Goal: Task Accomplishment & Management: Use online tool/utility

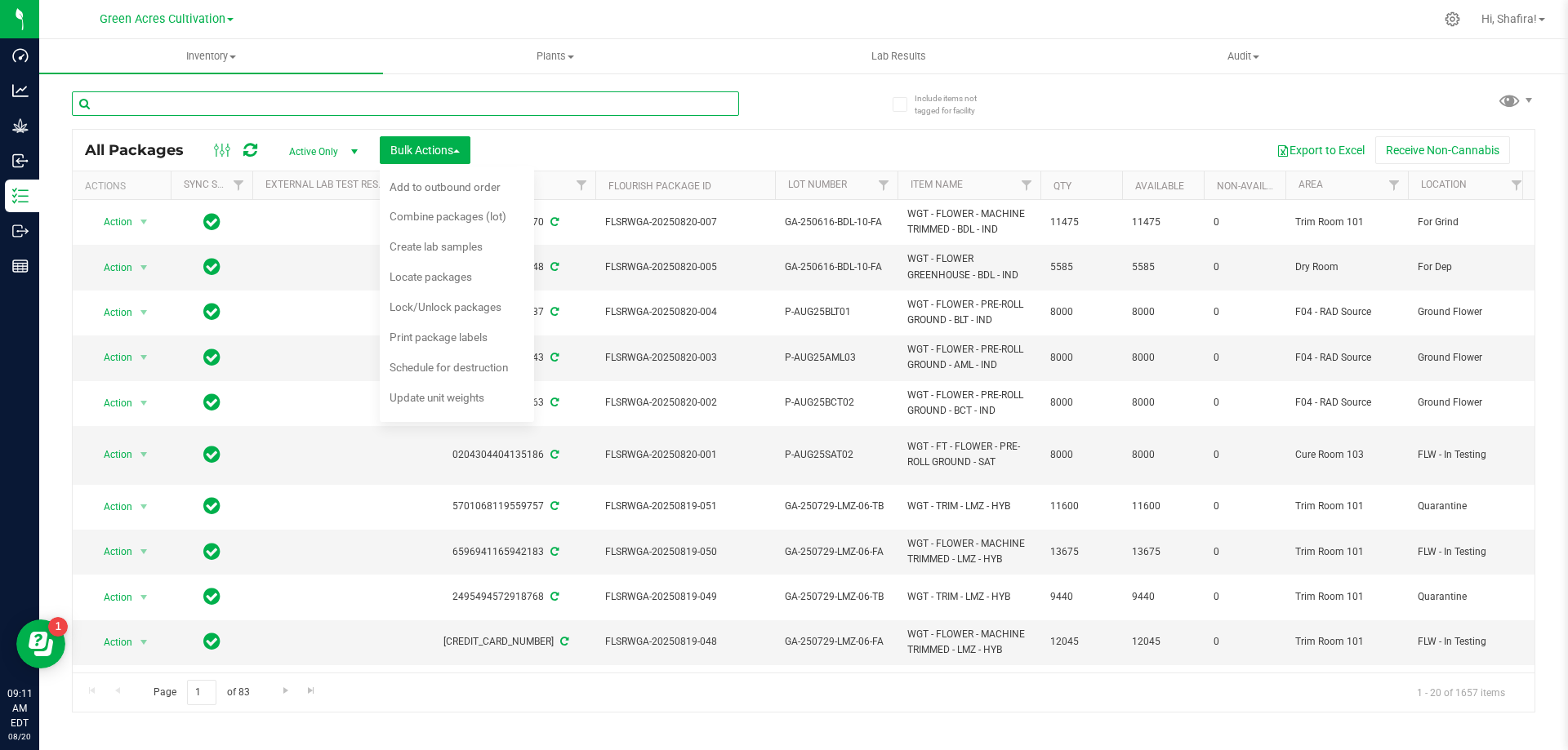
click at [305, 94] on input "text" at bounding box center [405, 104] width 667 height 24
paste input "FLSRWGA-20250813-001"
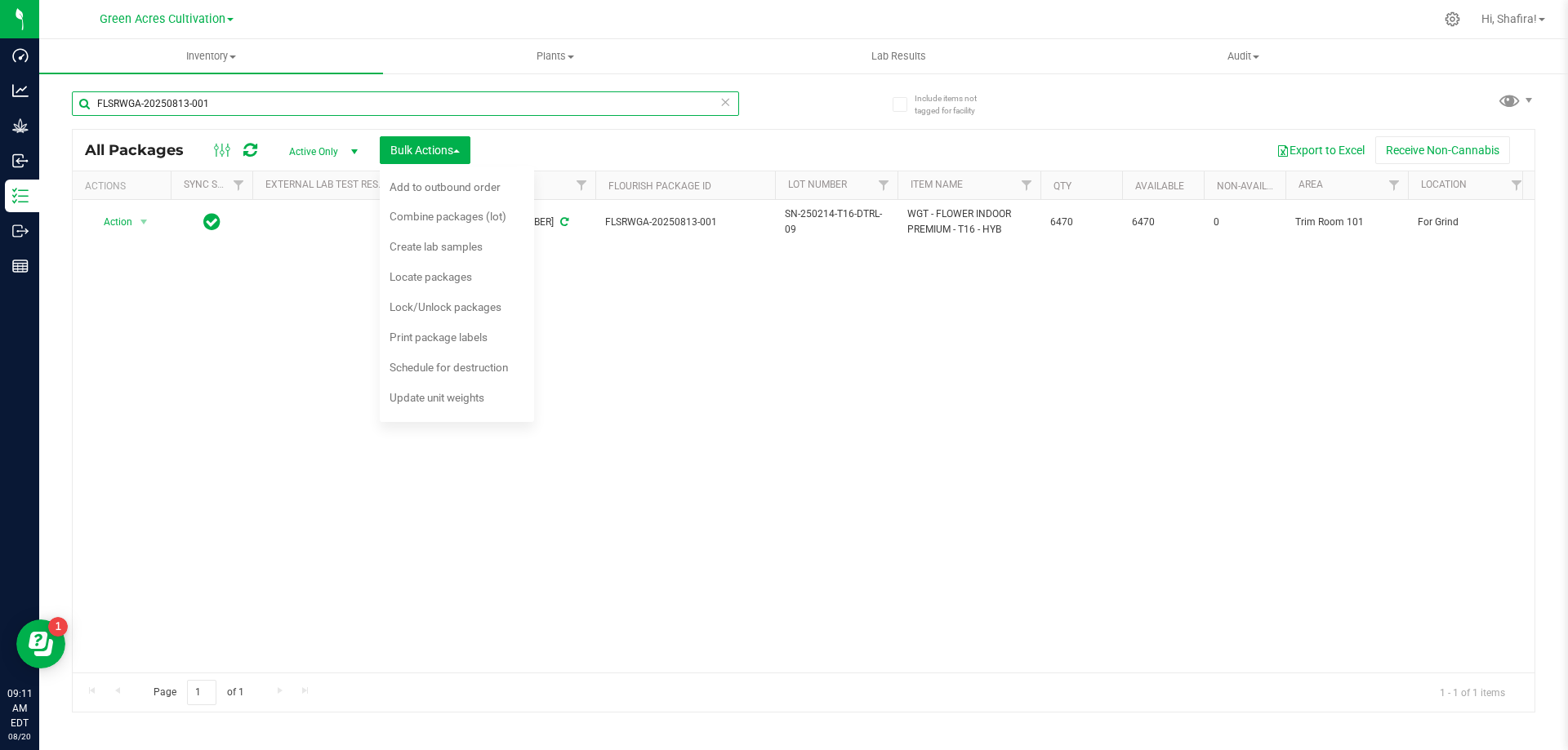
type input "FLSRWGA-20250813-001"
click at [691, 272] on div "Action Action Adjust qty Create package Edit attributes Global inventory Locate…" at bounding box center [803, 436] width 1462 height 472
click at [466, 146] on button "Bulk Actions" at bounding box center [425, 151] width 91 height 28
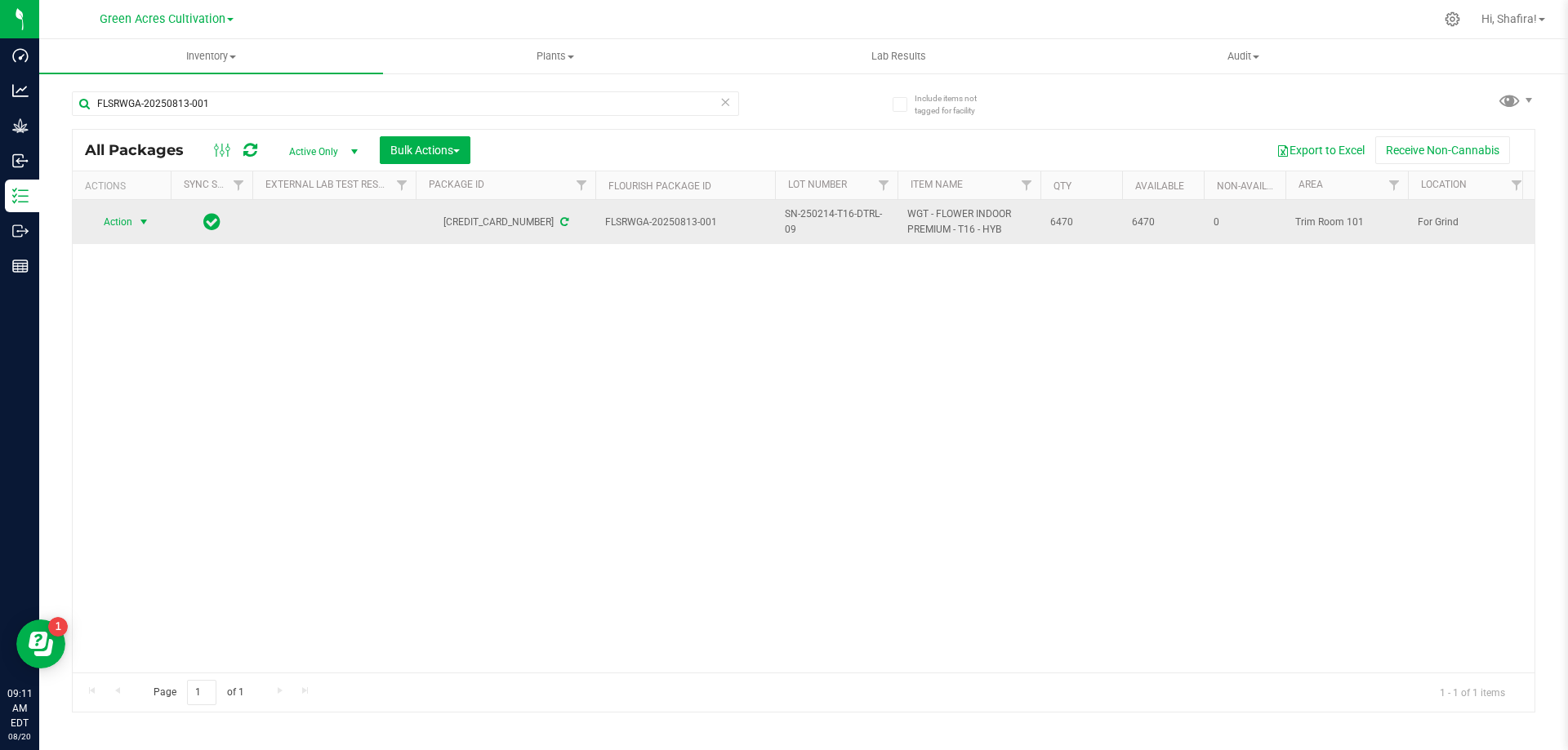
click at [135, 217] on span "select" at bounding box center [145, 221] width 21 height 22
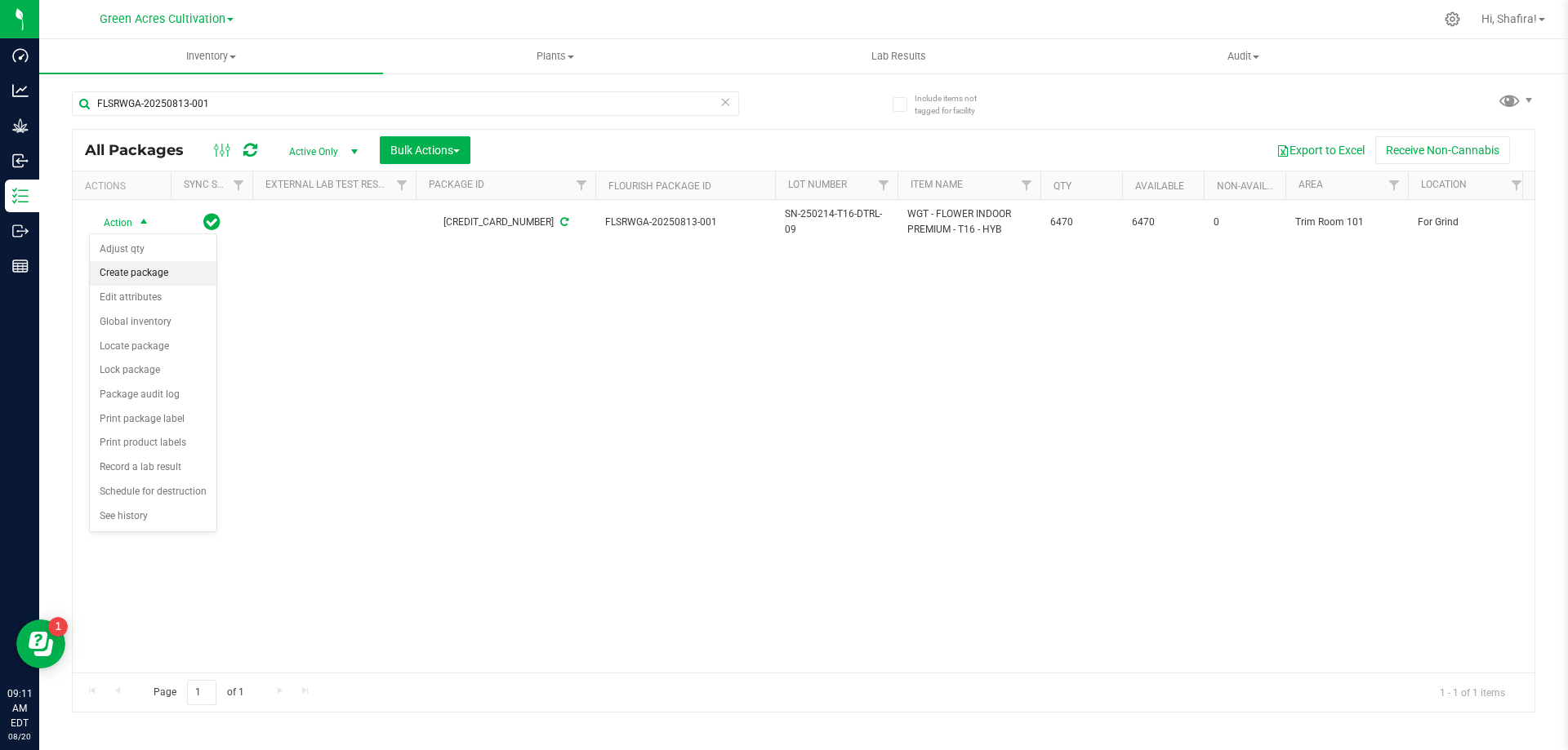
click at [158, 279] on li "Create package" at bounding box center [153, 273] width 126 height 24
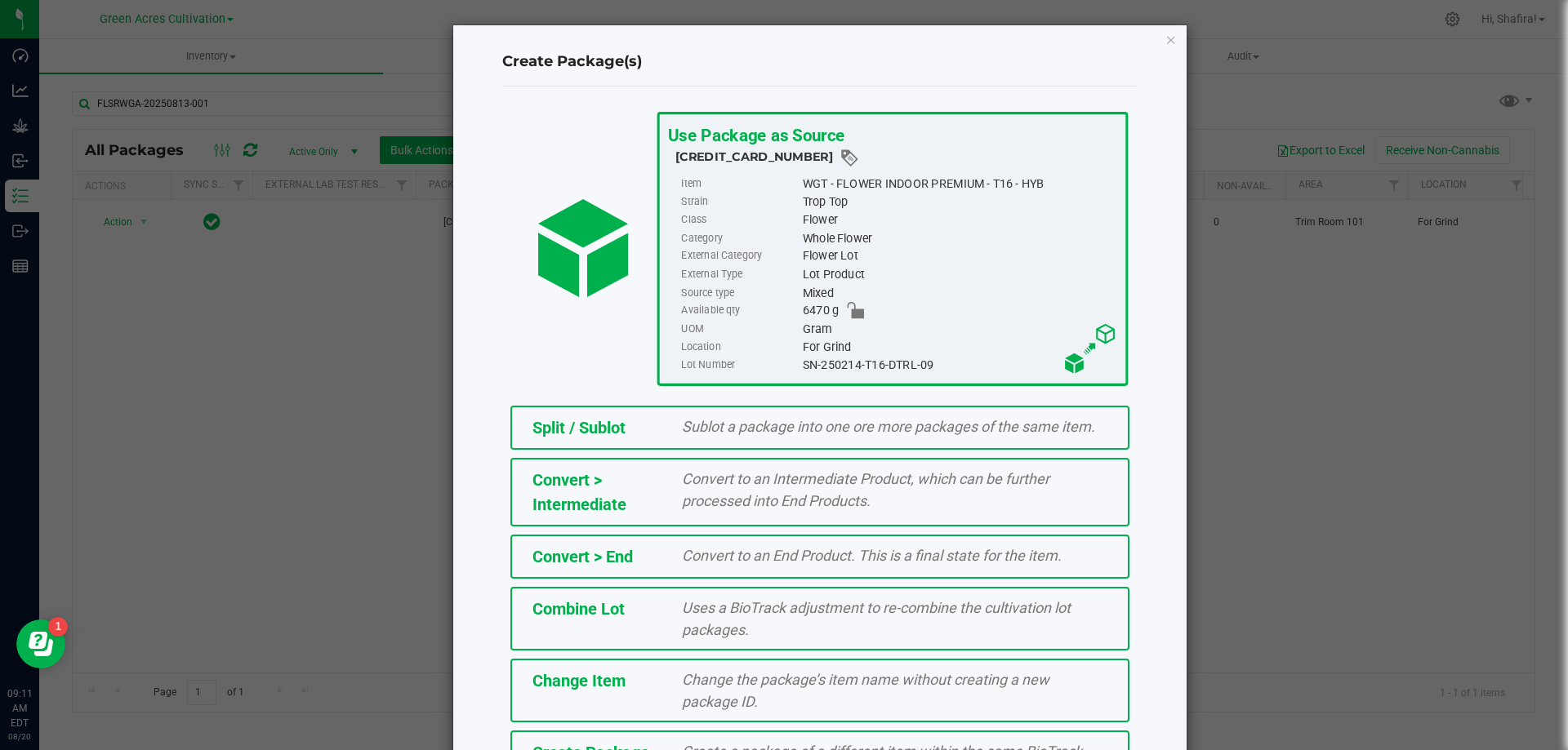
scroll to position [118, 0]
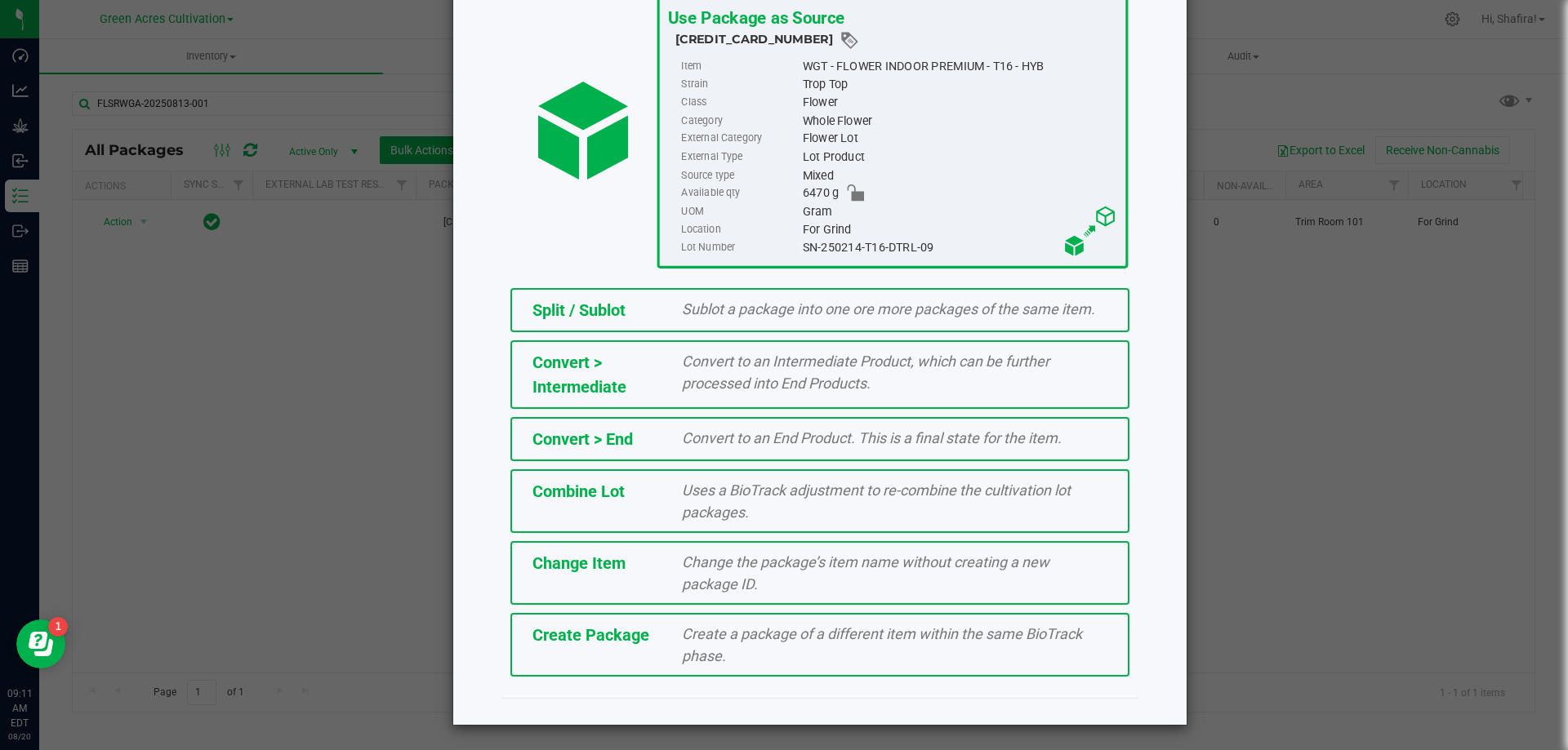
click at [702, 651] on span "Create a package of a different item within the same BioTrack phase." at bounding box center [882, 644] width 400 height 39
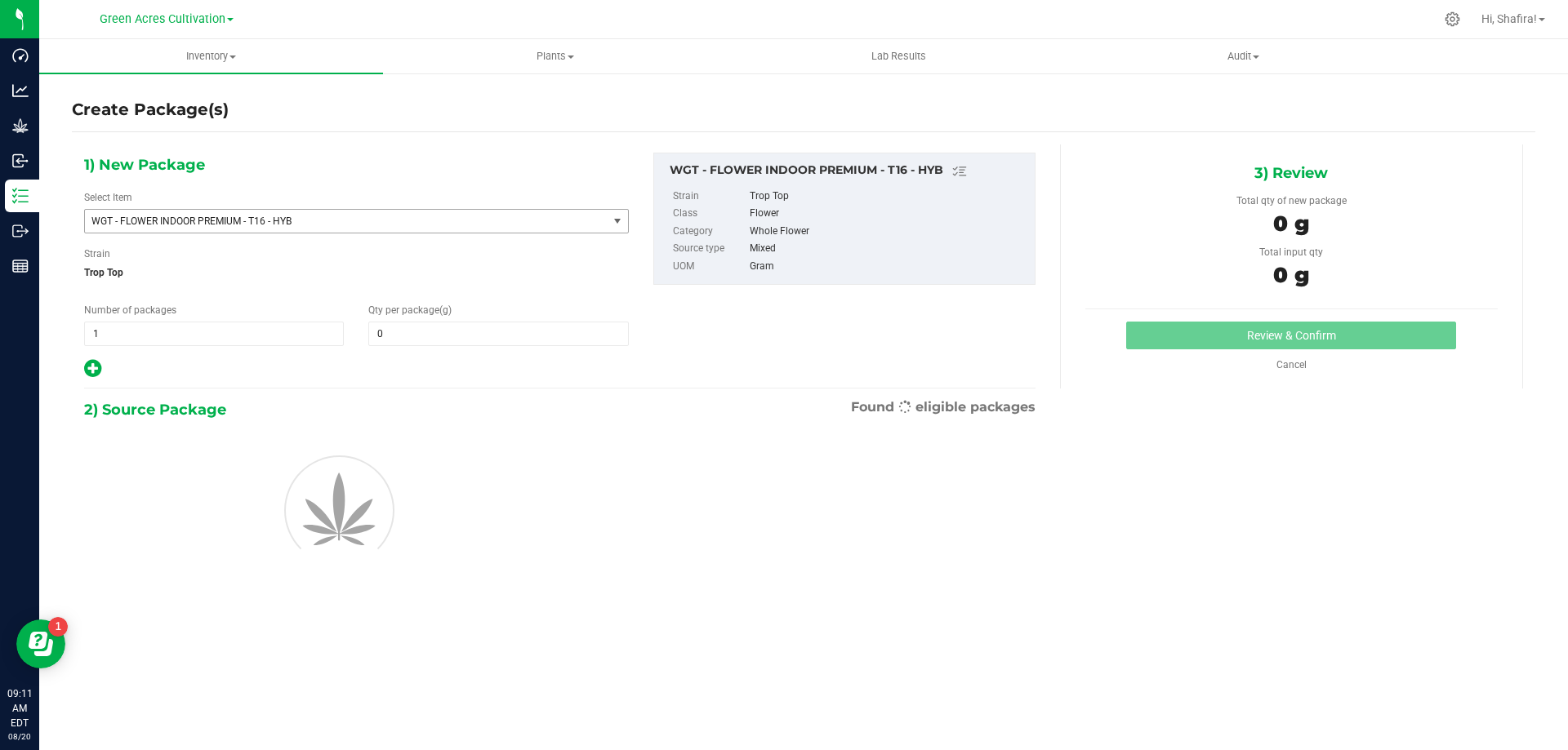
type input "0.0000"
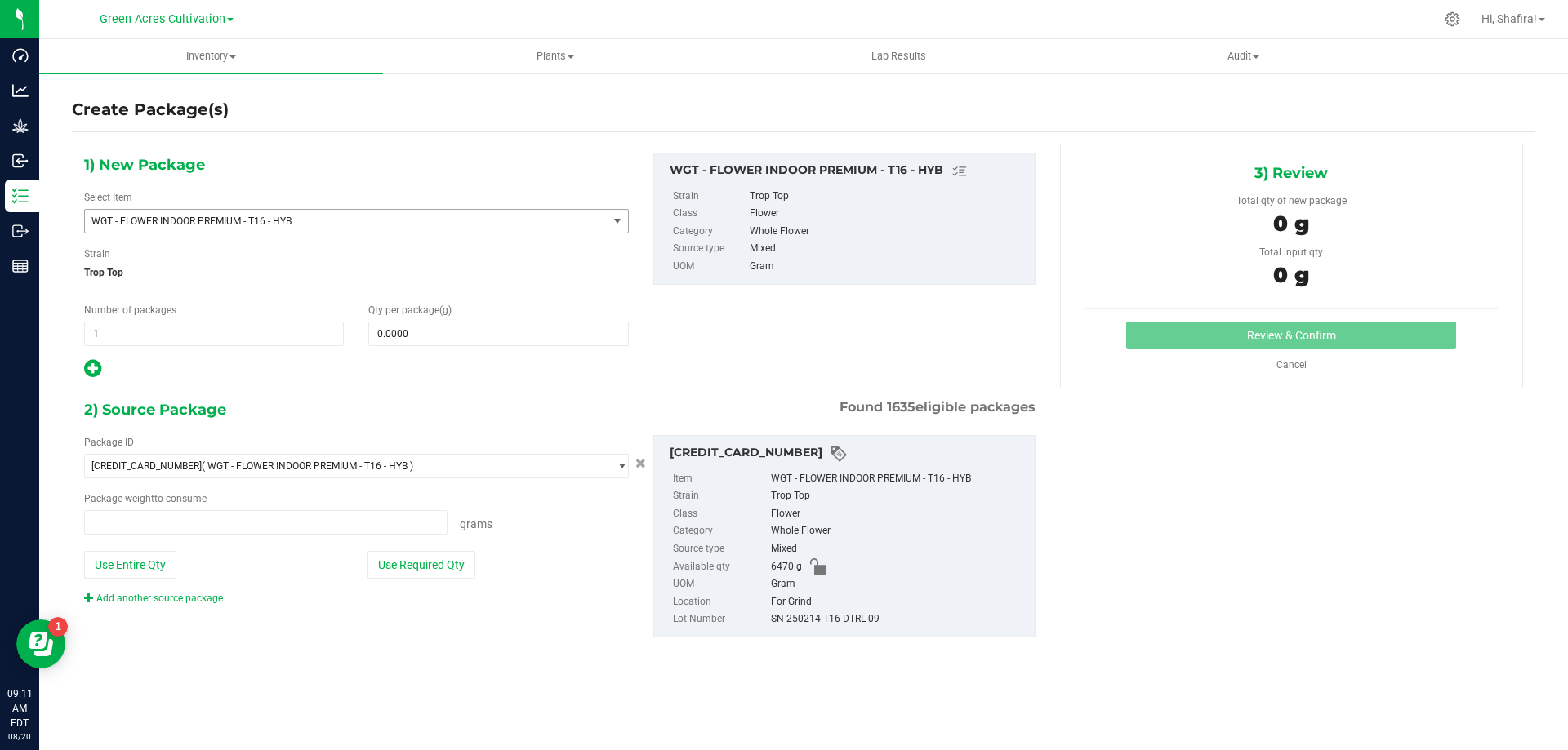
type input "0.0000 g"
click at [349, 225] on span "WGT - FLOWER INDOOR PREMIUM - T16 - HYB" at bounding box center [336, 221] width 489 height 11
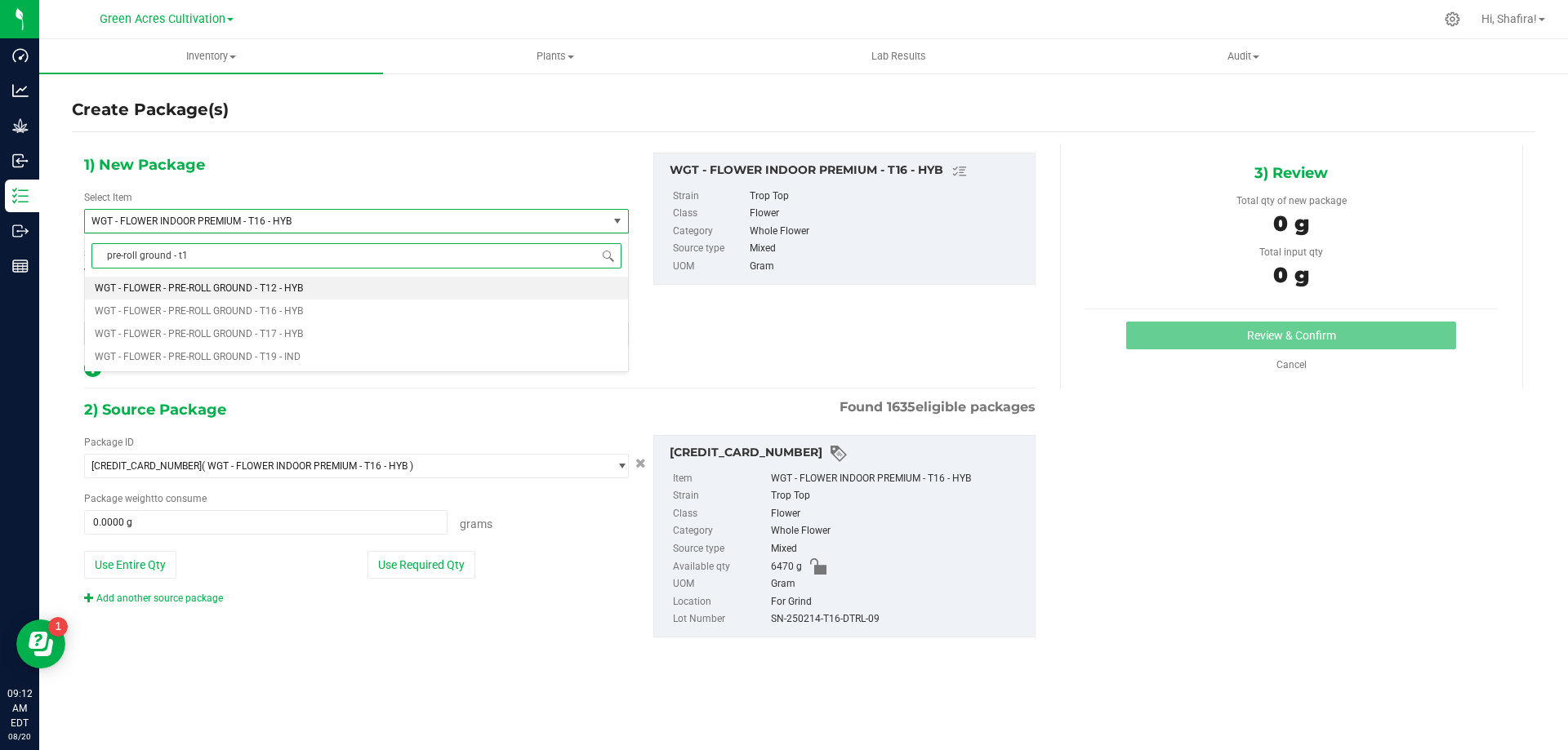
type input "pre-roll ground - t16"
click at [245, 284] on span "WGT - FLOWER - PRE-ROLL GROUND - T16 - HYB" at bounding box center [198, 287] width 209 height 11
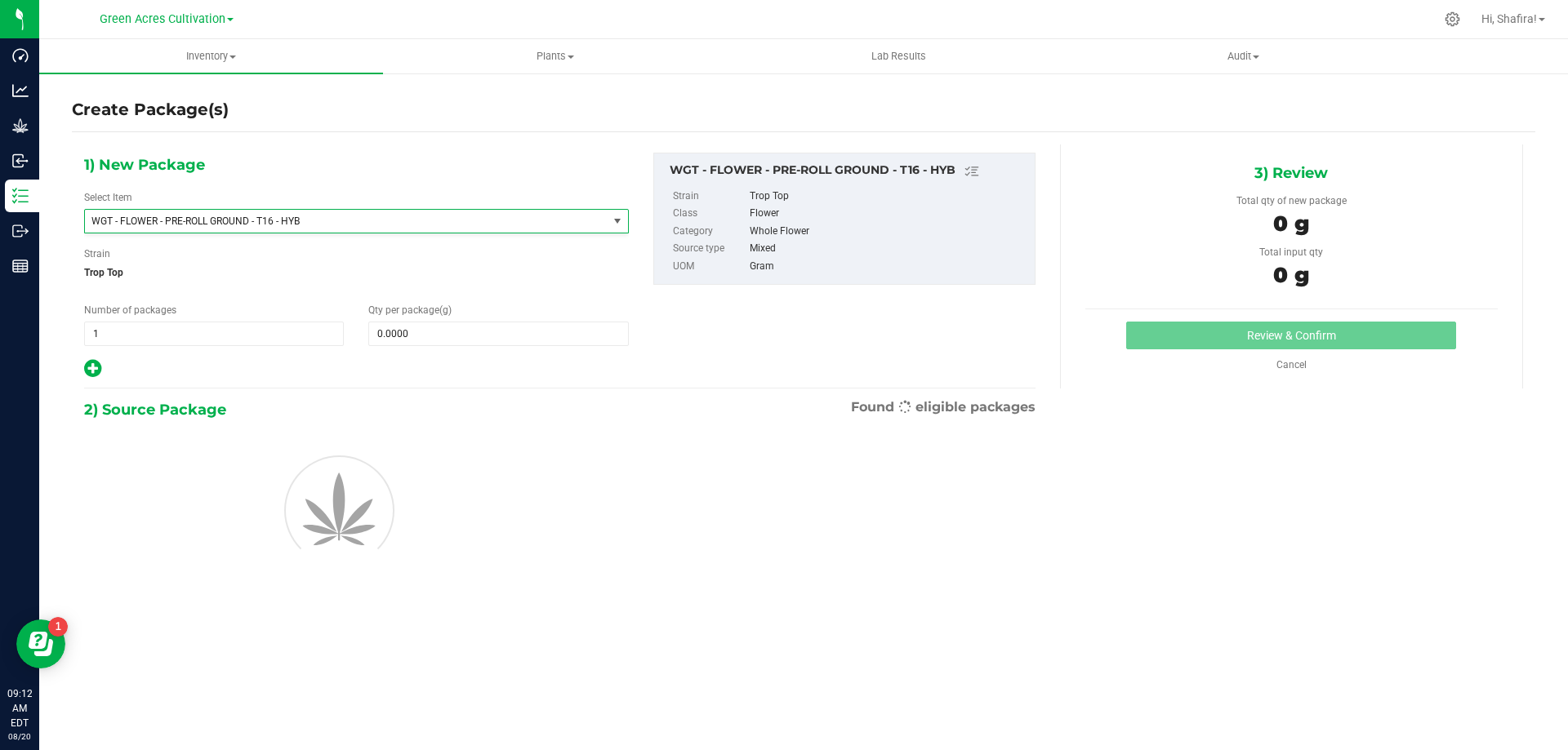
type input "0.0000"
click at [399, 334] on span at bounding box center [498, 334] width 260 height 24
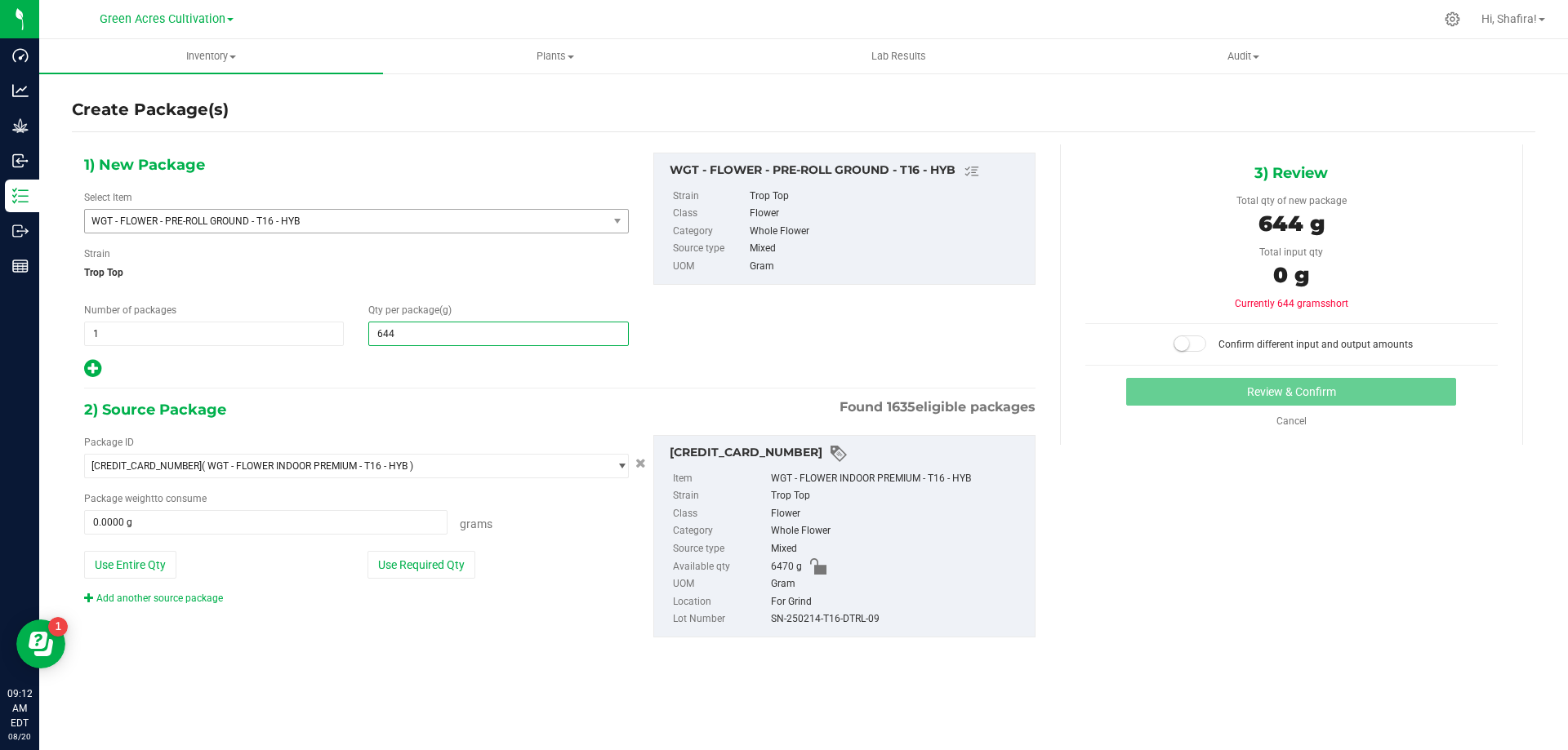
type input "6445"
type input "6,445.0000"
drag, startPoint x: 422, startPoint y: 573, endPoint x: 481, endPoint y: 584, distance: 60.0
click at [421, 573] on button "Use Required Qty" at bounding box center [421, 565] width 108 height 28
type input "6445.0000 g"
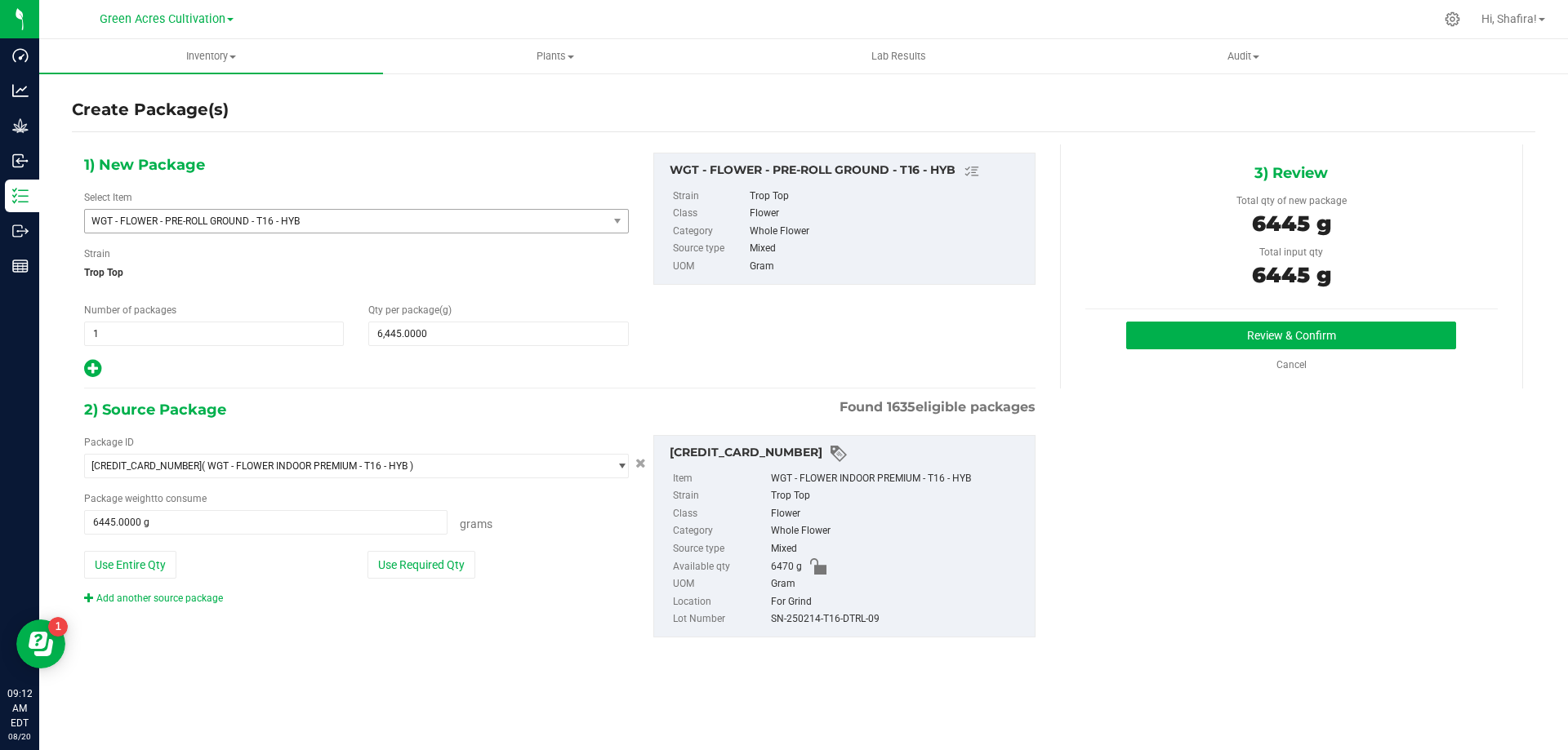
click at [779, 619] on div "SN-250214-T16-DTRL-09" at bounding box center [898, 619] width 255 height 18
copy div "SN-250214-T16-DTRL-09"
click at [1366, 337] on button "Review & Confirm" at bounding box center [1290, 336] width 330 height 28
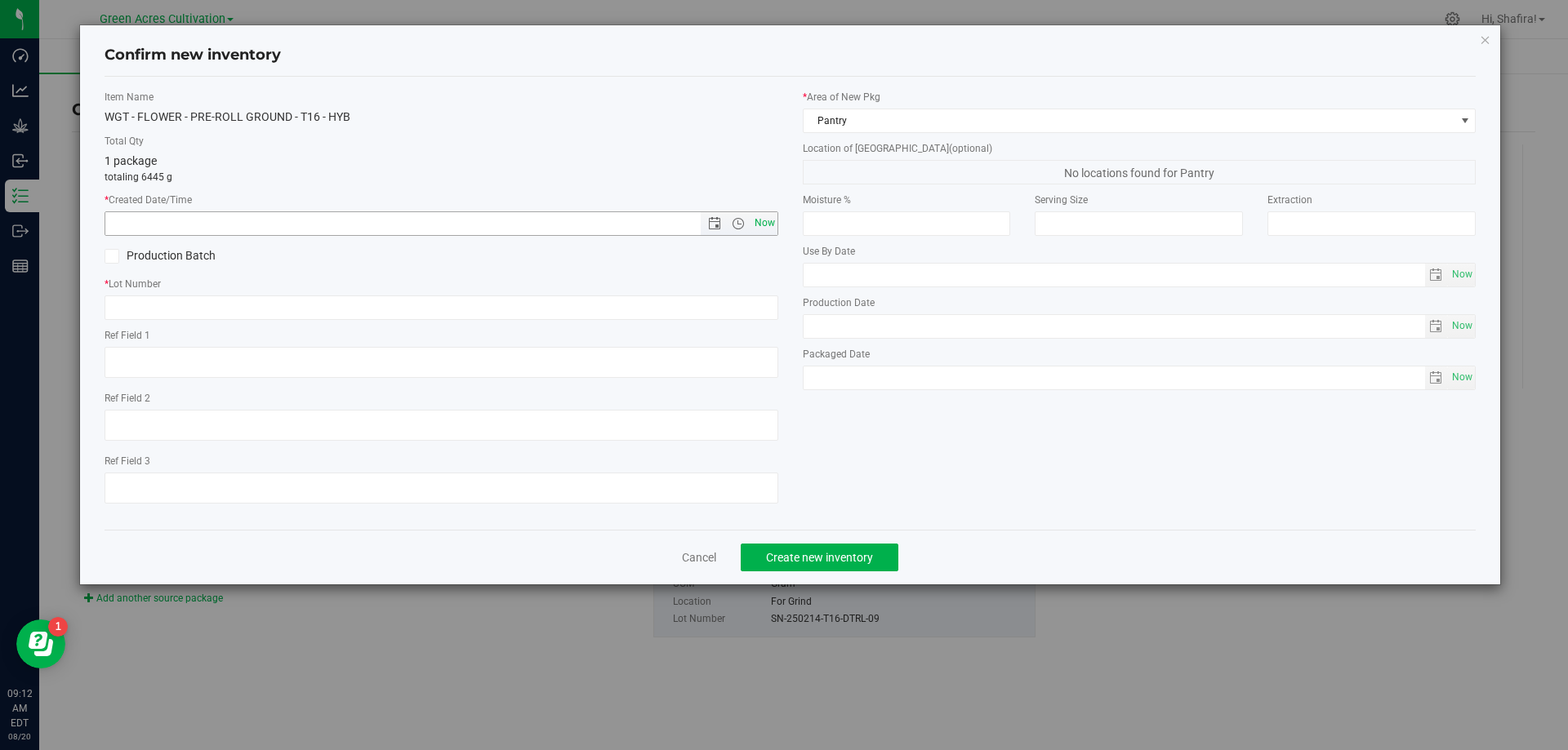
click at [773, 221] on span "Now" at bounding box center [764, 222] width 28 height 23
type input "[DATE] 9:12 AM"
paste input "SN-250214-T16-DTRL-09"
type input "SN-250214-T16-DTRL-09-PR"
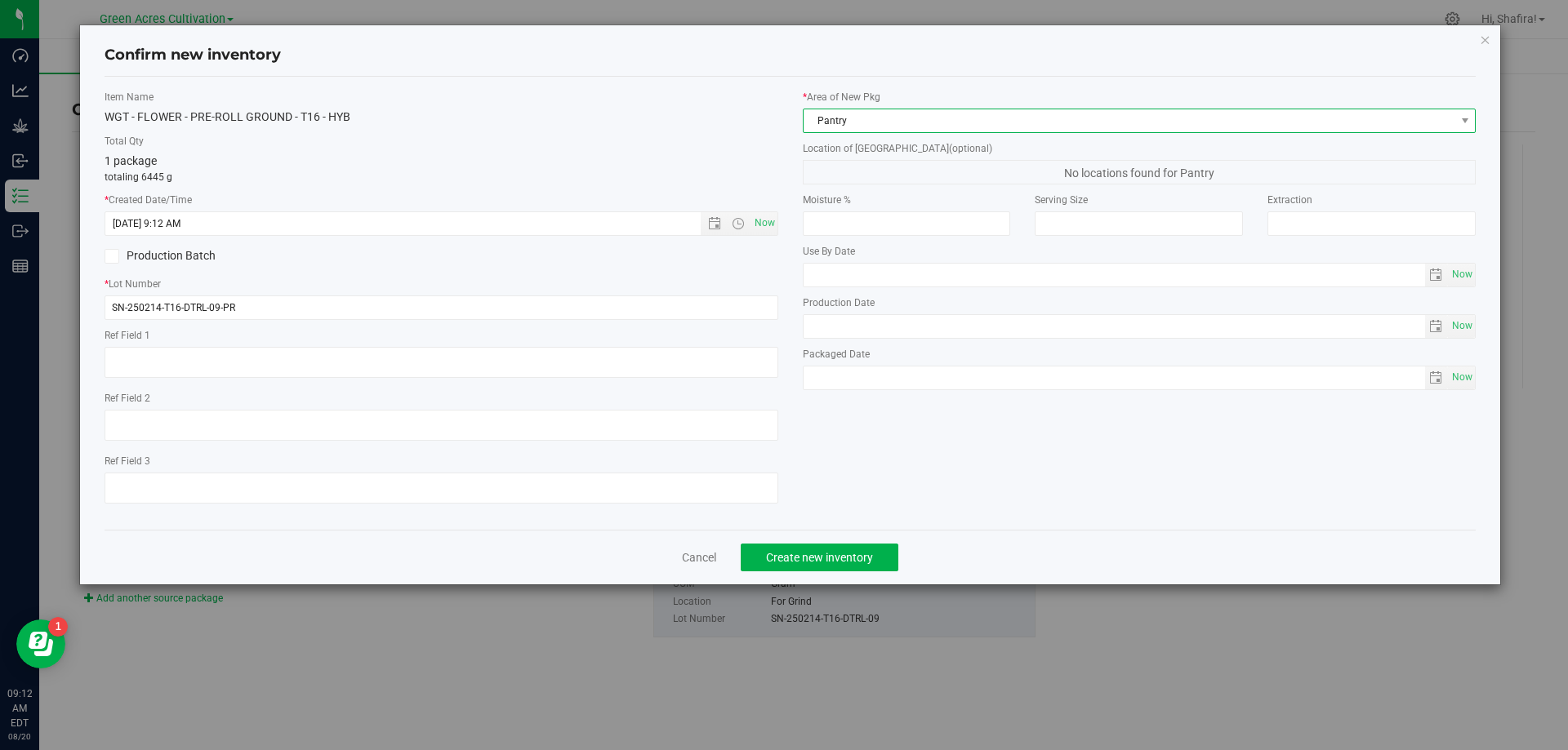
click at [854, 118] on span "Pantry" at bounding box center [1128, 120] width 652 height 22
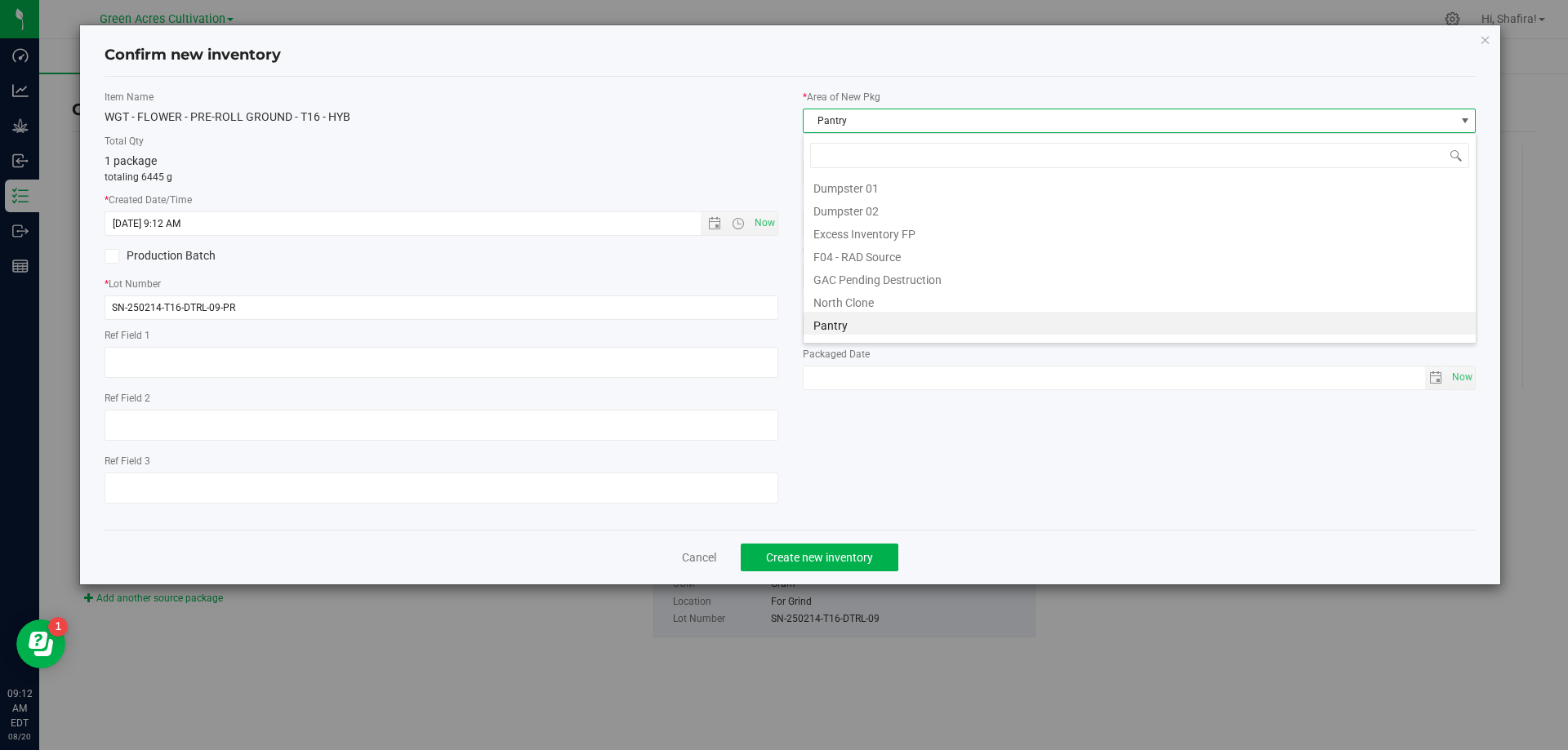
scroll to position [225, 0]
click at [853, 330] on li "Trim Room 101" at bounding box center [1139, 328] width 672 height 22
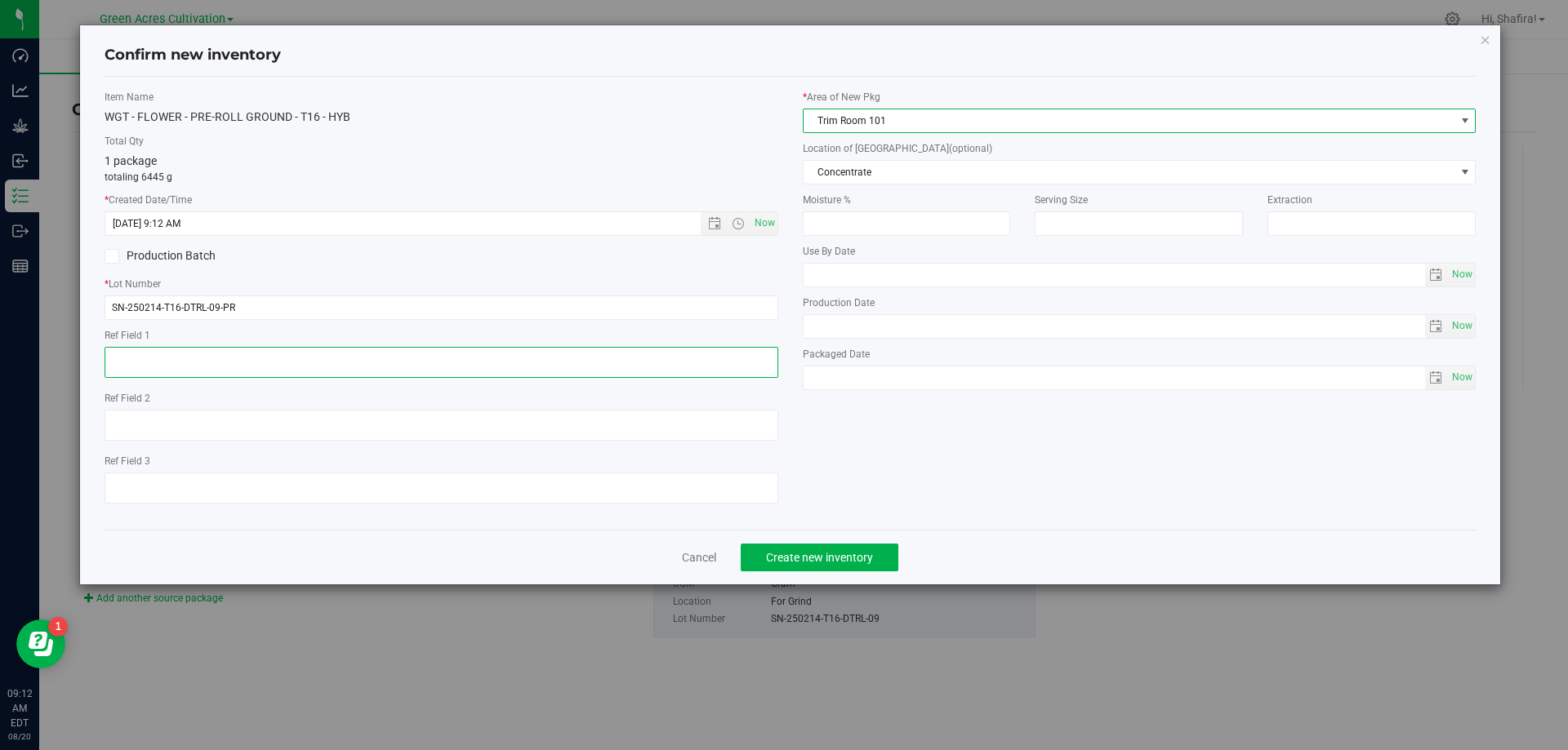
click at [438, 371] on textarea at bounding box center [441, 362] width 673 height 31
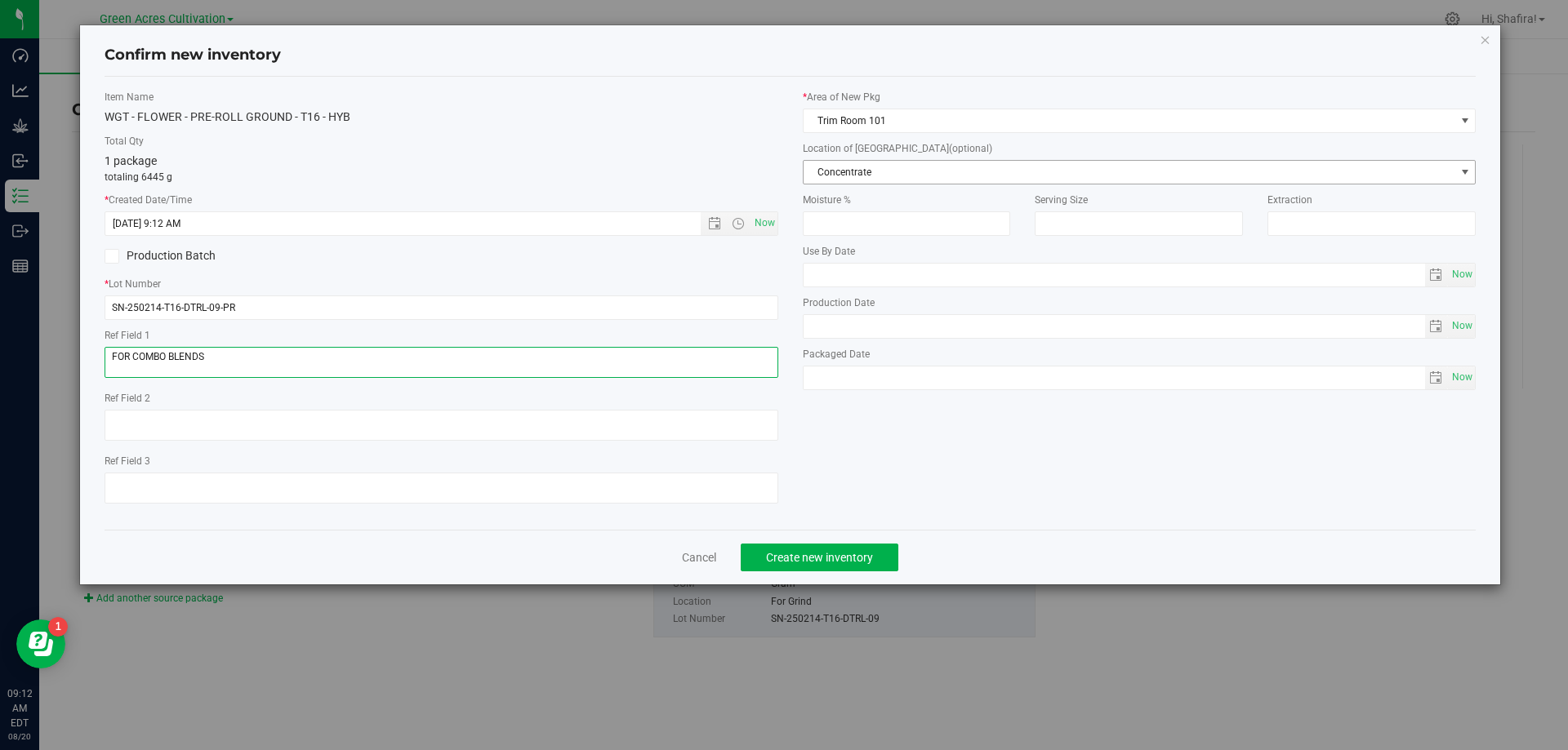
type textarea "FOR COMBO BLENDS"
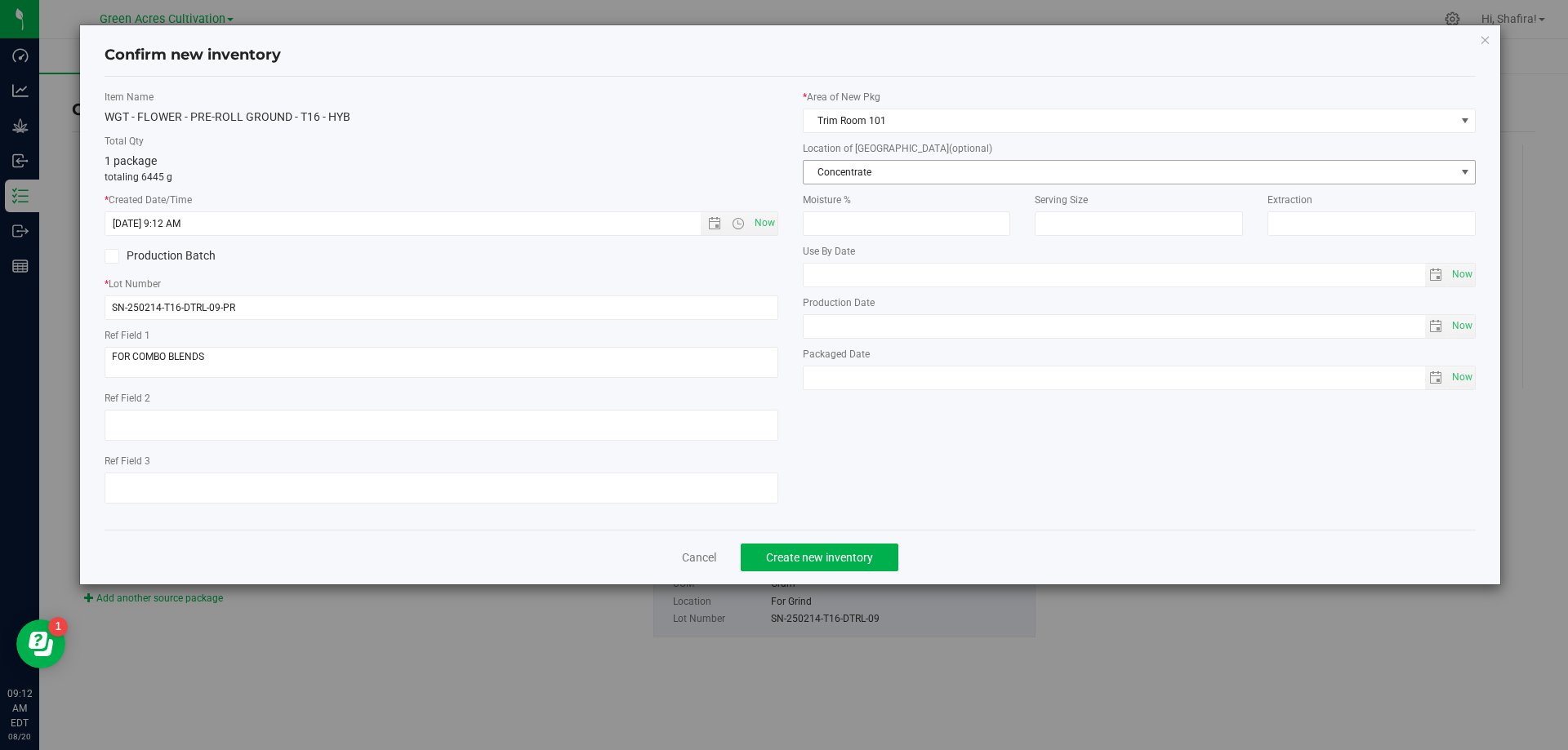
click at [889, 177] on span "Concentrate" at bounding box center [1128, 172] width 652 height 22
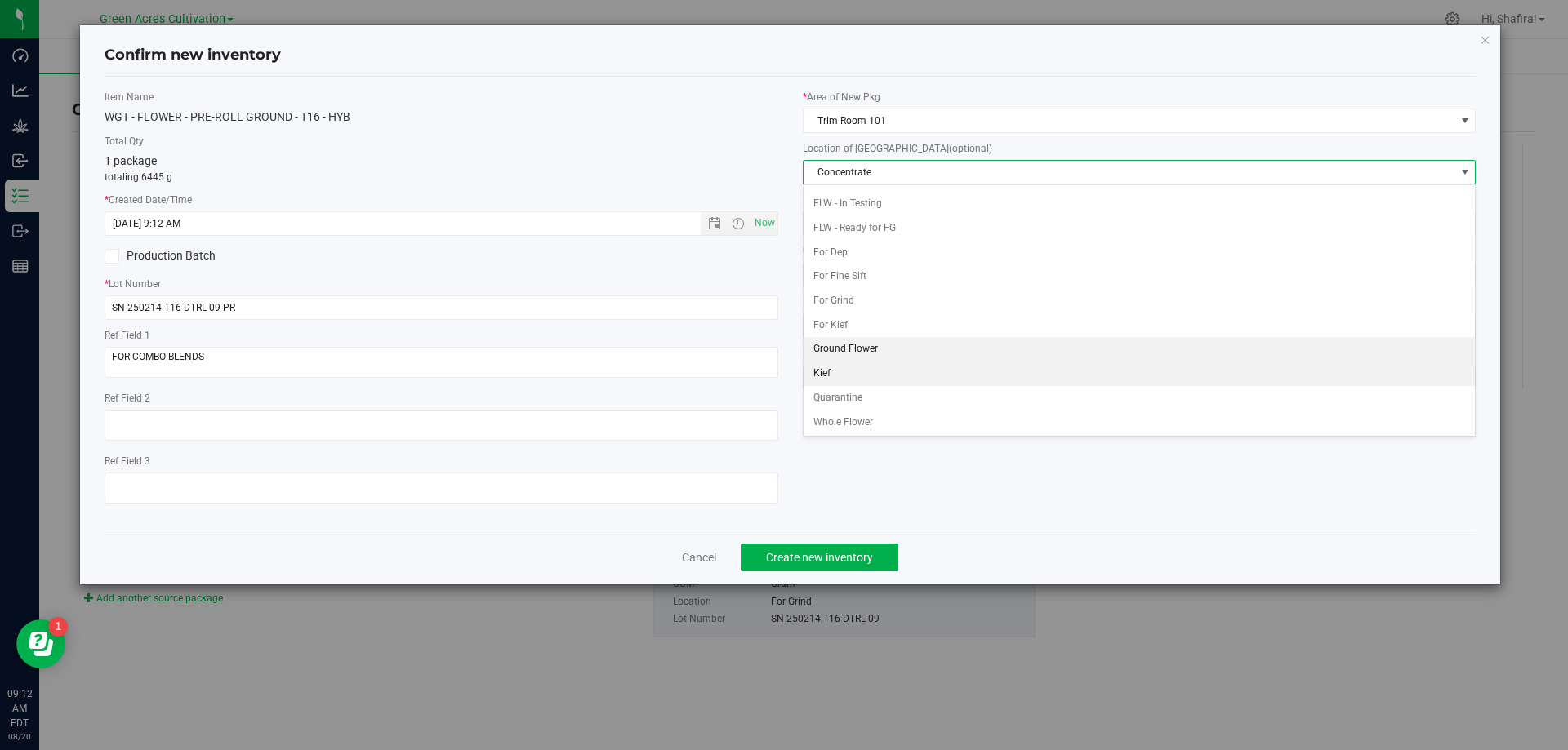
scroll to position [167, 0]
drag, startPoint x: 839, startPoint y: 350, endPoint x: 832, endPoint y: 481, distance: 131.2
click at [839, 365] on \}\}_listbox "Concentrate Da Bucket Distillate Fine Sift FLW - EXT Failed External Testing FL…" at bounding box center [1139, 227] width 672 height 412
click at [856, 355] on li "Ground Flower" at bounding box center [1139, 348] width 672 height 24
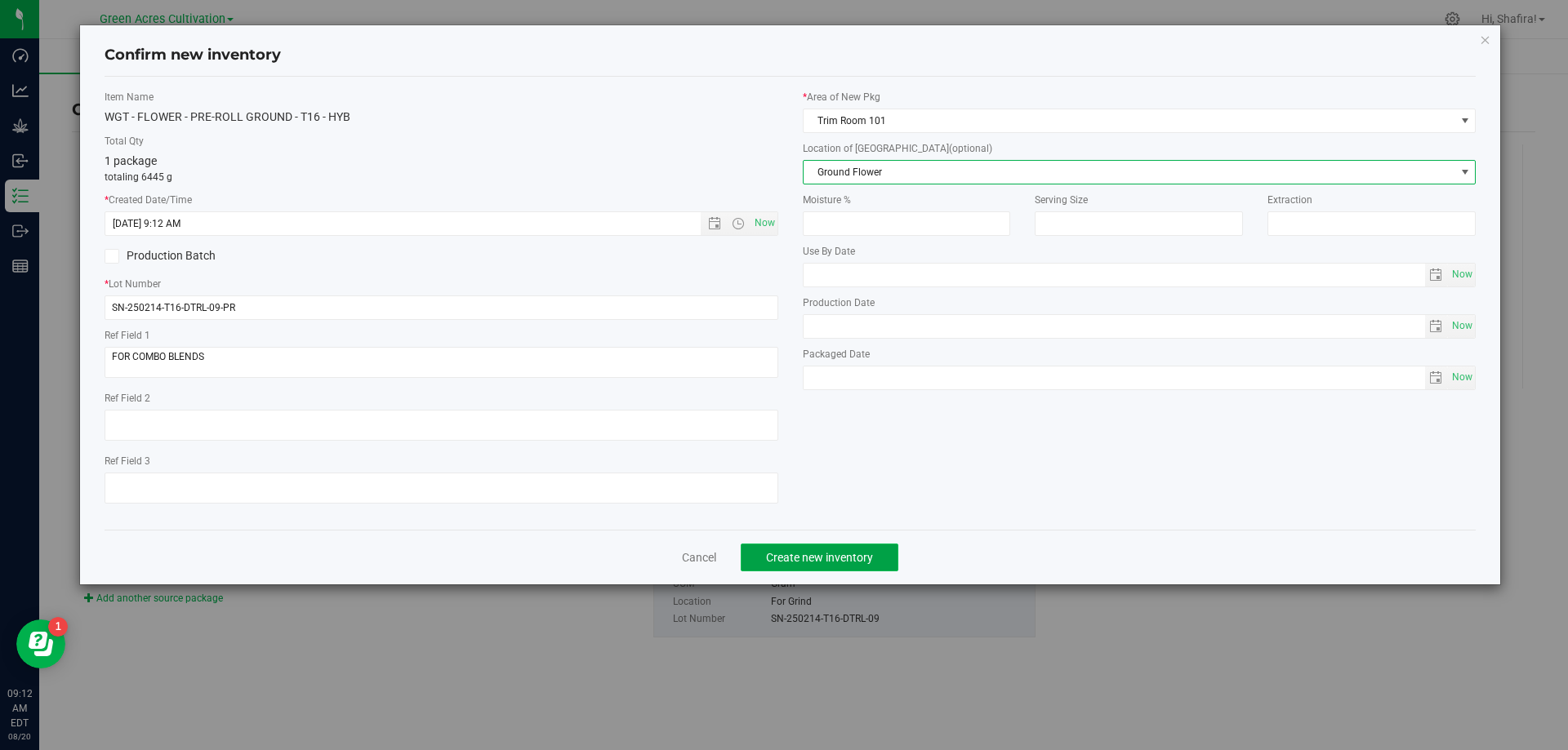
click at [831, 569] on button "Create new inventory" at bounding box center [819, 557] width 157 height 28
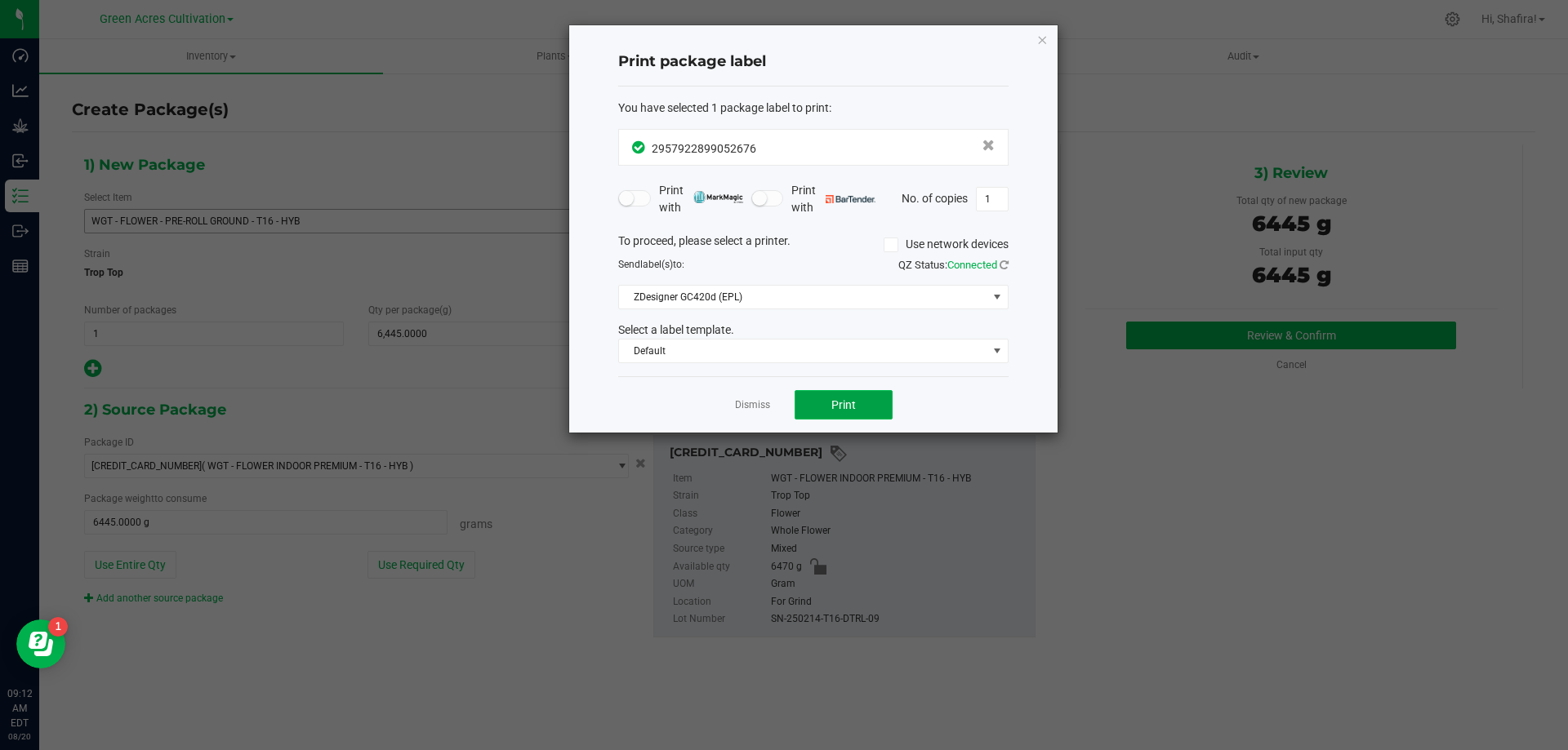
click at [871, 398] on button "Print" at bounding box center [843, 405] width 98 height 29
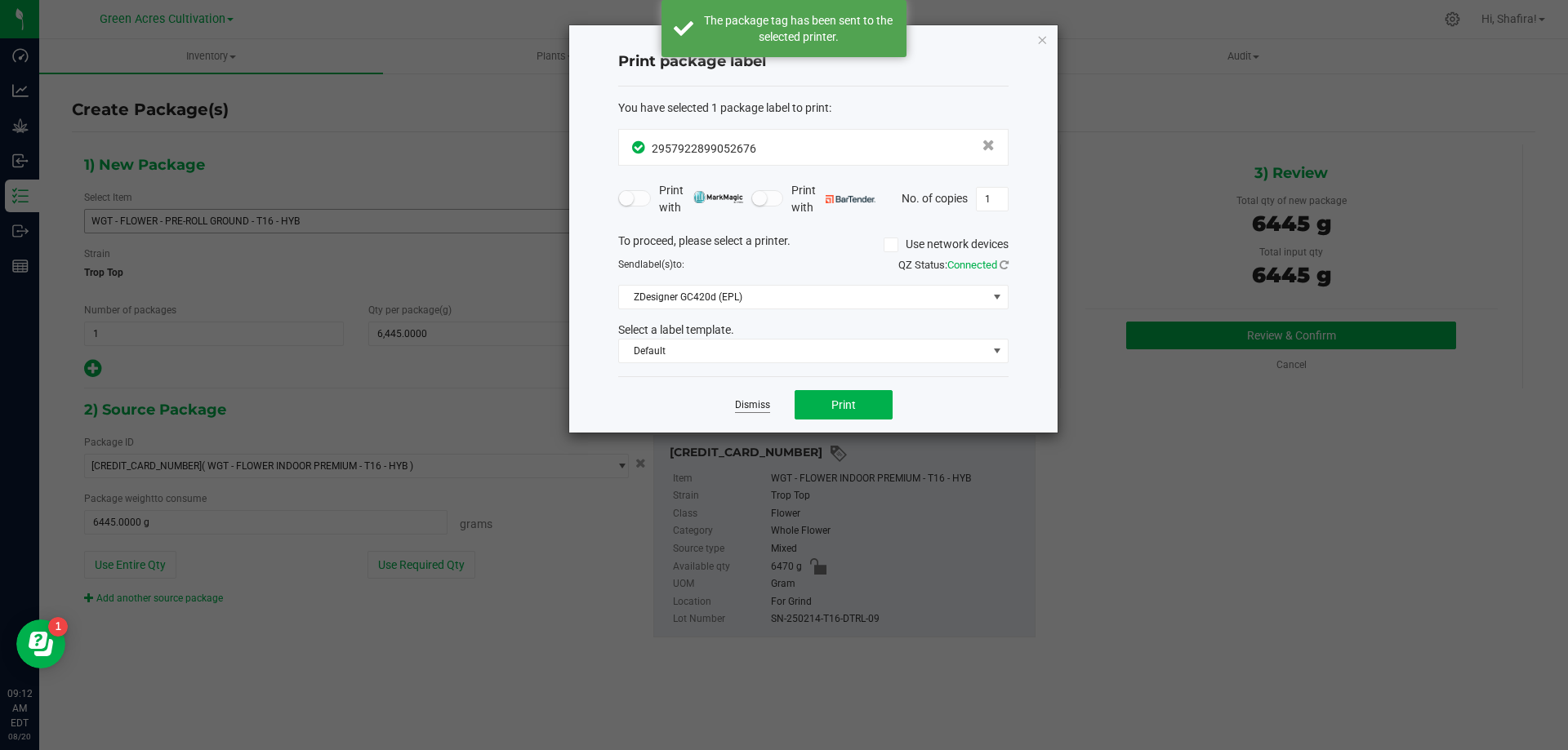
click at [759, 407] on link "Dismiss" at bounding box center [752, 405] width 35 height 14
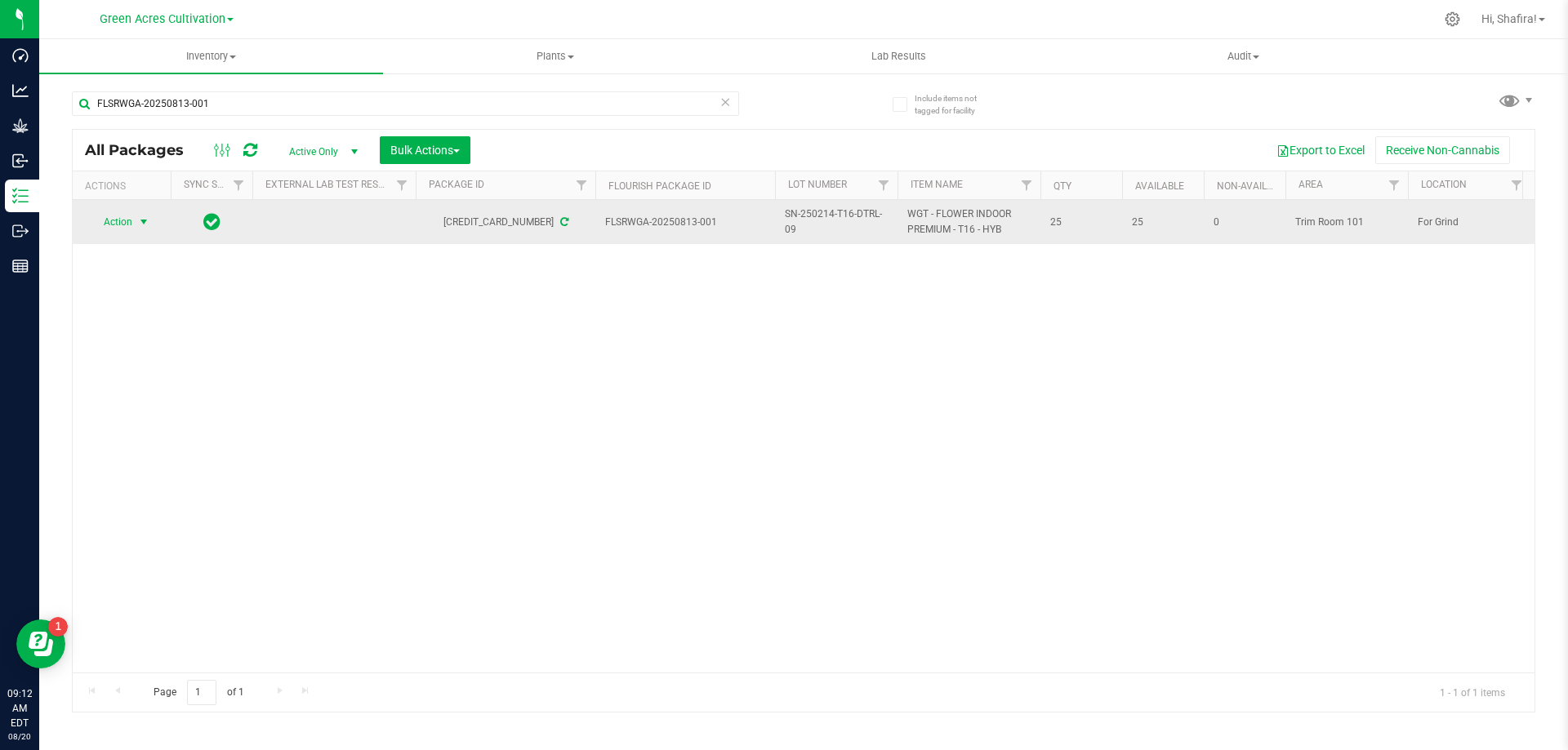
click at [145, 227] on span "select" at bounding box center [144, 221] width 13 height 13
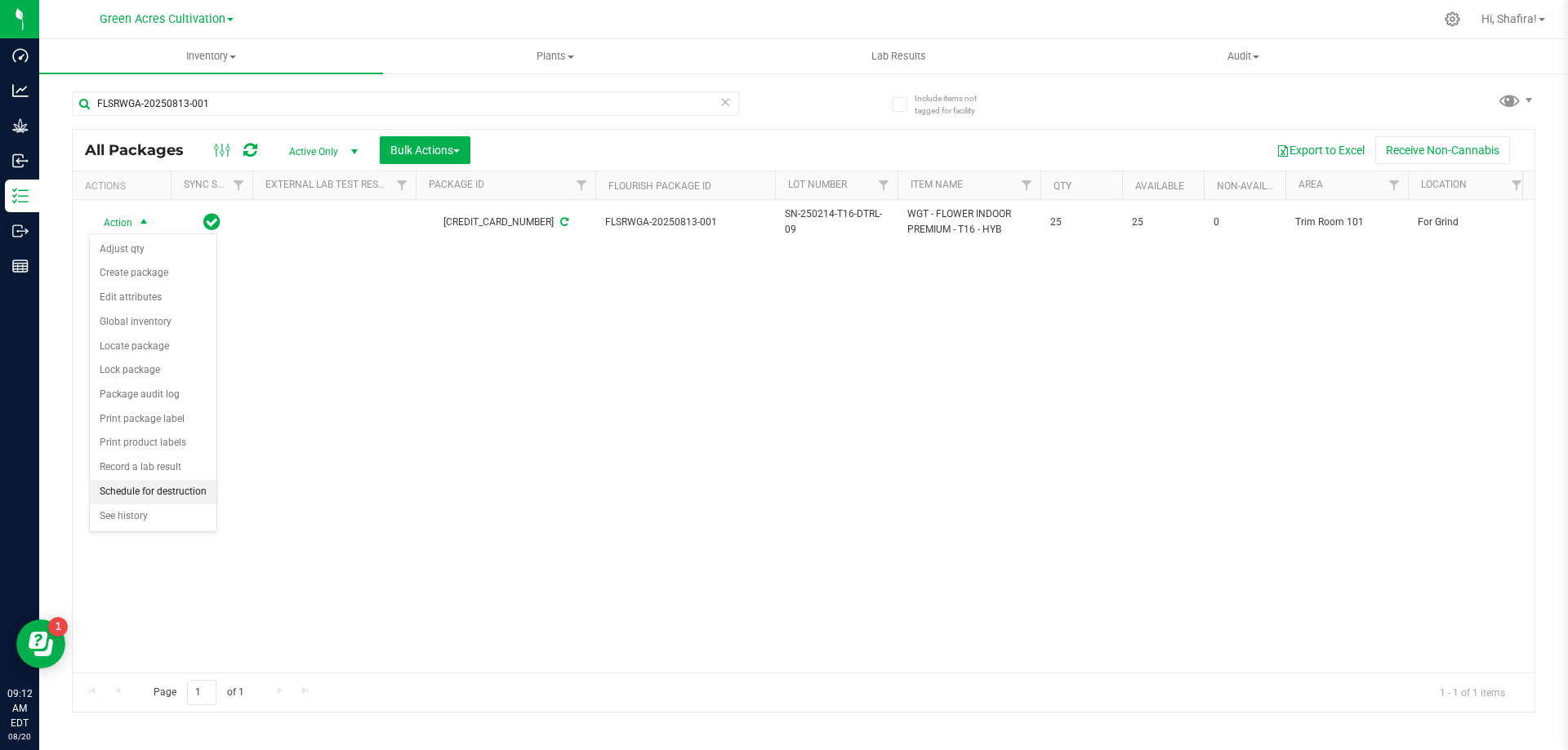
drag, startPoint x: 149, startPoint y: 490, endPoint x: 196, endPoint y: 478, distance: 48.5
click at [149, 490] on li "Schedule for destruction" at bounding box center [153, 492] width 126 height 24
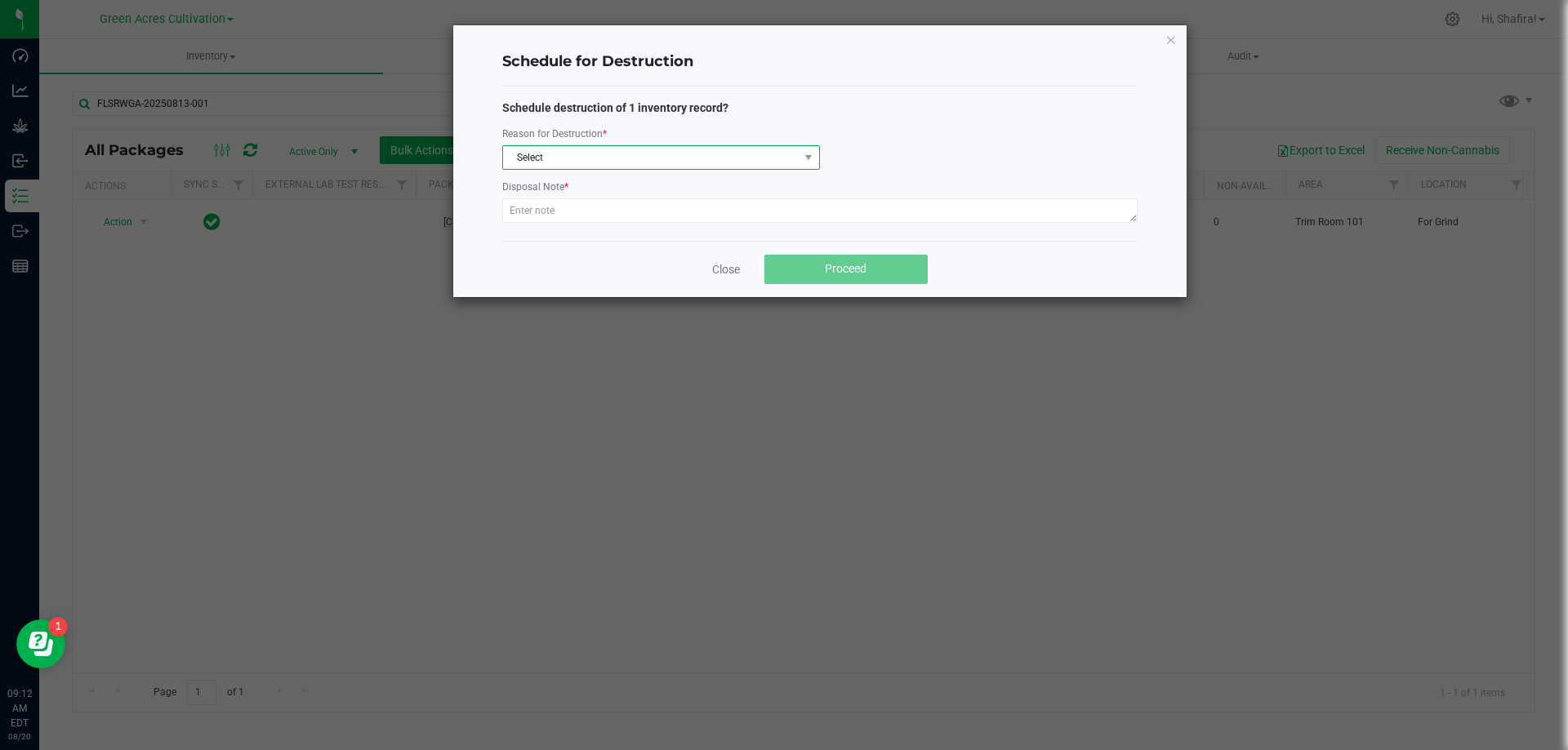
drag, startPoint x: 734, startPoint y: 157, endPoint x: 724, endPoint y: 162, distance: 11.2
click at [732, 161] on span "Select" at bounding box center [651, 157] width 296 height 22
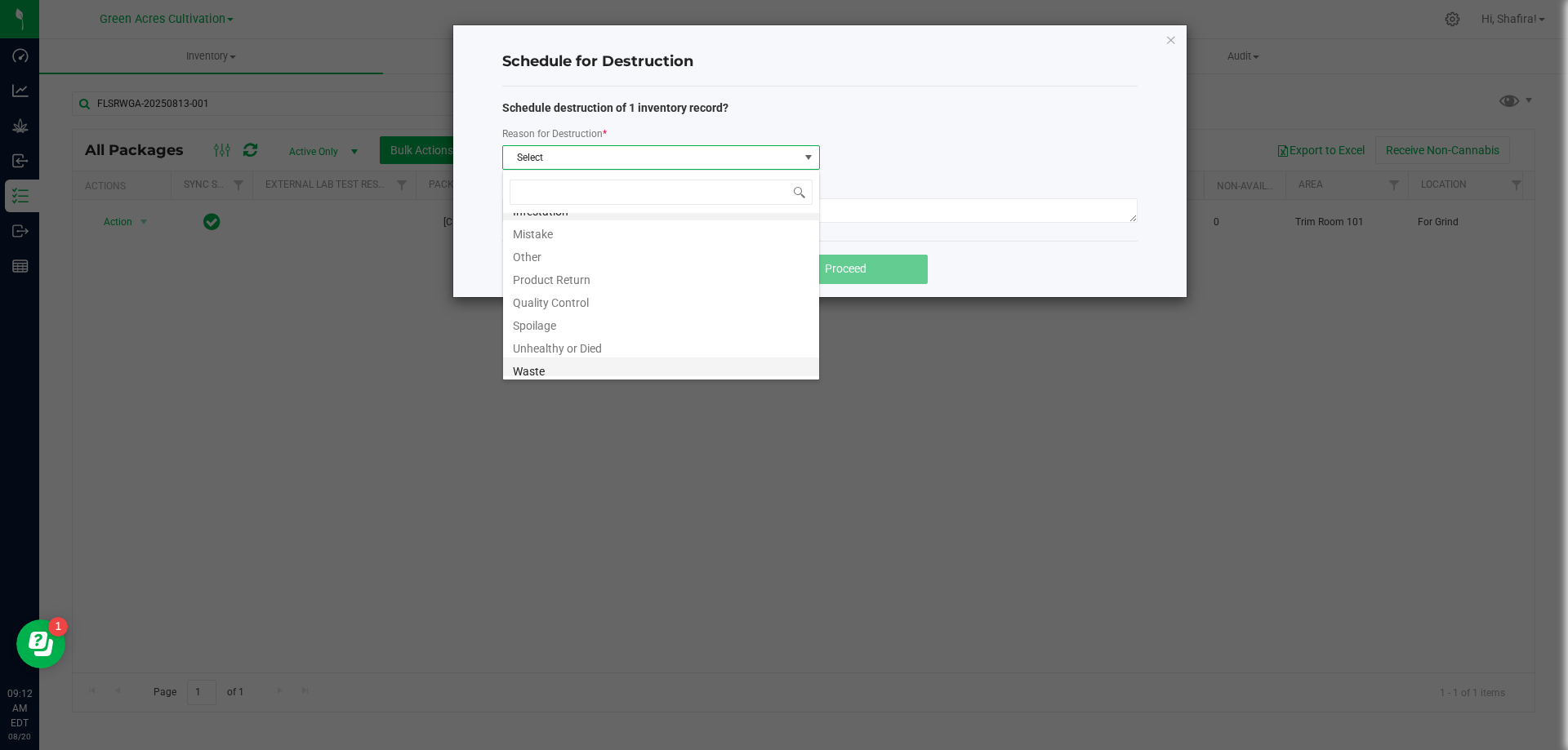
scroll to position [20, 0]
drag, startPoint x: 589, startPoint y: 364, endPoint x: 607, endPoint y: 266, distance: 99.6
click at [589, 362] on li "Waste" at bounding box center [660, 365] width 316 height 22
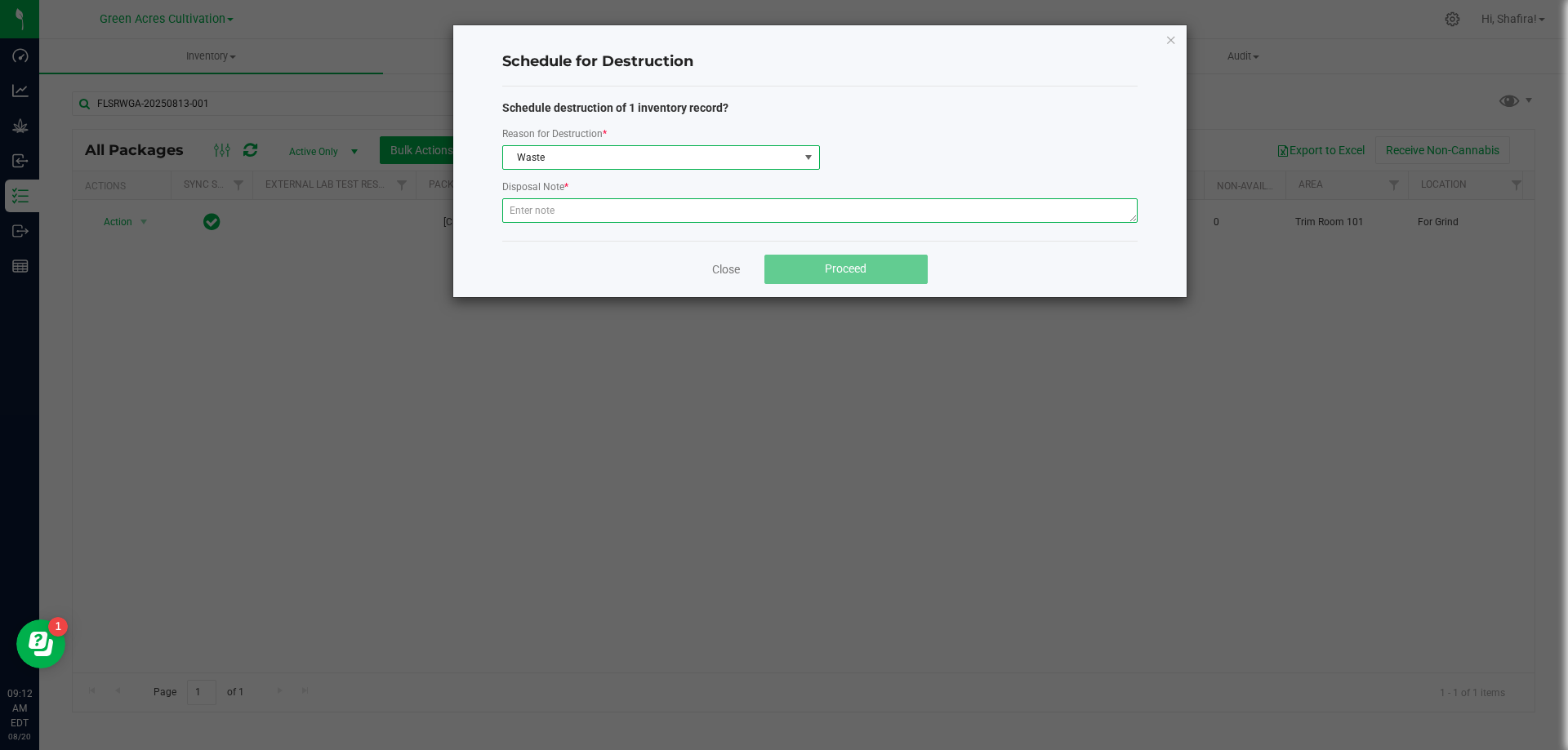
click at [613, 221] on textarea at bounding box center [819, 210] width 635 height 24
type textarea "POST GRINDER WASTE"
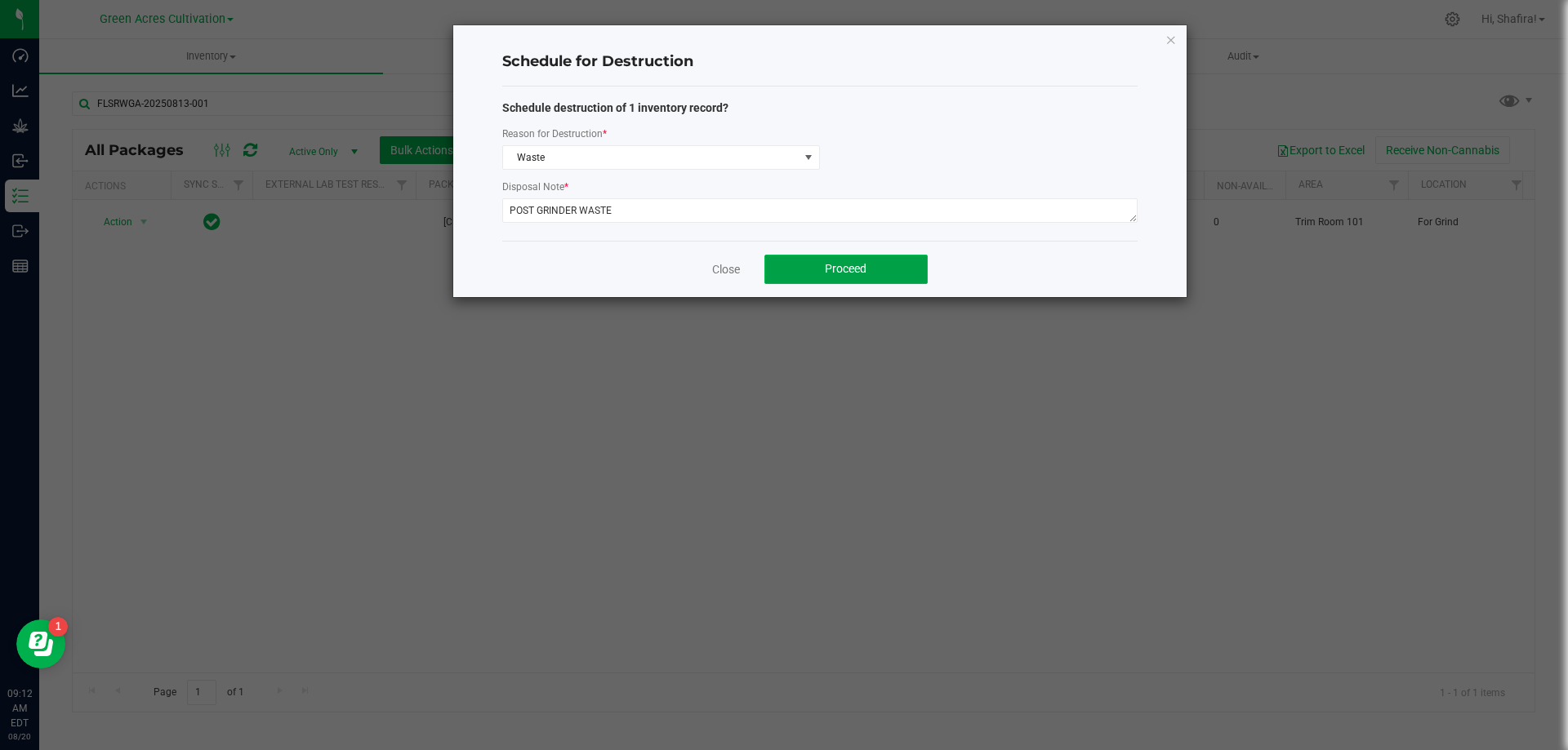
click at [803, 267] on button "Proceed" at bounding box center [845, 269] width 164 height 29
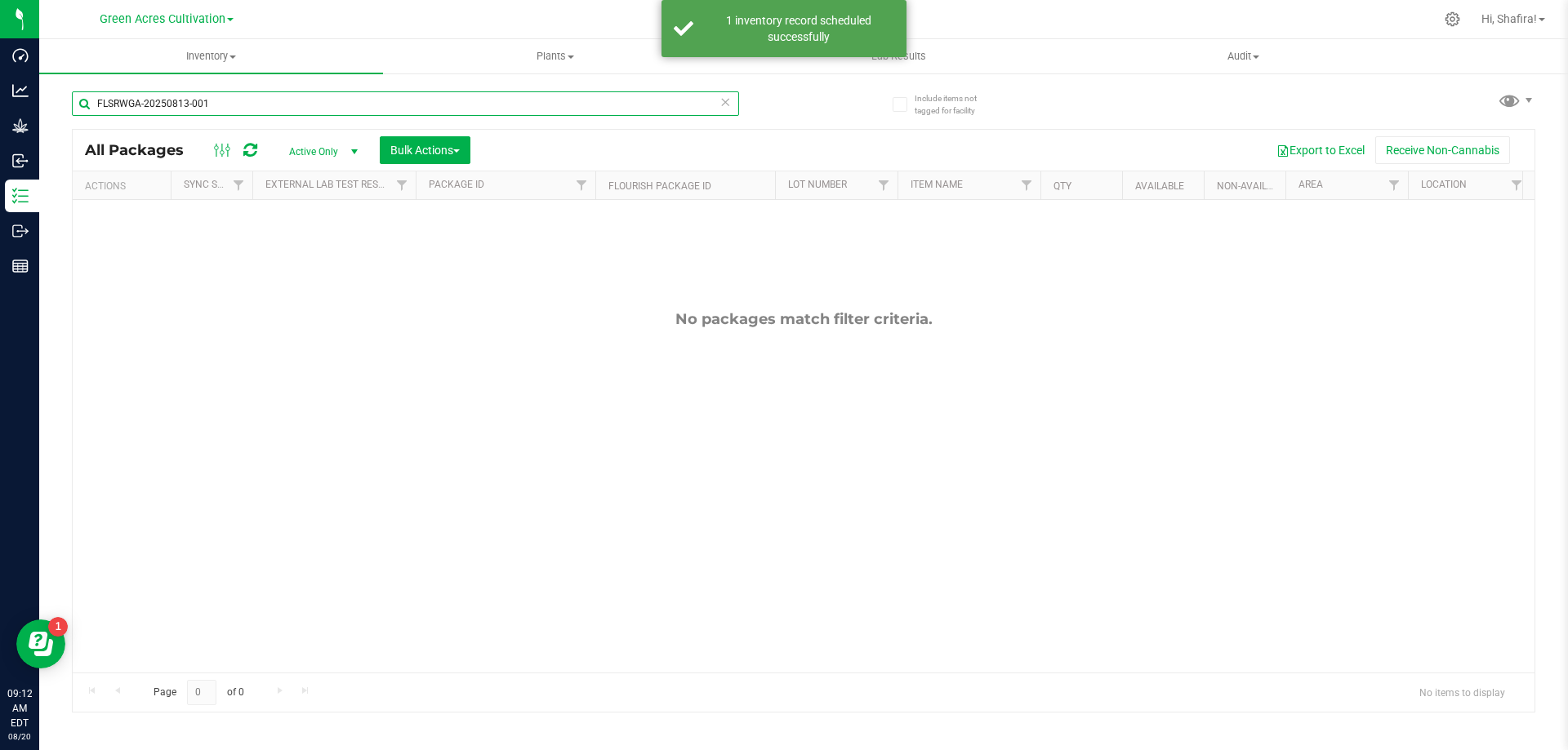
click at [228, 102] on input "FLSRWGA-20250813-001" at bounding box center [405, 104] width 667 height 24
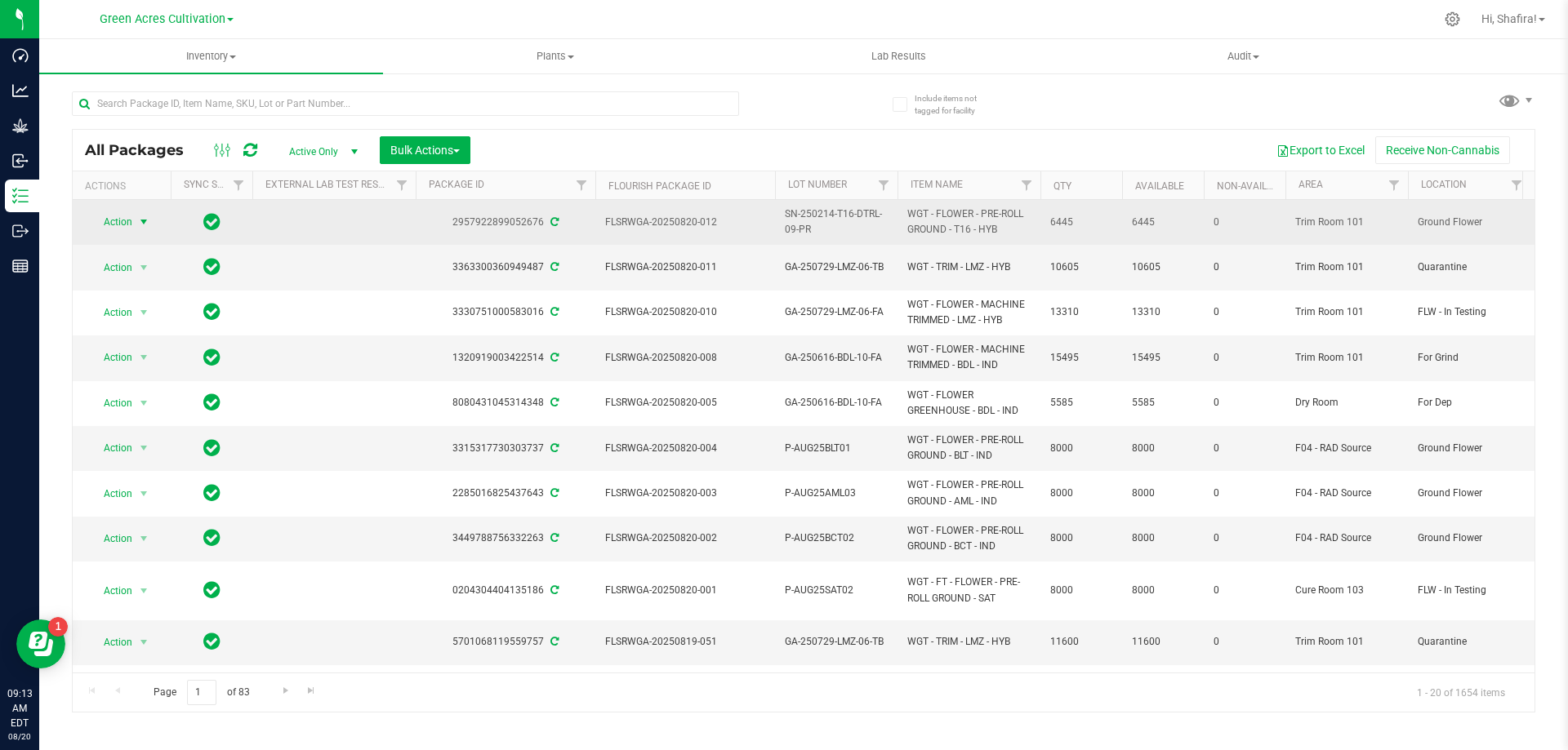
click at [138, 225] on span "select" at bounding box center [144, 221] width 13 height 13
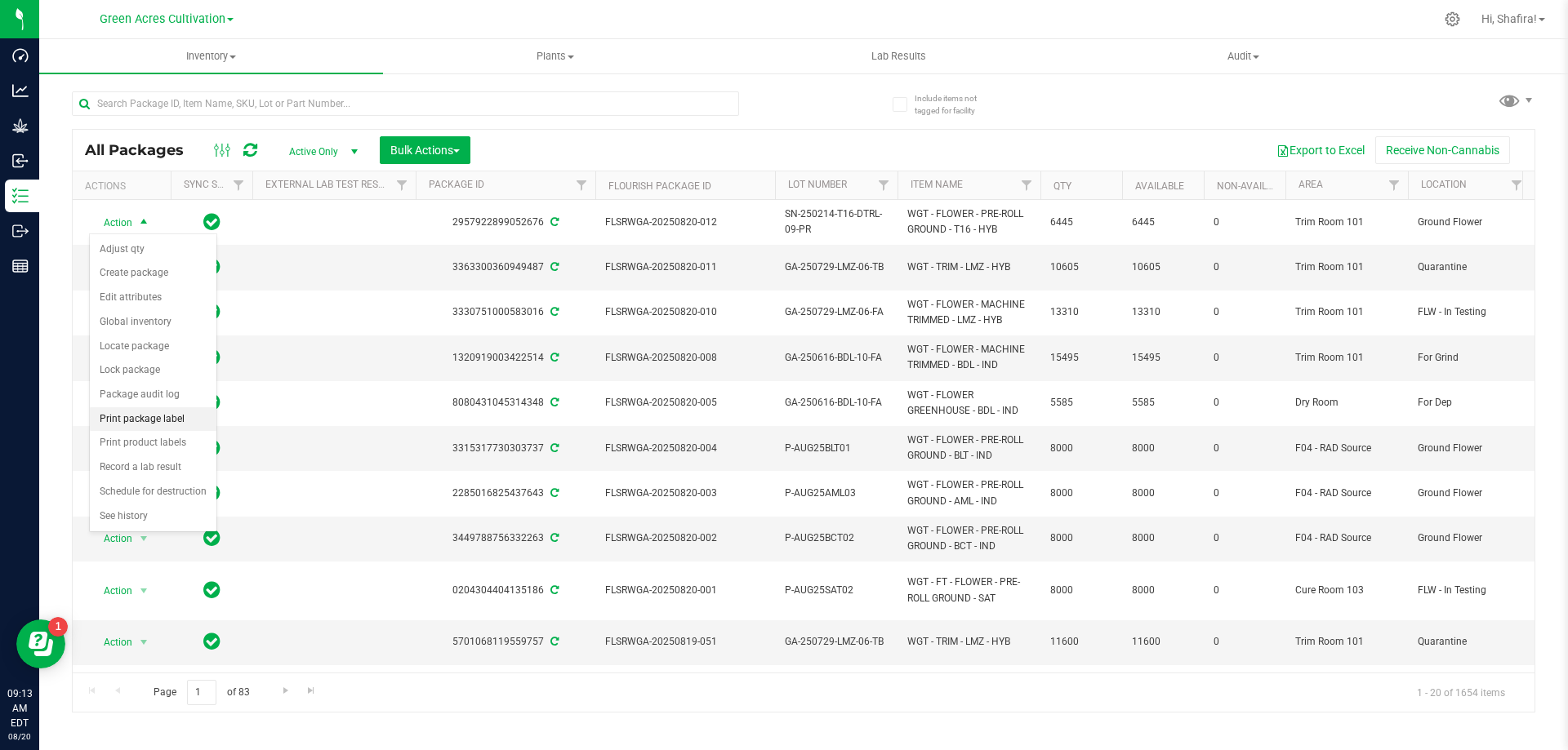
click at [170, 426] on li "Print package label" at bounding box center [153, 420] width 126 height 24
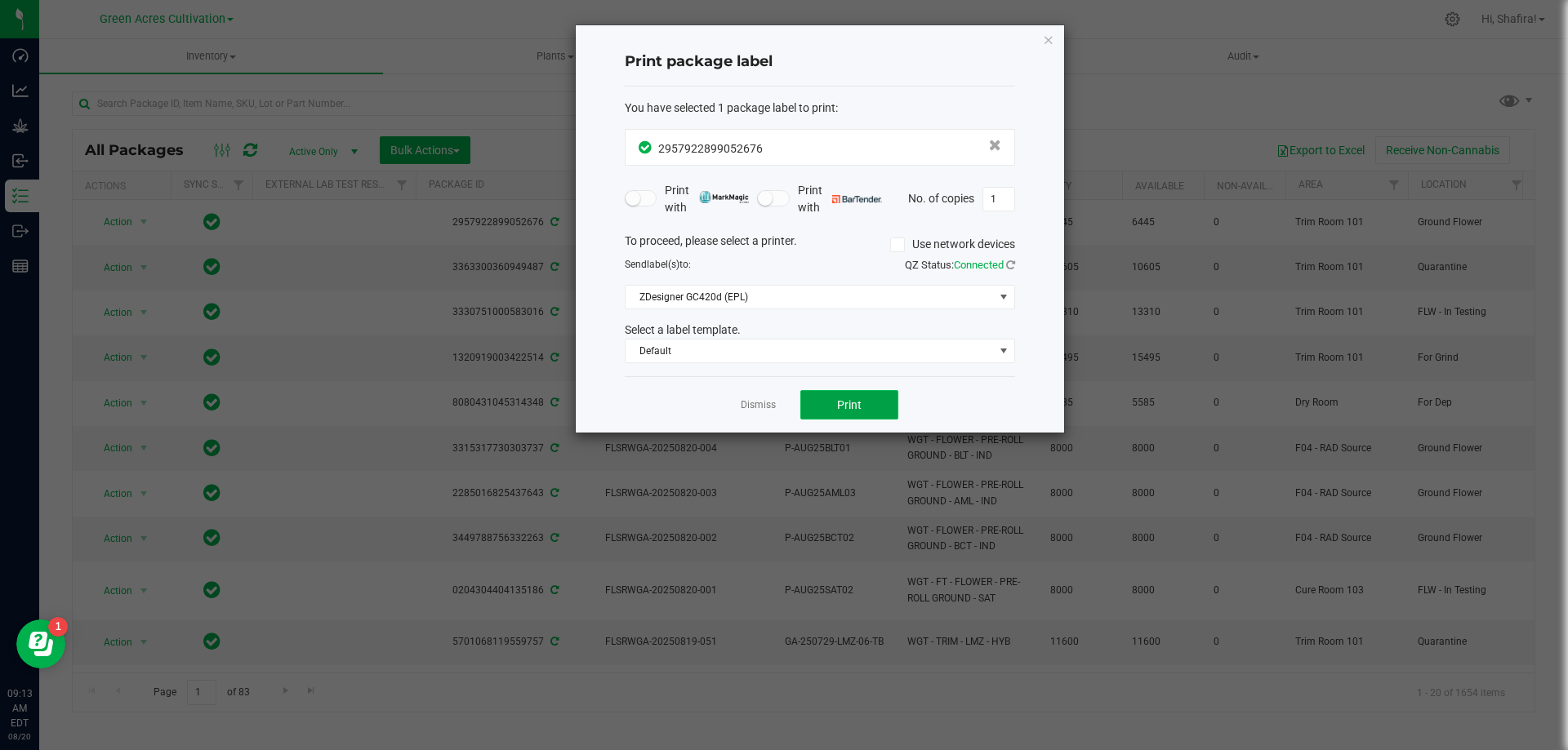
click at [813, 407] on button "Print" at bounding box center [849, 405] width 98 height 29
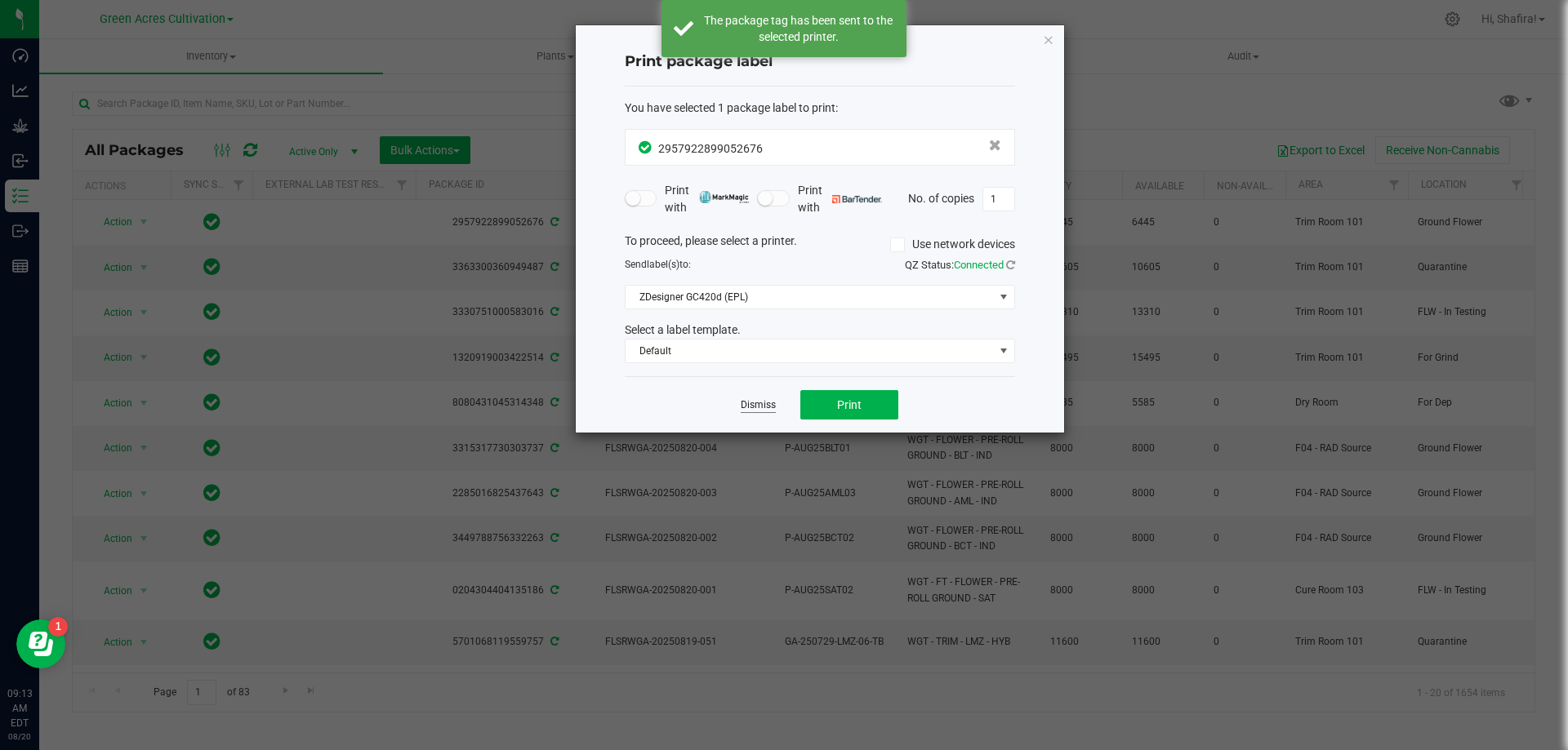
click at [749, 407] on link "Dismiss" at bounding box center [758, 405] width 35 height 14
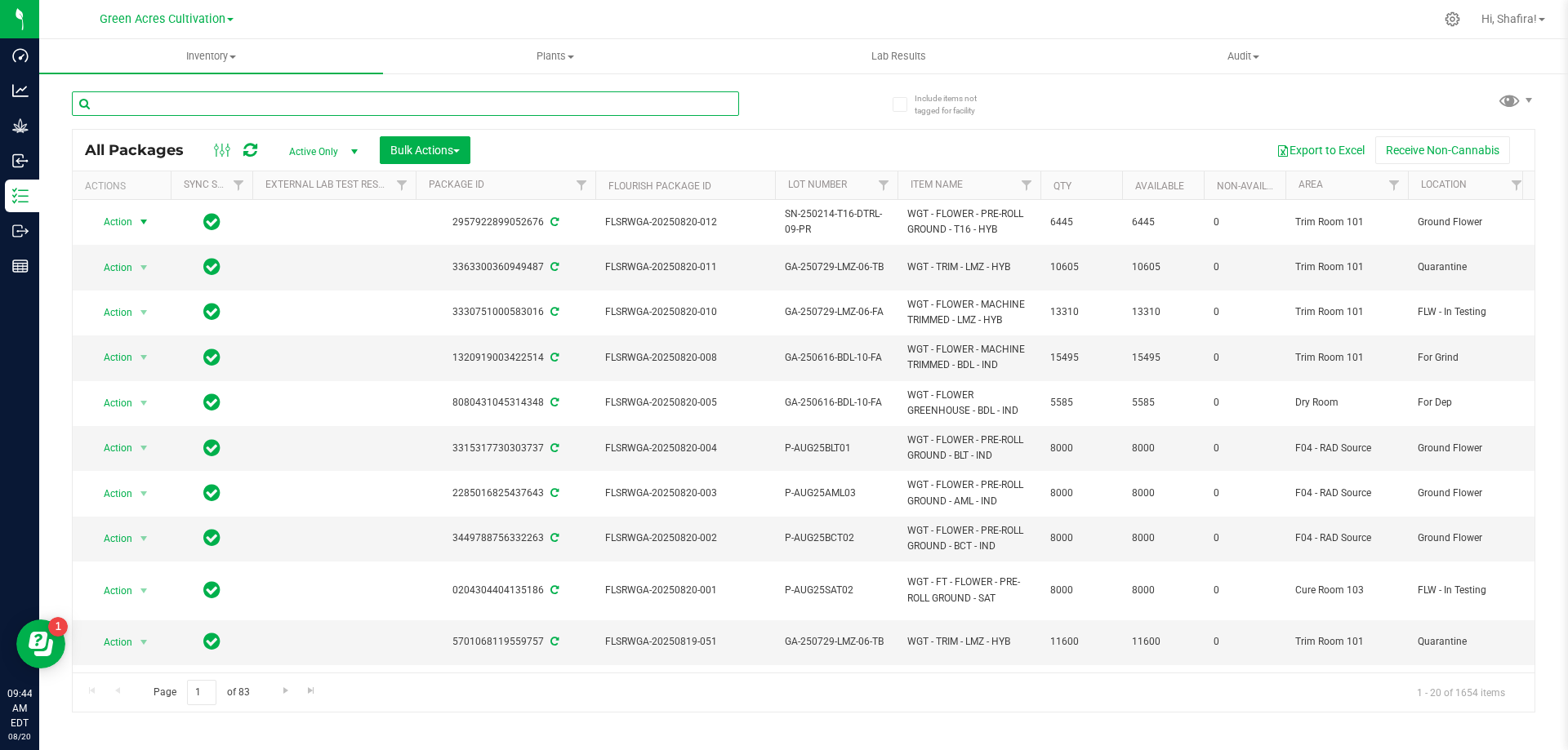
click at [290, 107] on input "text" at bounding box center [405, 104] width 667 height 24
paste input "FLSRWGA-20250811-010"
type input "FLSRWGA-20250811-010"
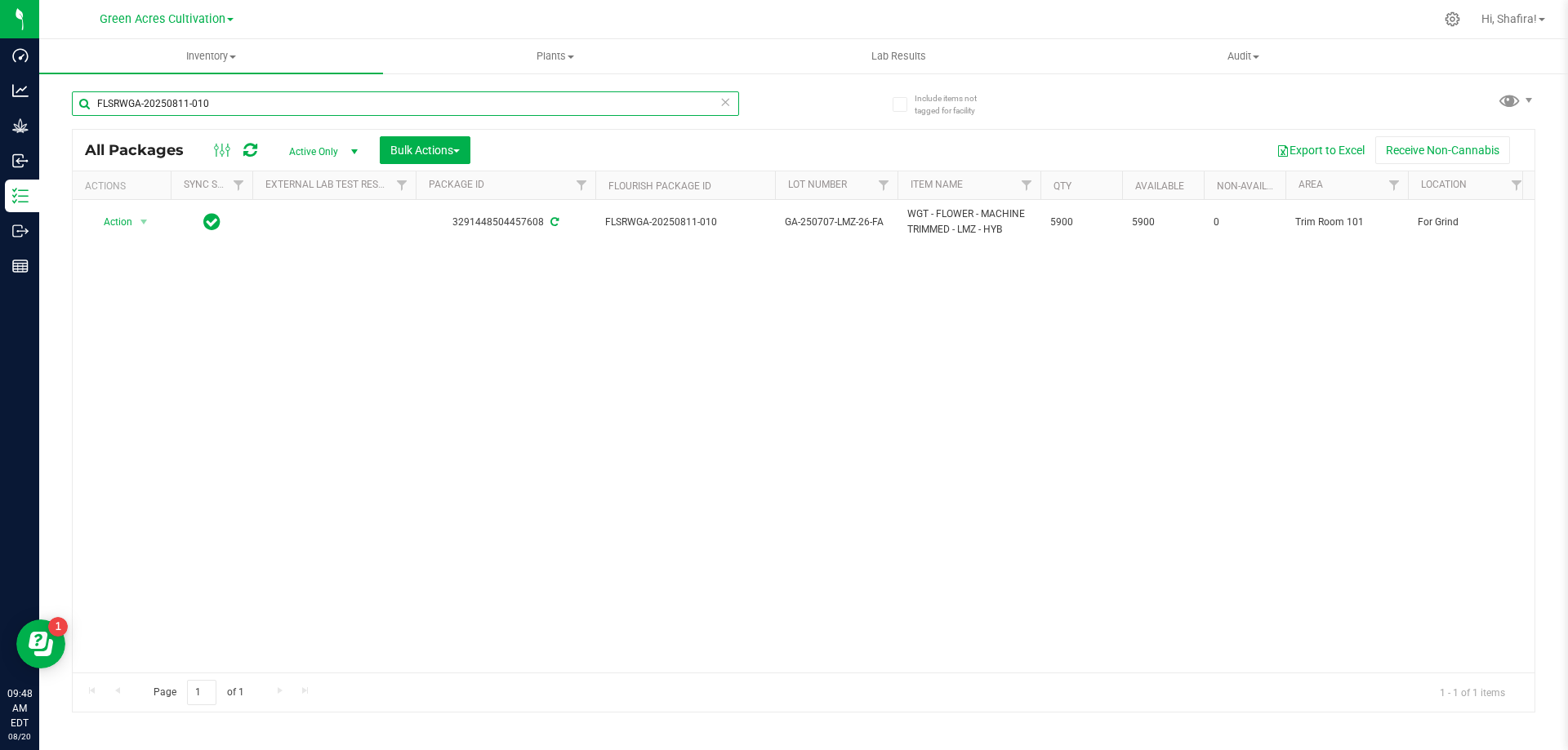
click at [232, 100] on input "FLSRWGA-20250811-010" at bounding box center [405, 104] width 667 height 24
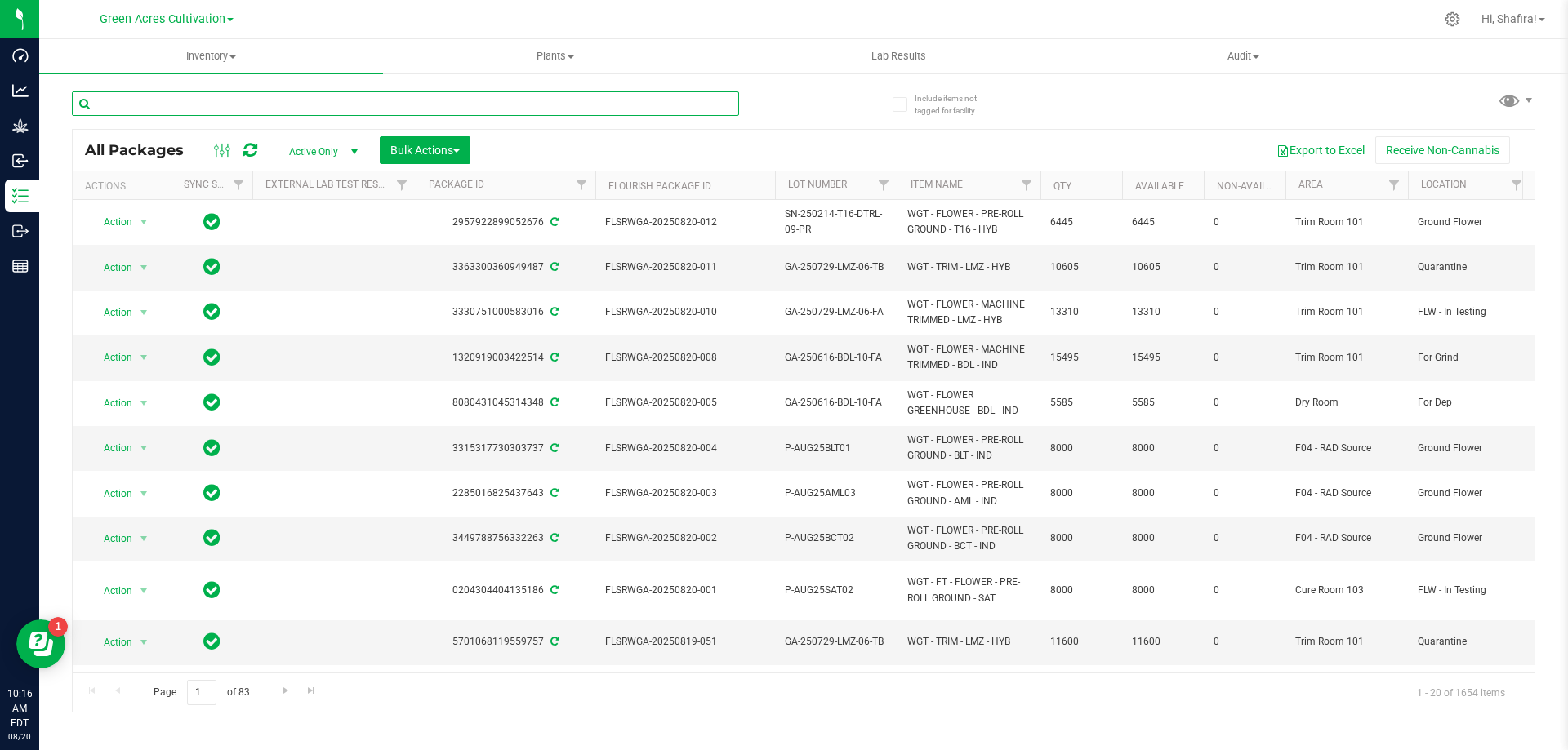
paste input "FLSRWSH-20250409-004"
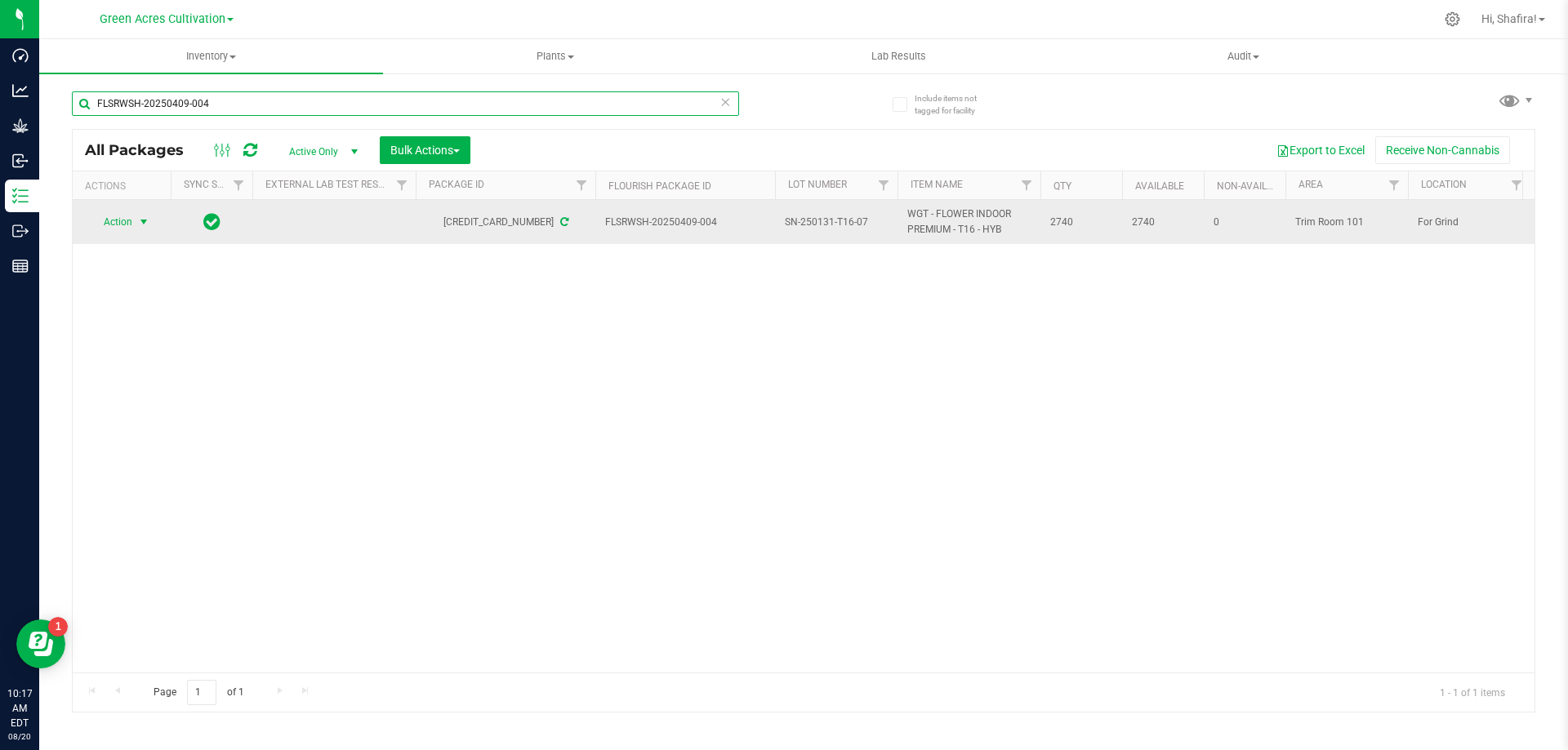
type input "FLSRWSH-20250409-004"
click at [146, 221] on span "select" at bounding box center [144, 221] width 13 height 13
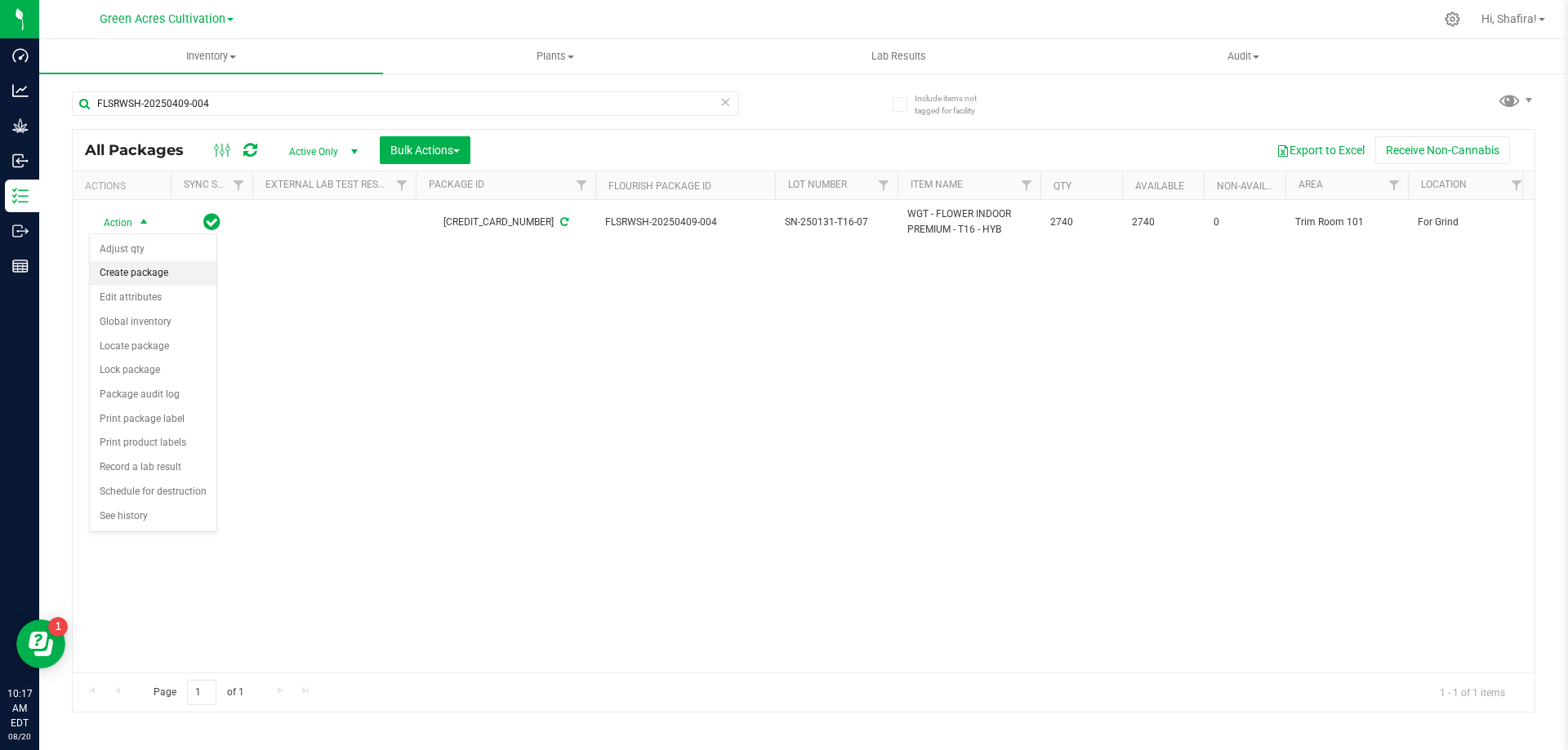
click at [163, 272] on li "Create package" at bounding box center [153, 273] width 126 height 24
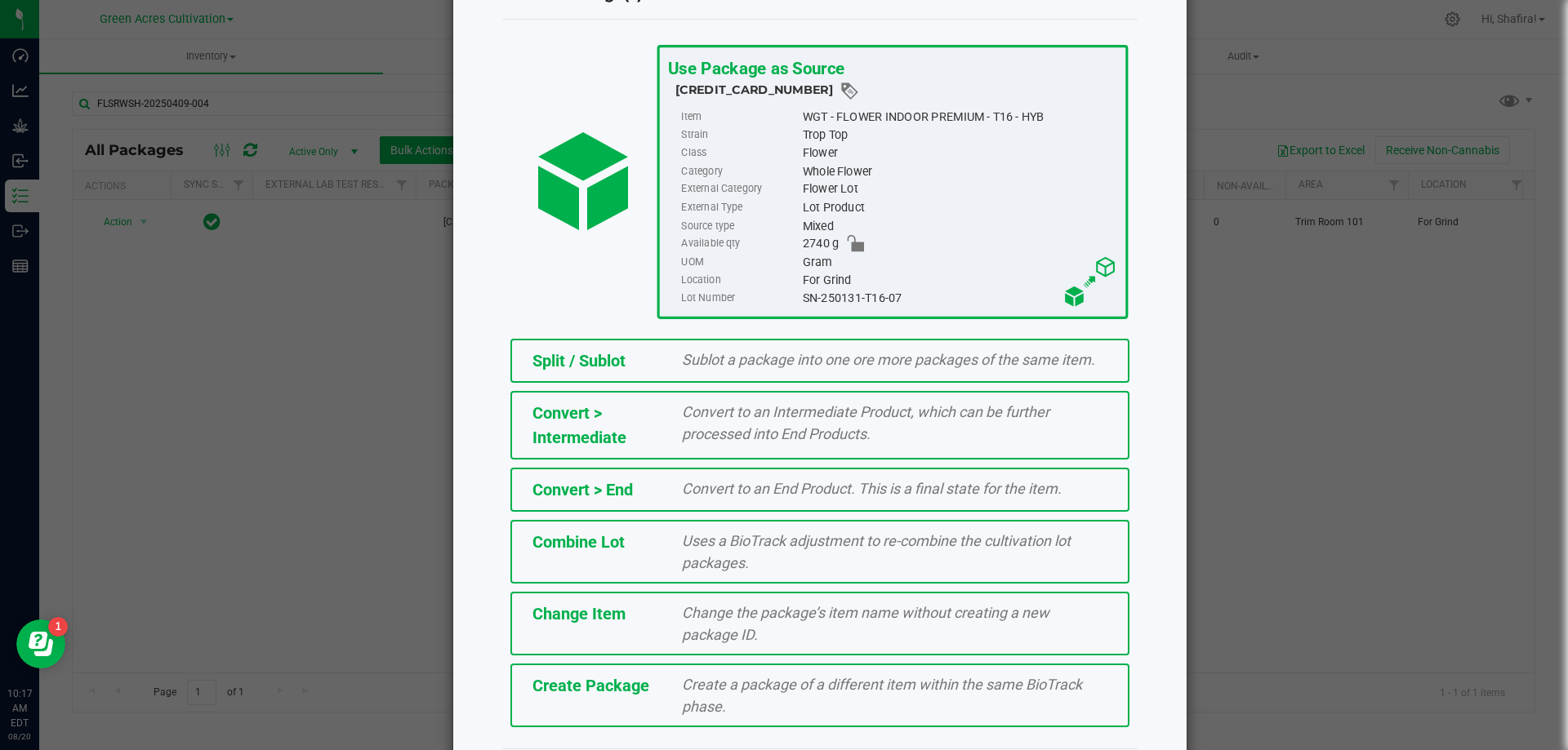
scroll to position [118, 0]
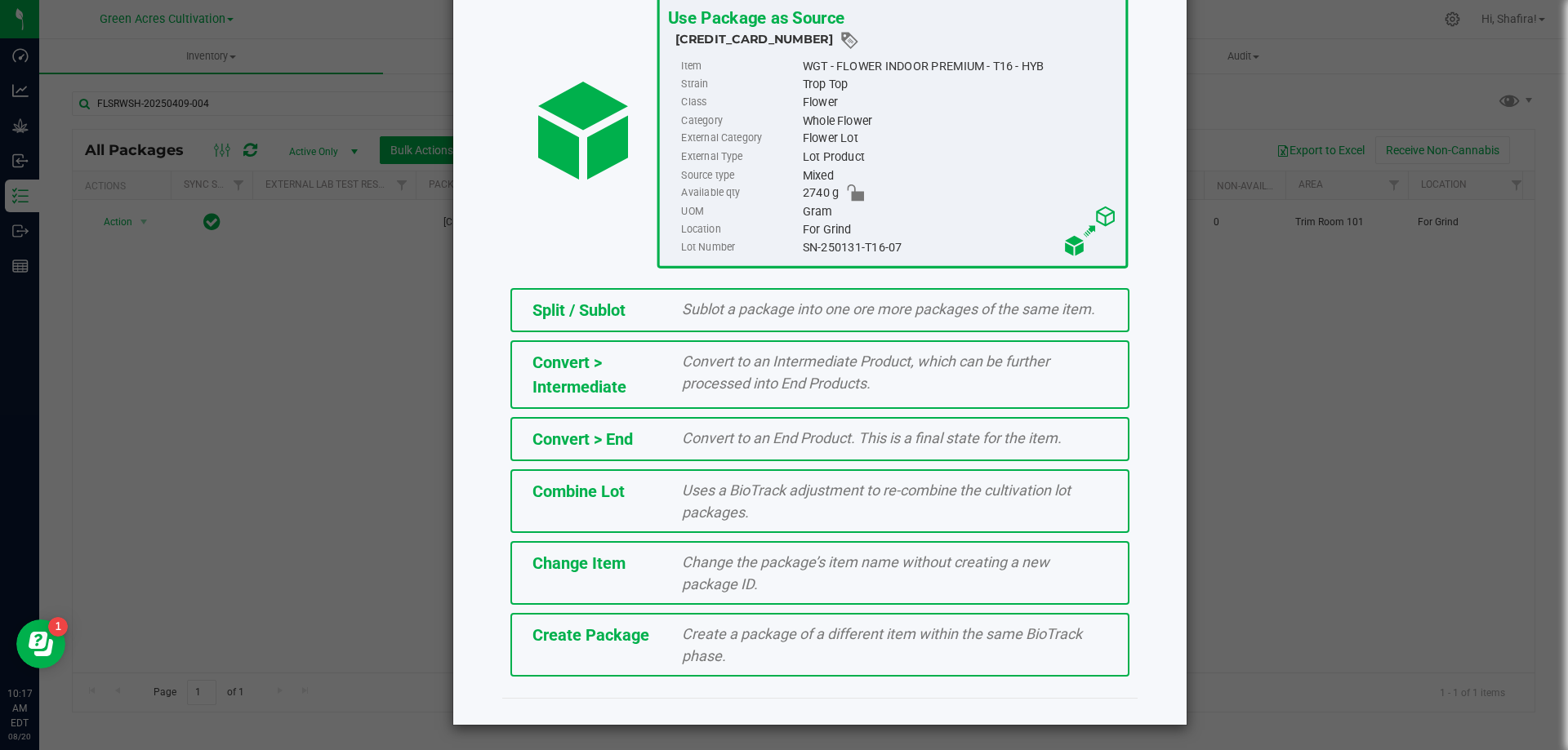
click at [798, 638] on span "Create a package of a different item within the same BioTrack phase." at bounding box center [882, 644] width 400 height 39
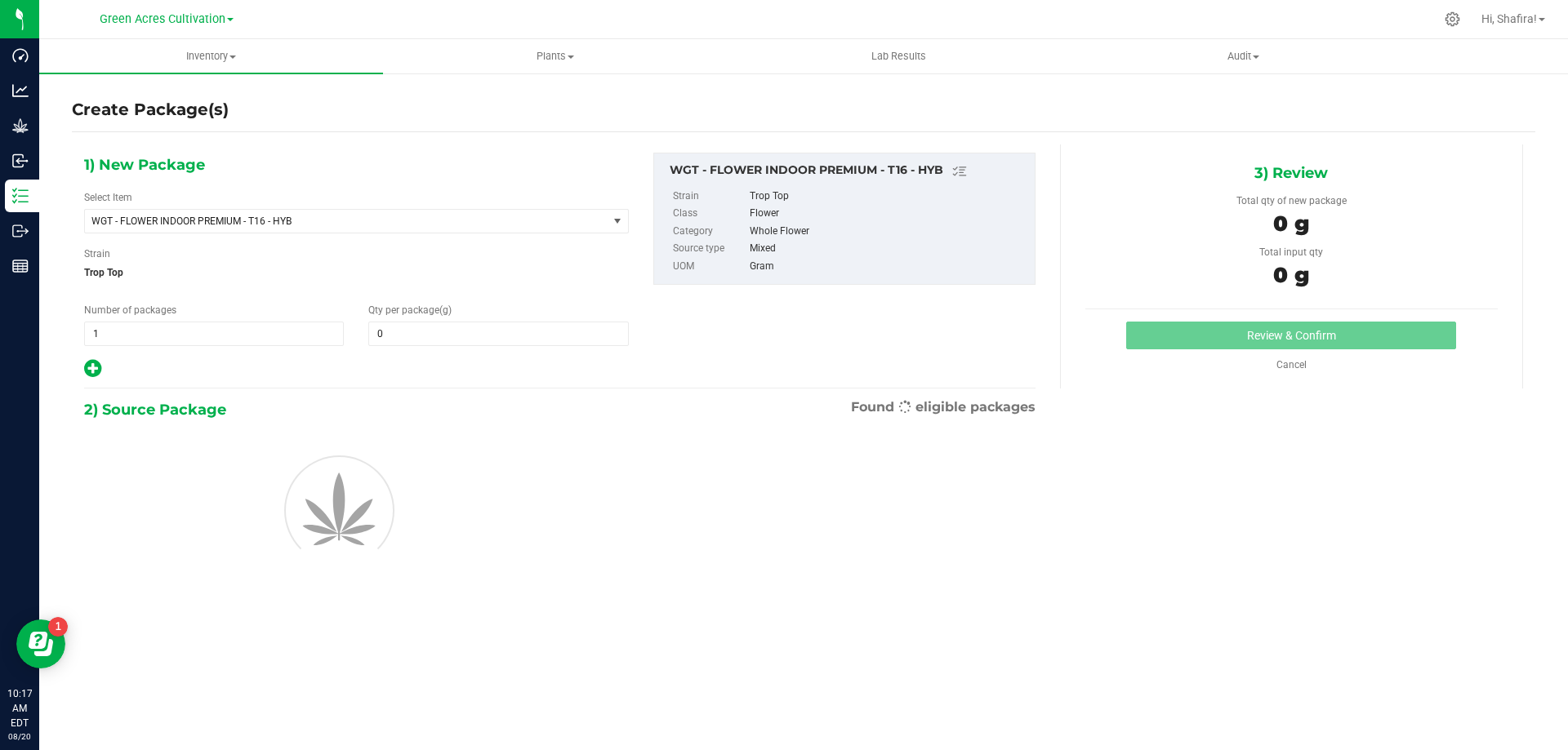
type input "0.0000"
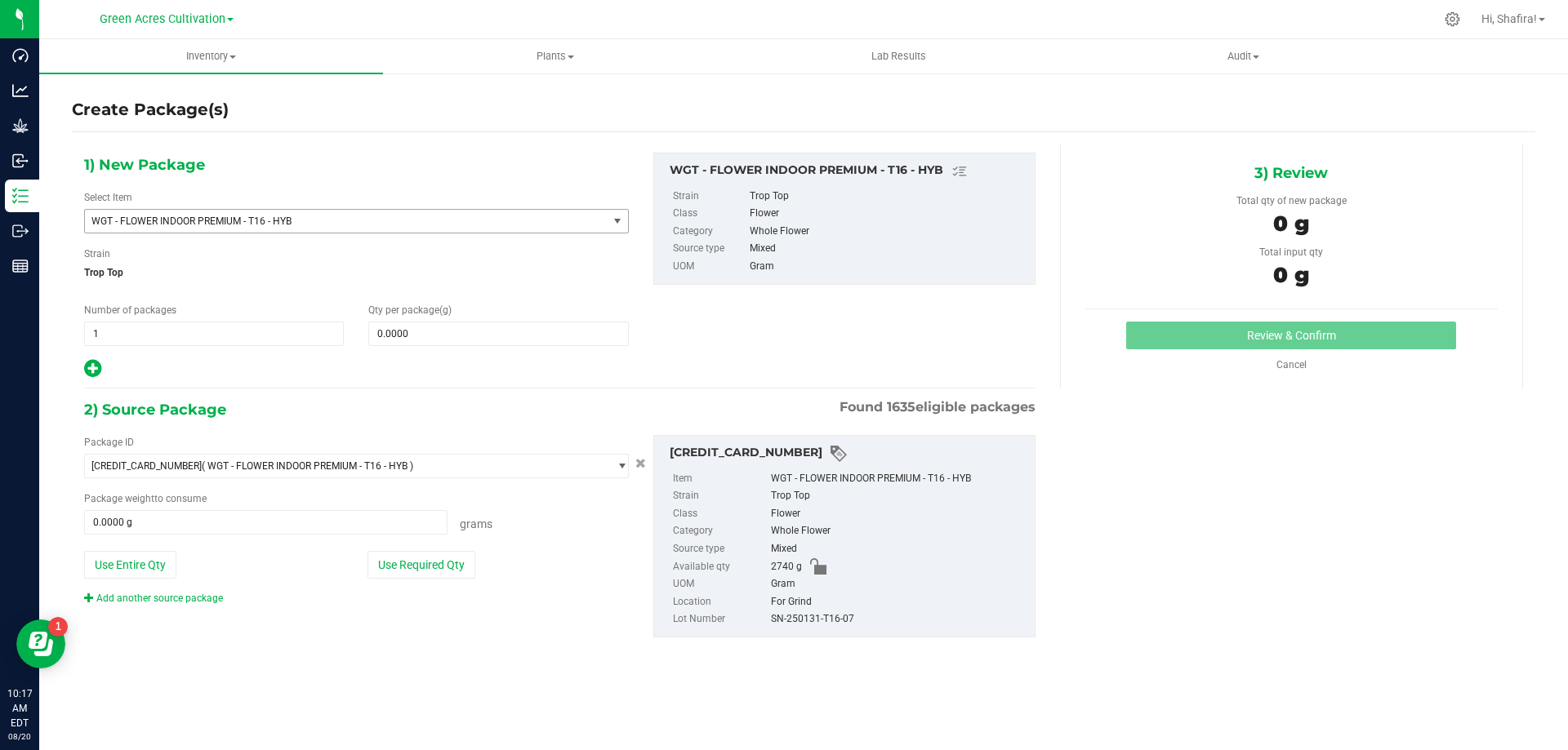
click at [485, 224] on span "WGT - FLOWER INDOOR PREMIUM - T16 - HYB" at bounding box center [336, 221] width 489 height 11
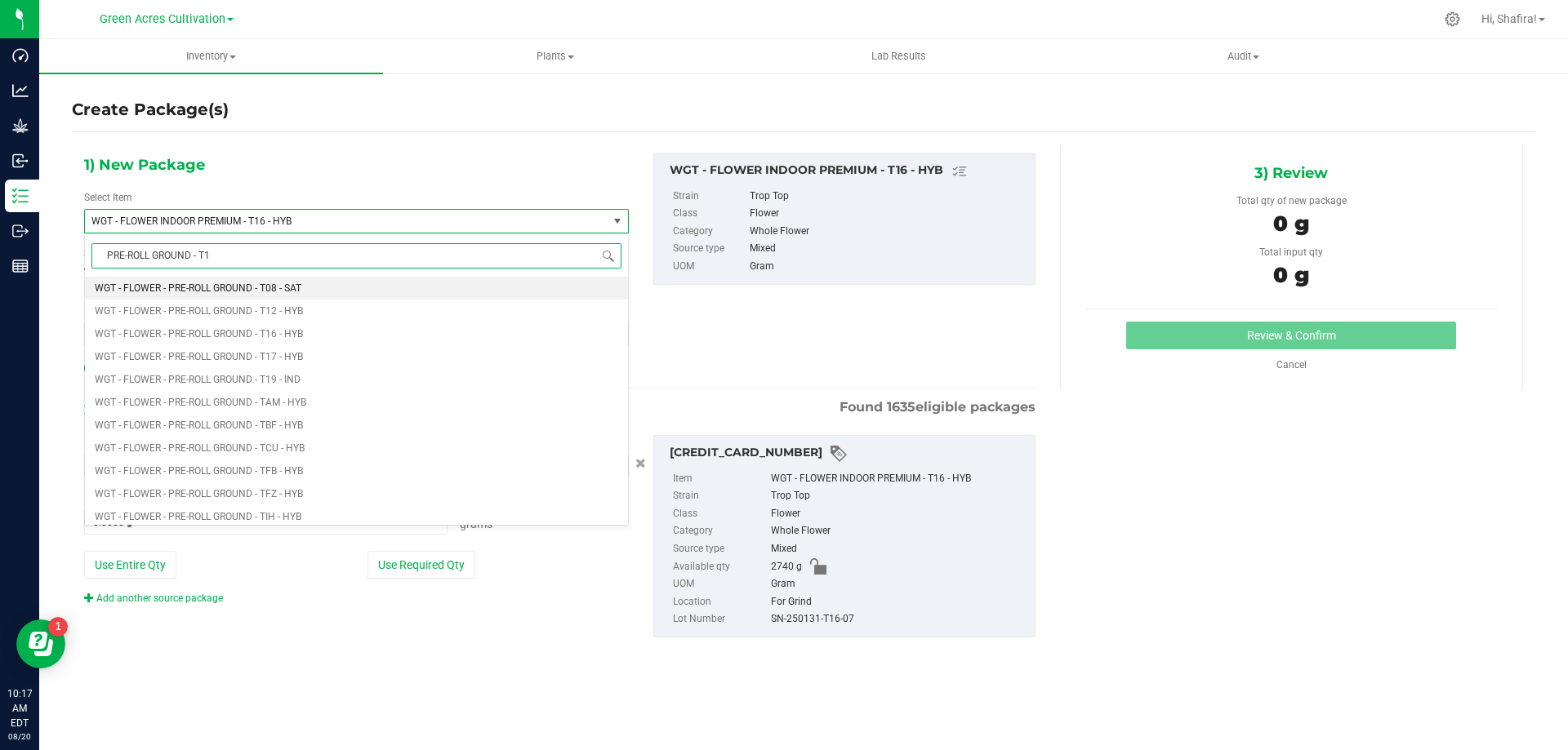
type input "PRE-ROLL GROUND - T16"
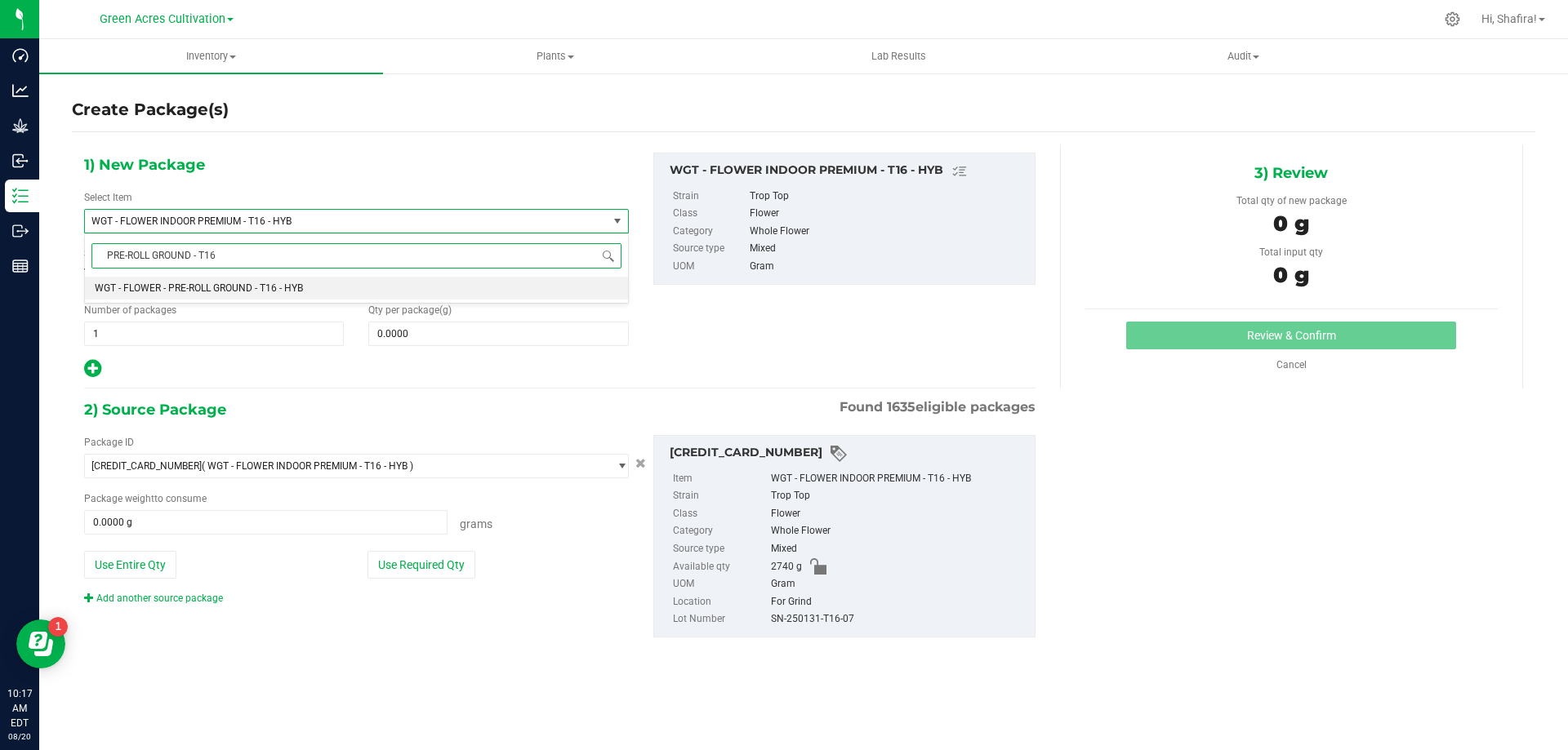
click at [280, 288] on span "WGT - FLOWER - PRE-ROLL GROUND - T16 - HYB" at bounding box center [198, 287] width 209 height 11
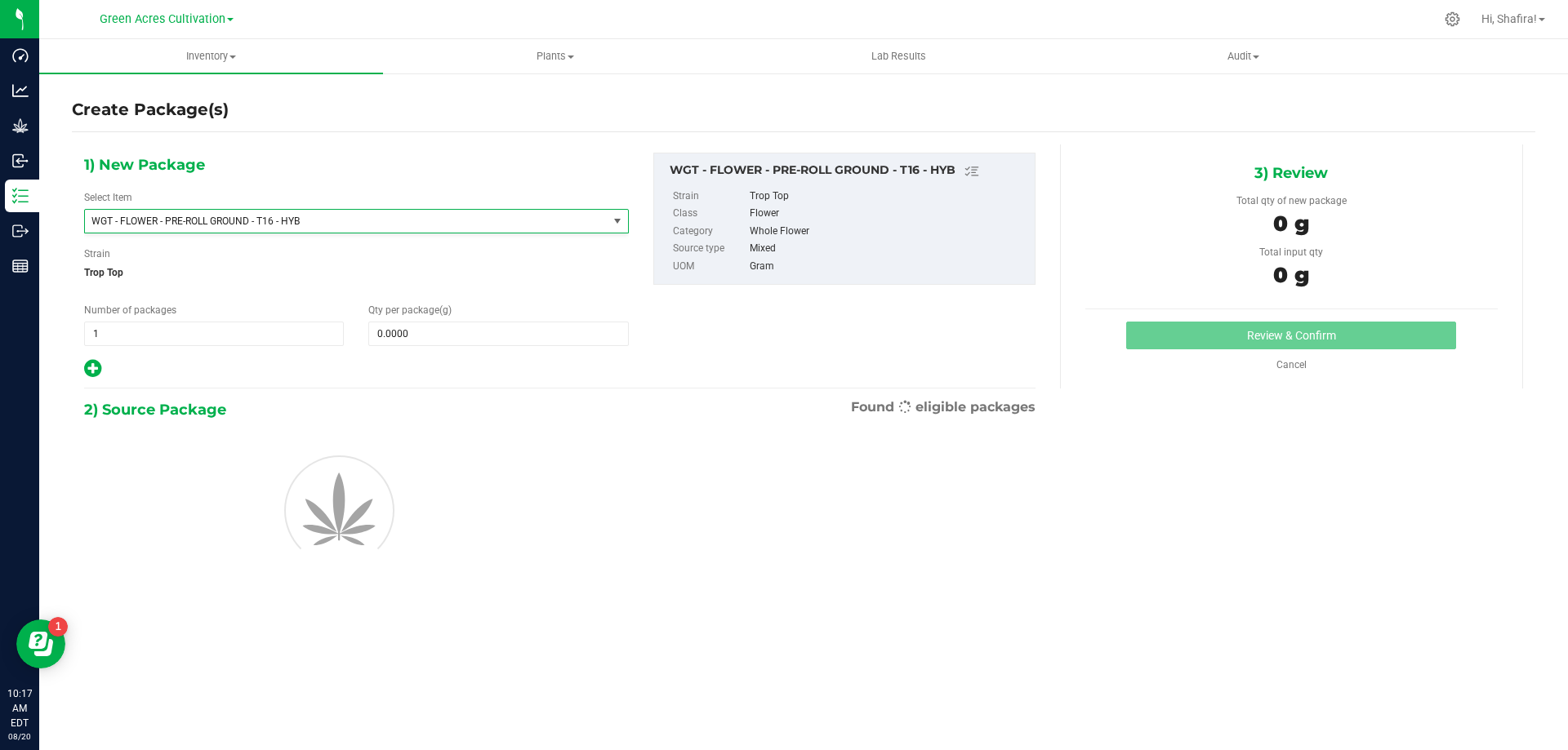
type input "0.0000"
click at [543, 339] on span at bounding box center [498, 334] width 260 height 24
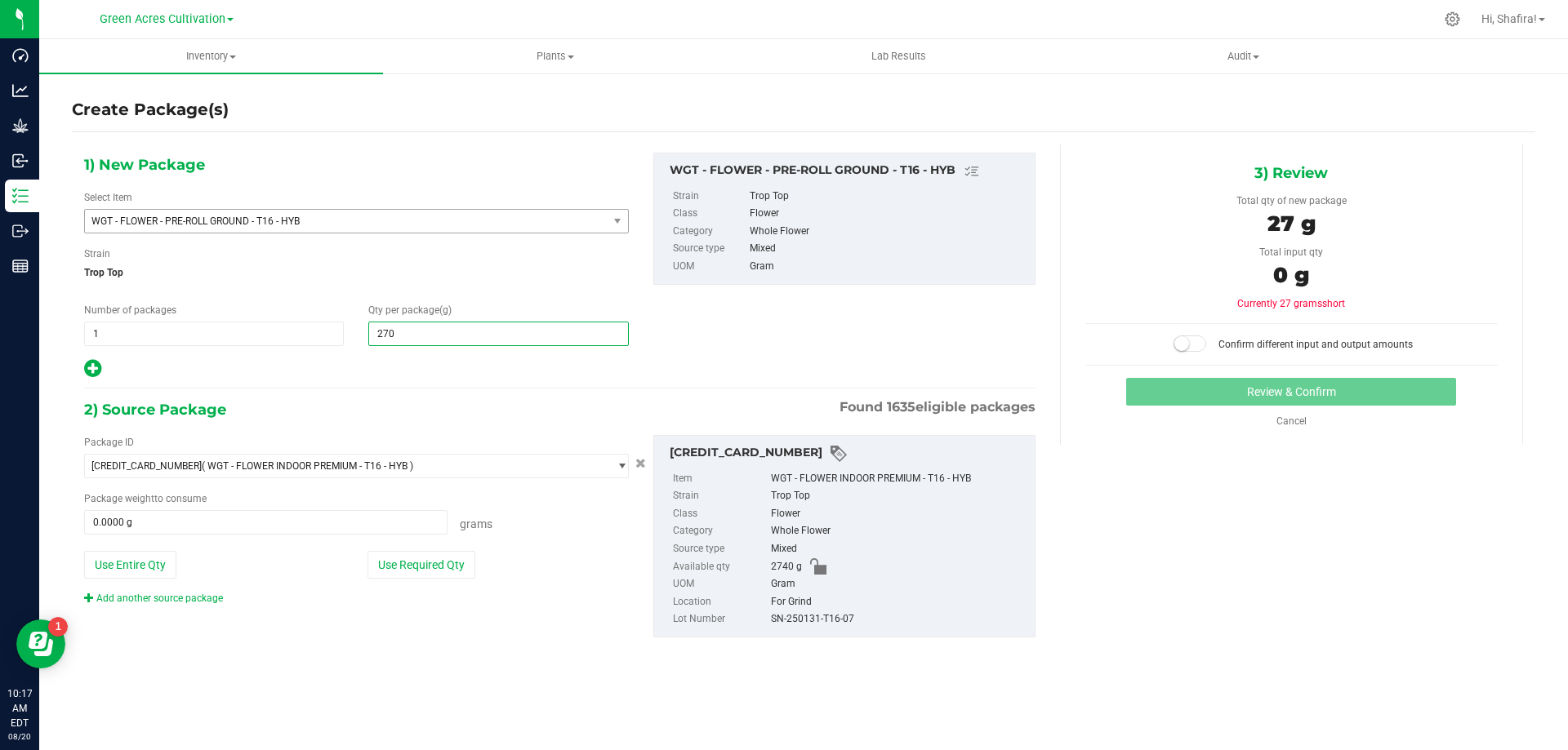
type input "2700"
type input "2,700.0000"
click at [443, 561] on button "Use Required Qty" at bounding box center [421, 565] width 108 height 28
type input "2700.0000 g"
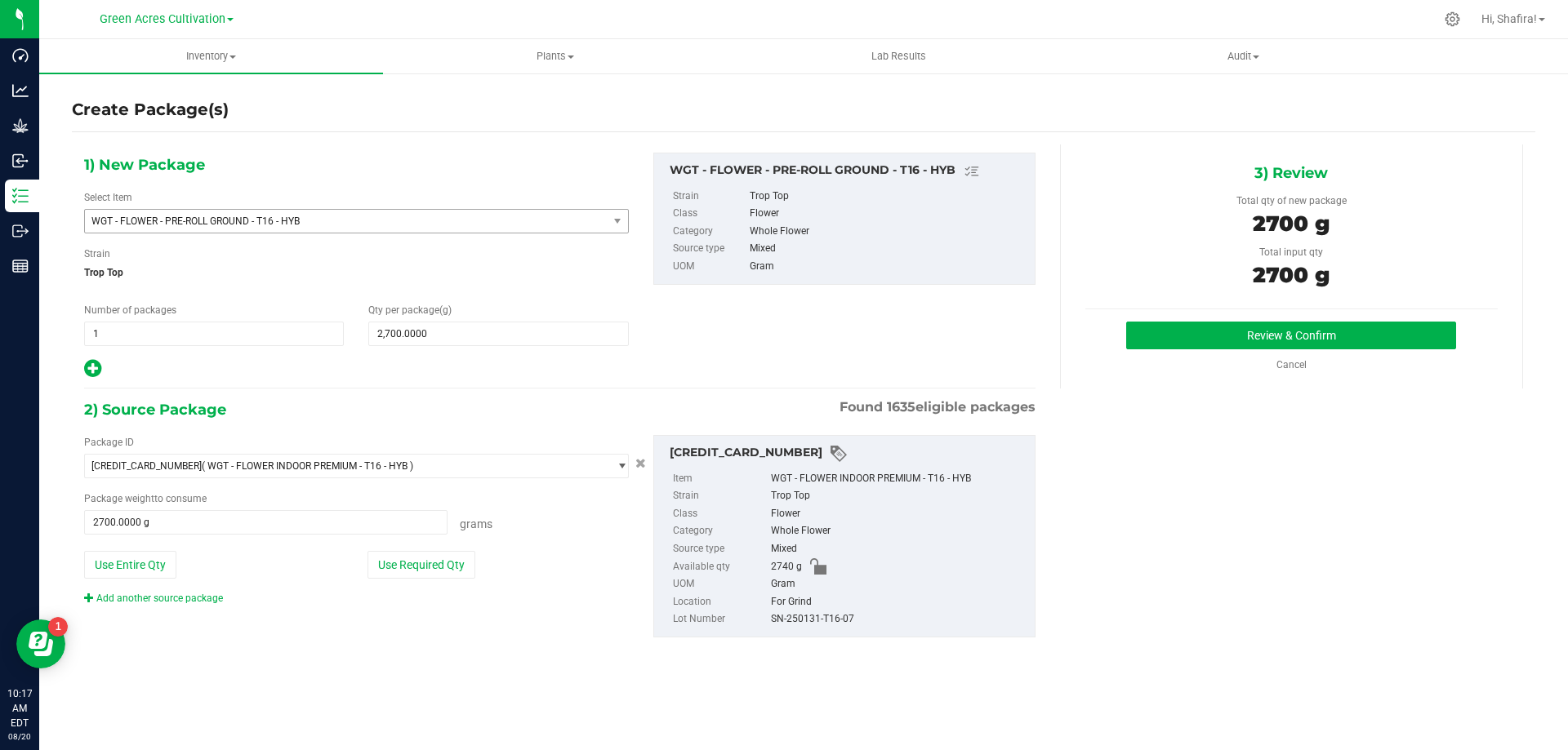
click at [829, 613] on div "SN-250131-T16-07" at bounding box center [898, 619] width 255 height 18
click at [829, 614] on div "SN-250131-T16-07" at bounding box center [898, 619] width 255 height 18
copy div "SN-250131-T16-07"
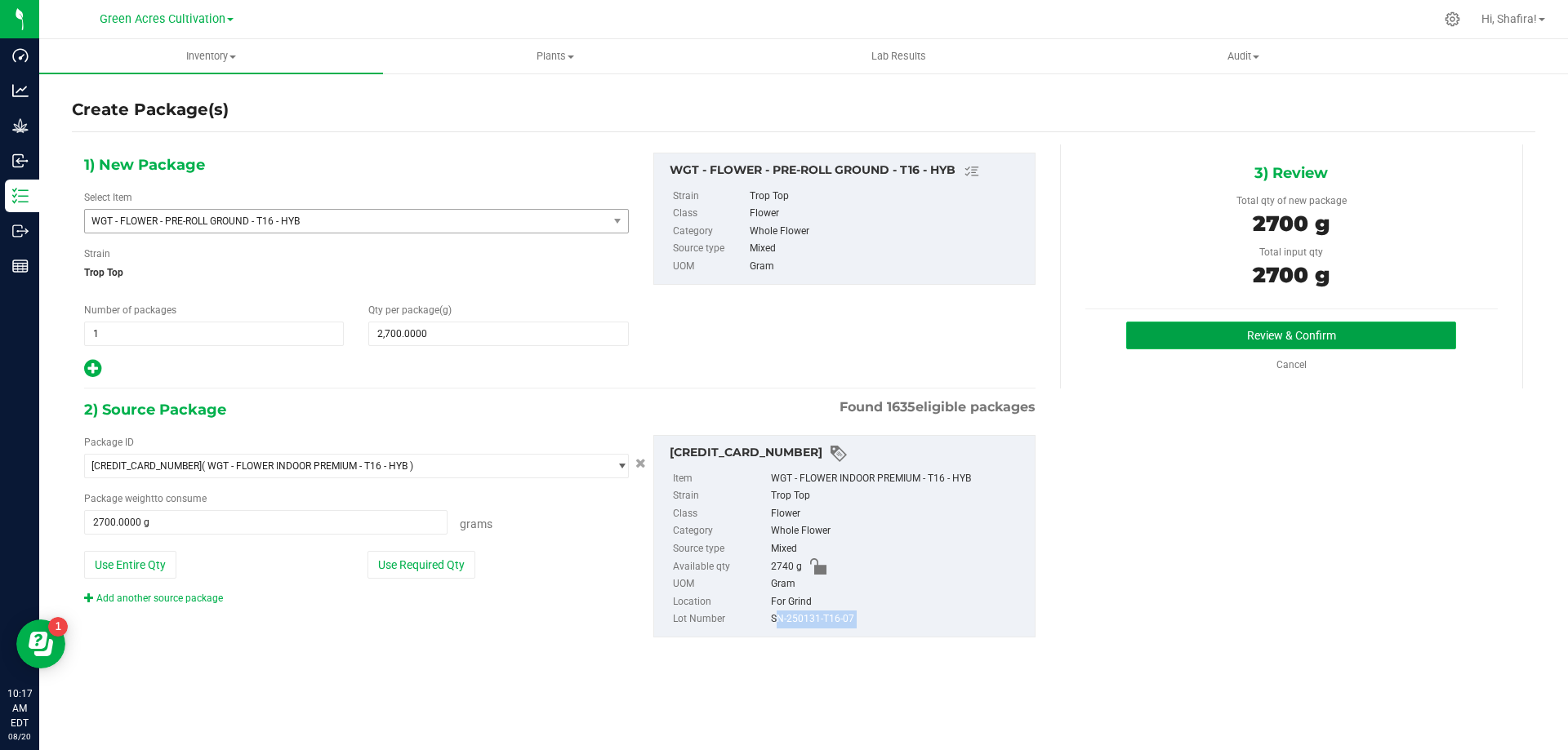
click at [1192, 327] on button "Review & Confirm" at bounding box center [1290, 336] width 330 height 28
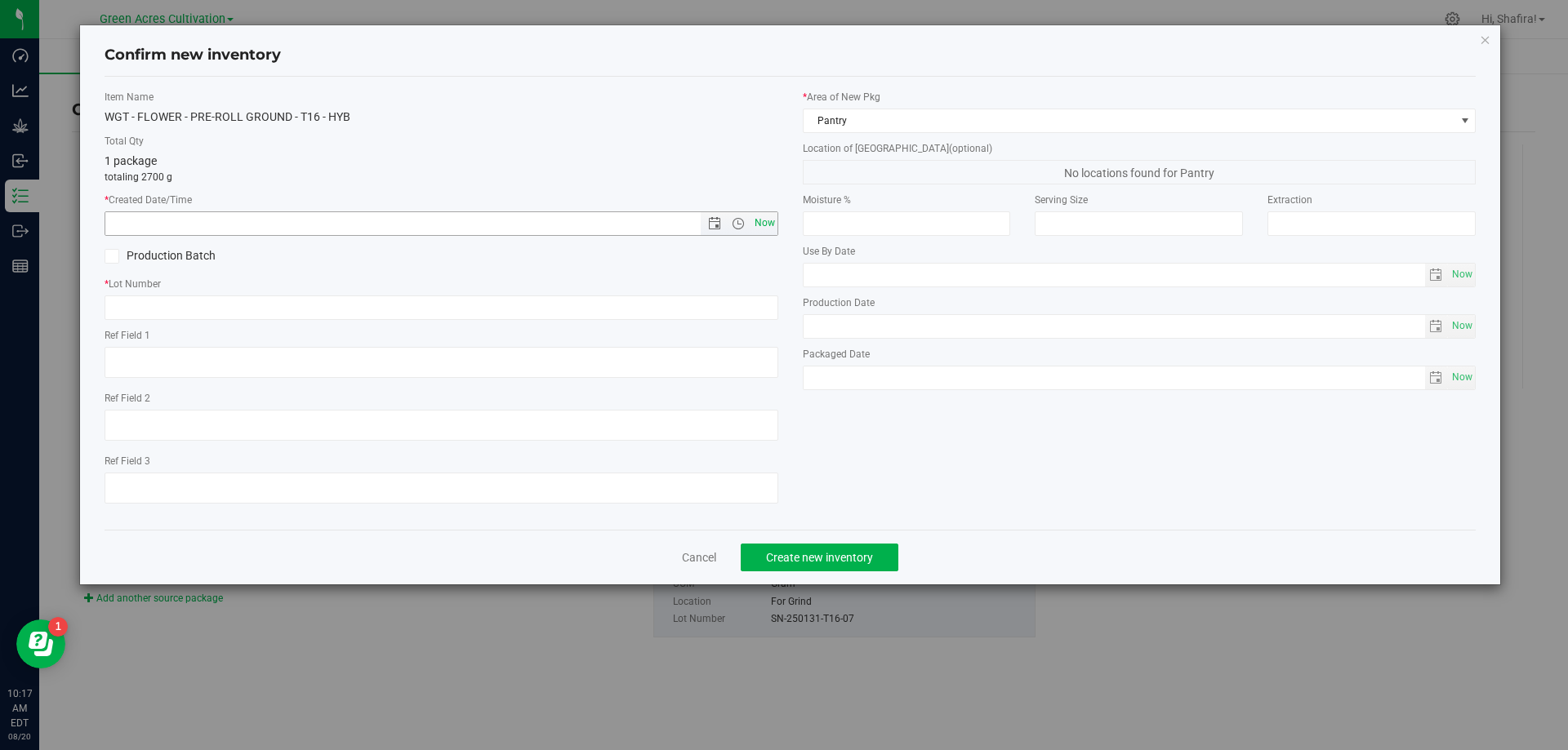
click at [768, 227] on span "Now" at bounding box center [764, 222] width 28 height 23
type input "[DATE] 10:17 AM"
paste input "SN-250131-T16-07"
type input "SN-250131-T16-07-PR"
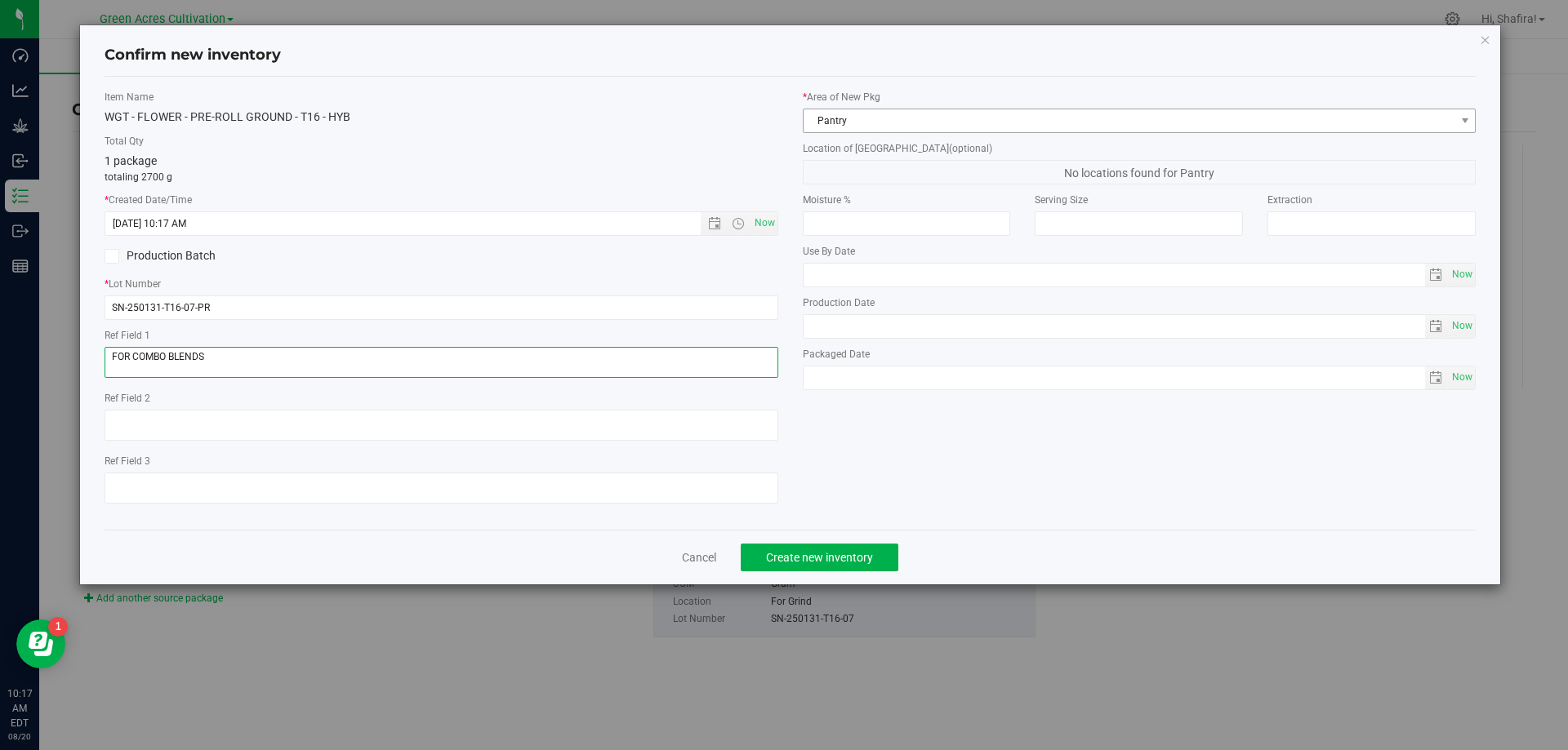
type textarea "FOR COMBO BLENDS"
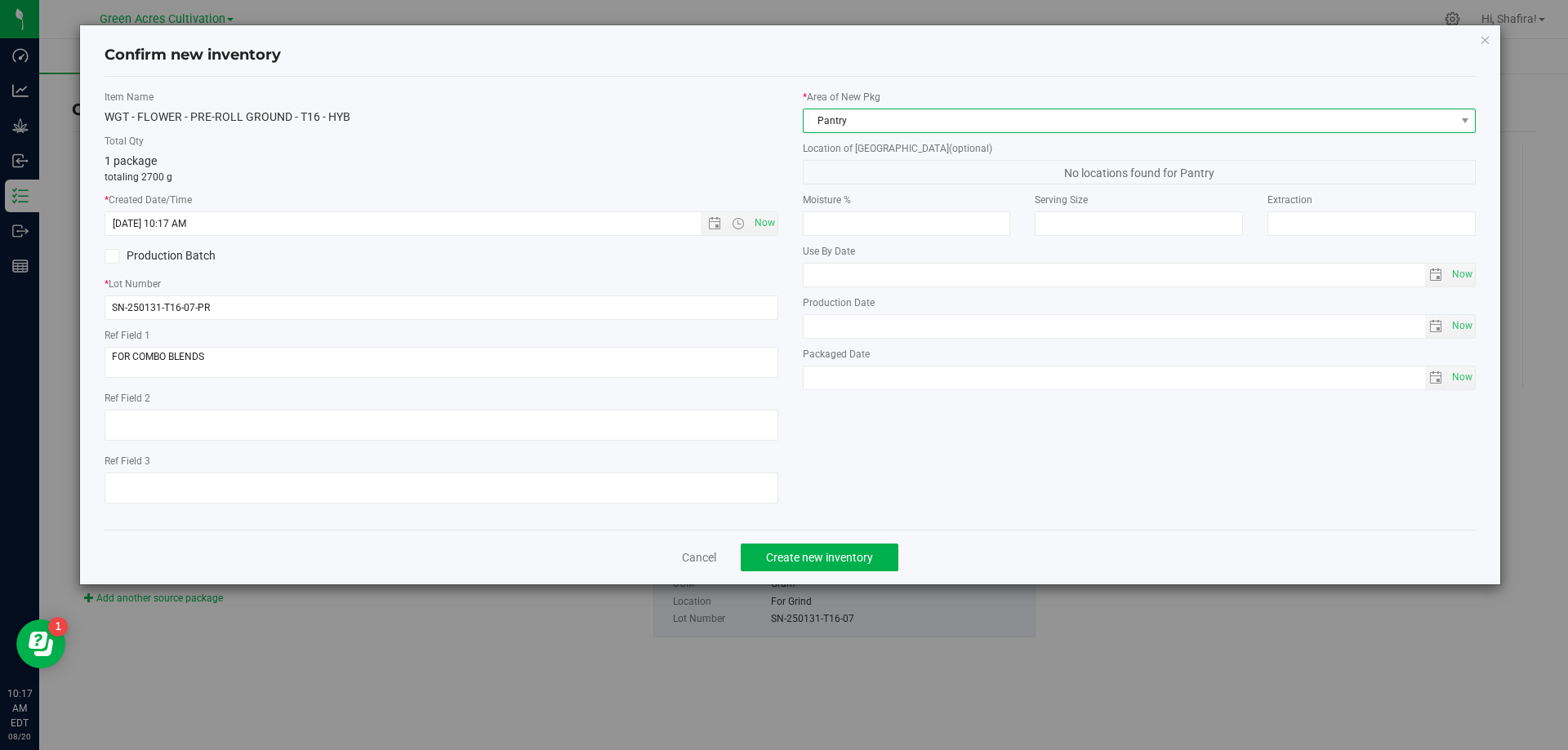
click at [910, 109] on span "Pantry" at bounding box center [1128, 120] width 652 height 22
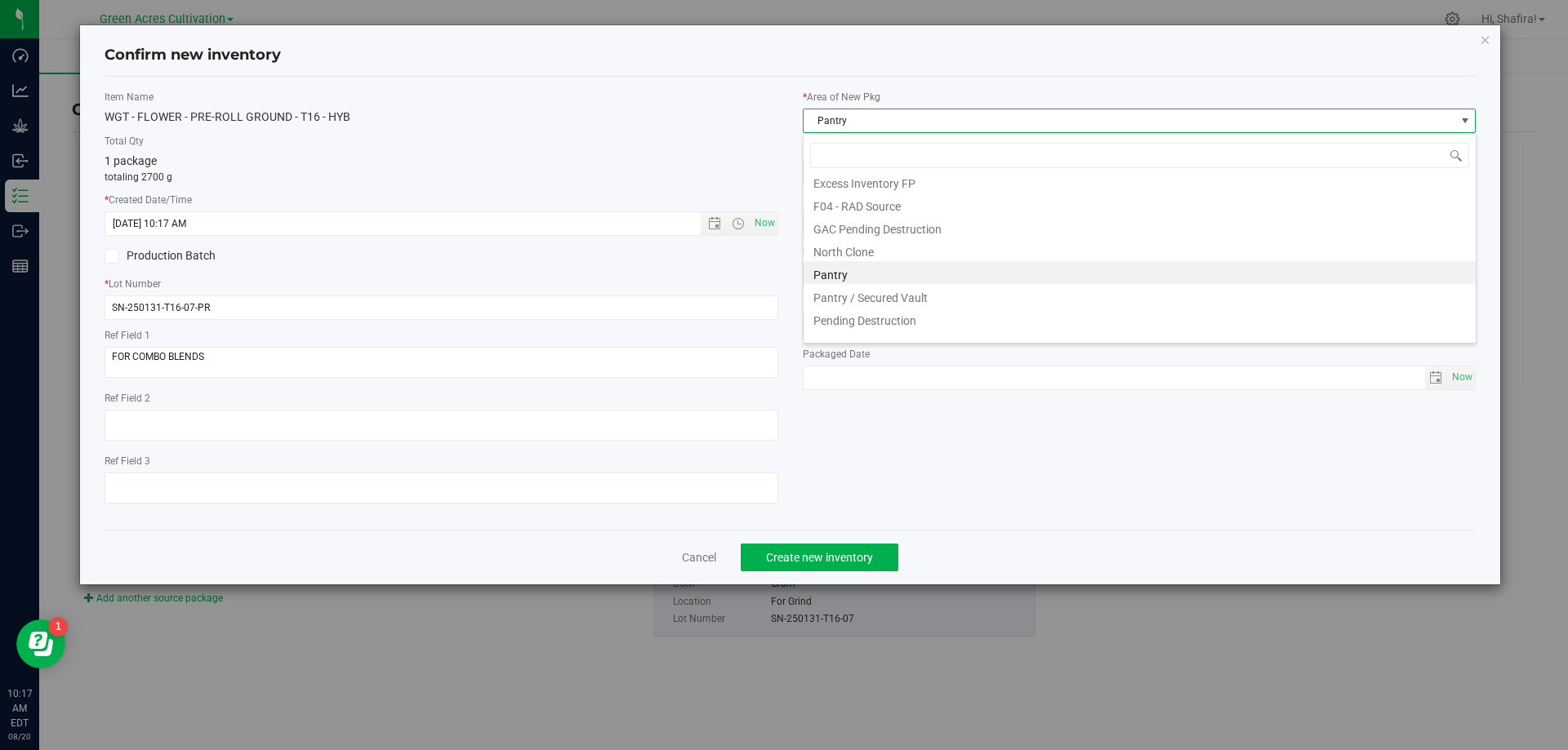
scroll to position [225, 0]
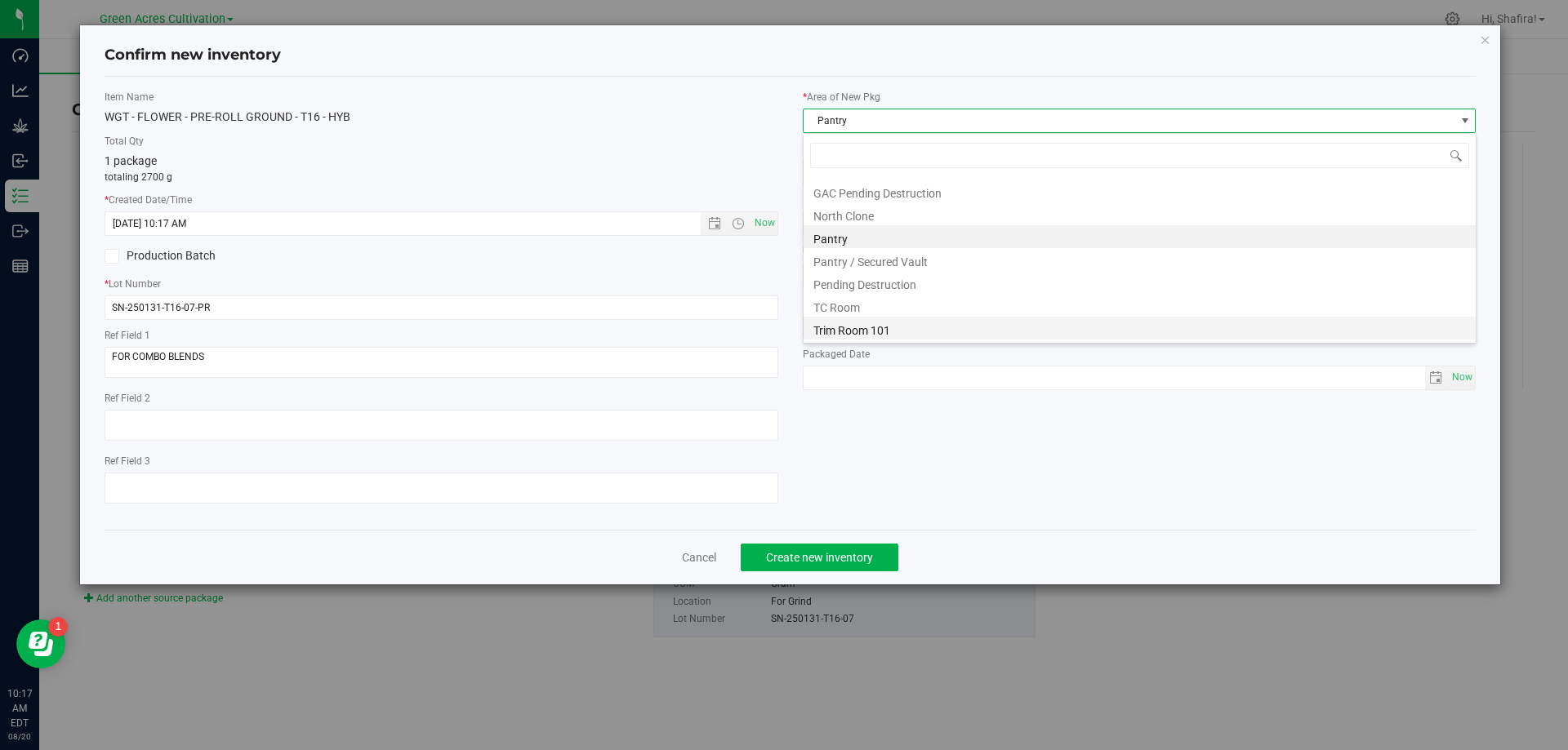
click at [890, 333] on li "Trim Room 101" at bounding box center [1139, 328] width 672 height 22
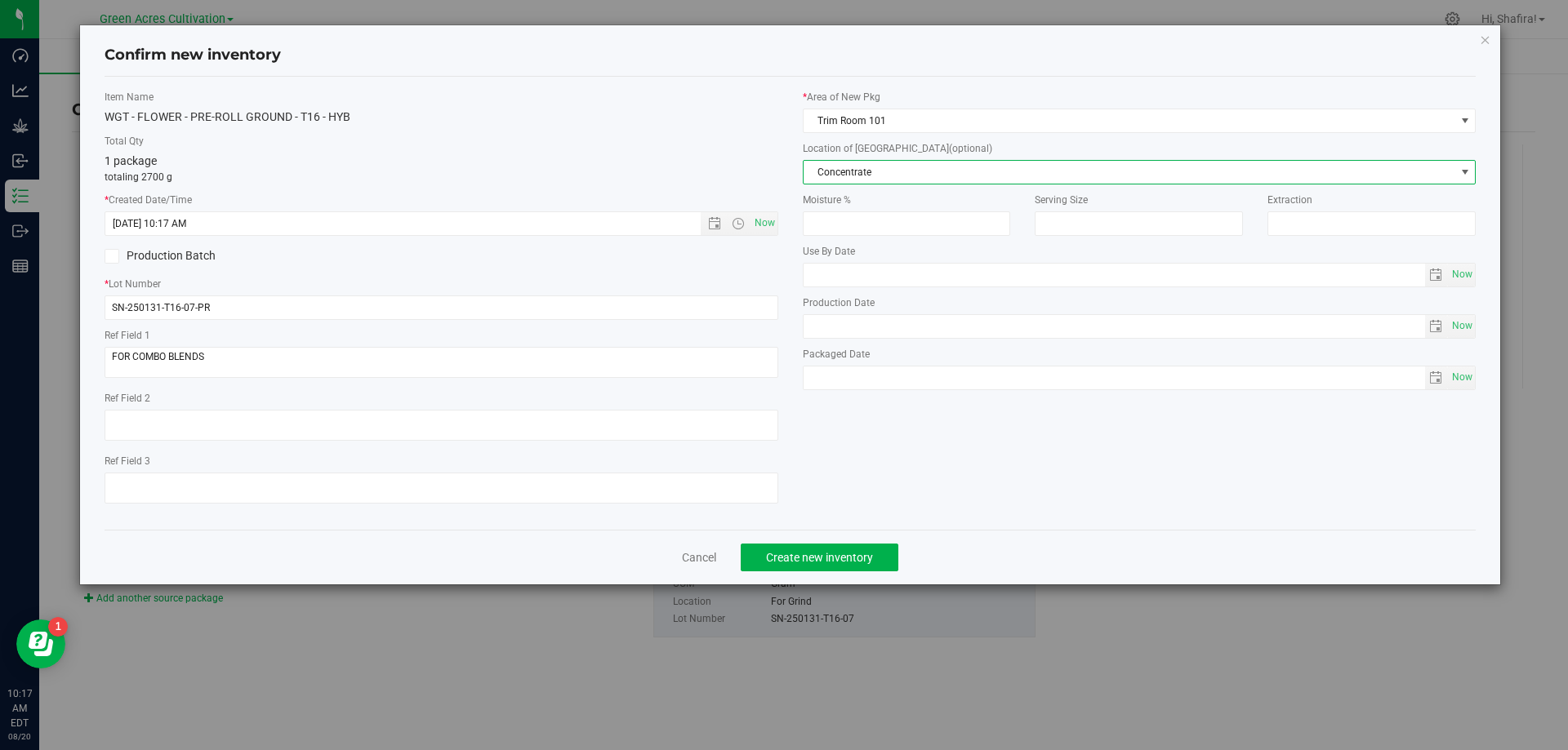
click at [897, 180] on span "Concentrate" at bounding box center [1128, 172] width 652 height 22
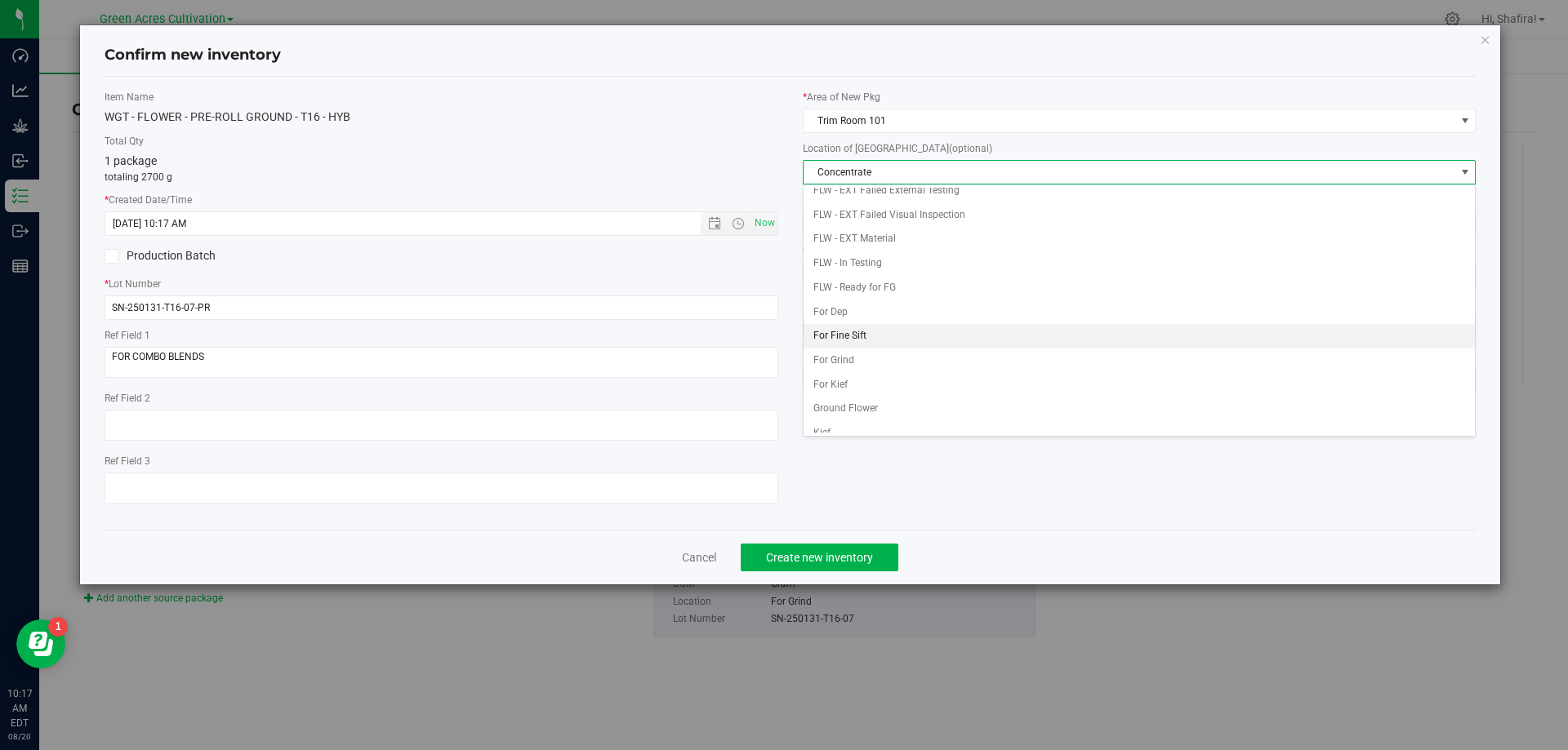
scroll to position [167, 0]
click at [864, 344] on li "Ground Flower" at bounding box center [1139, 348] width 672 height 24
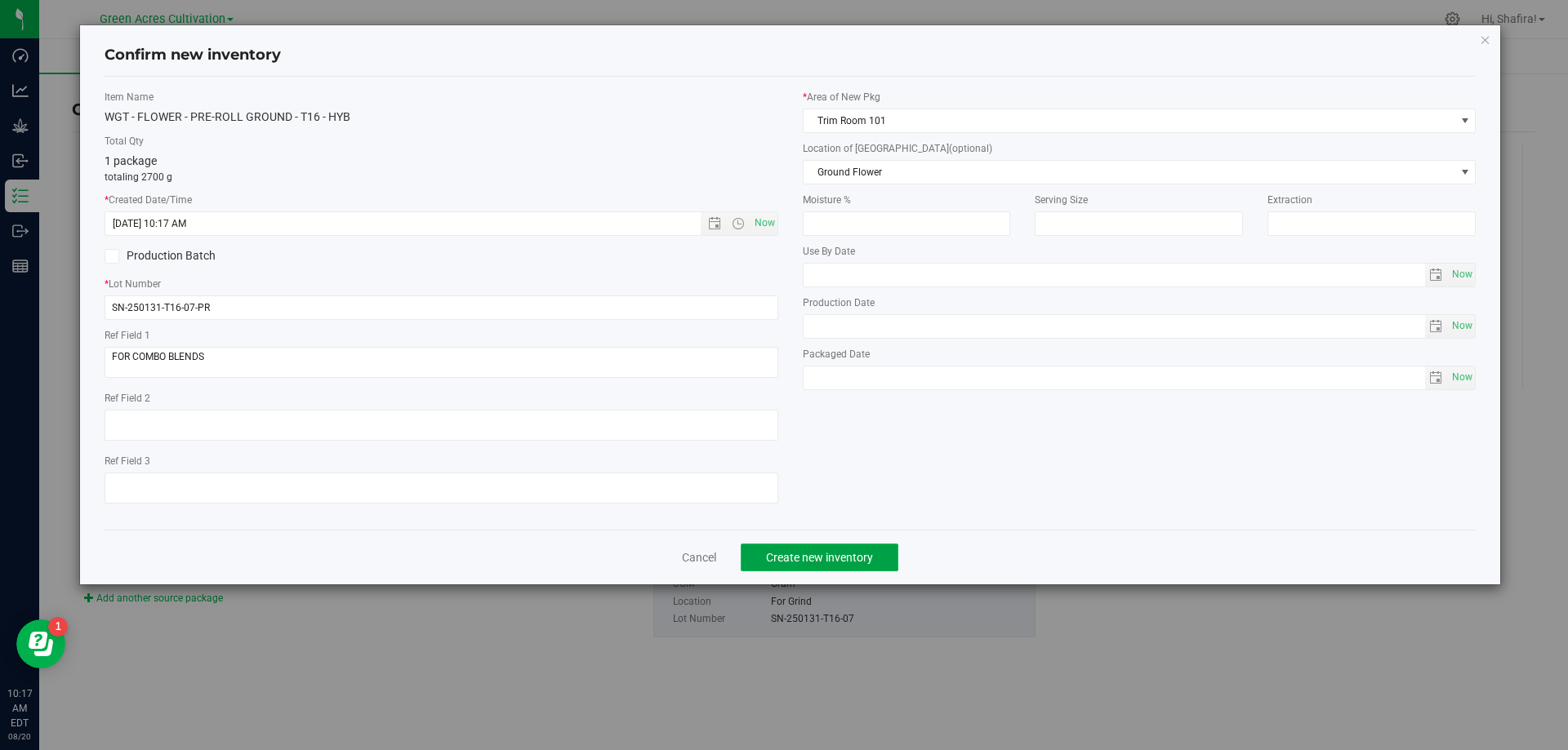
click at [862, 558] on span "Create new inventory" at bounding box center [819, 557] width 107 height 13
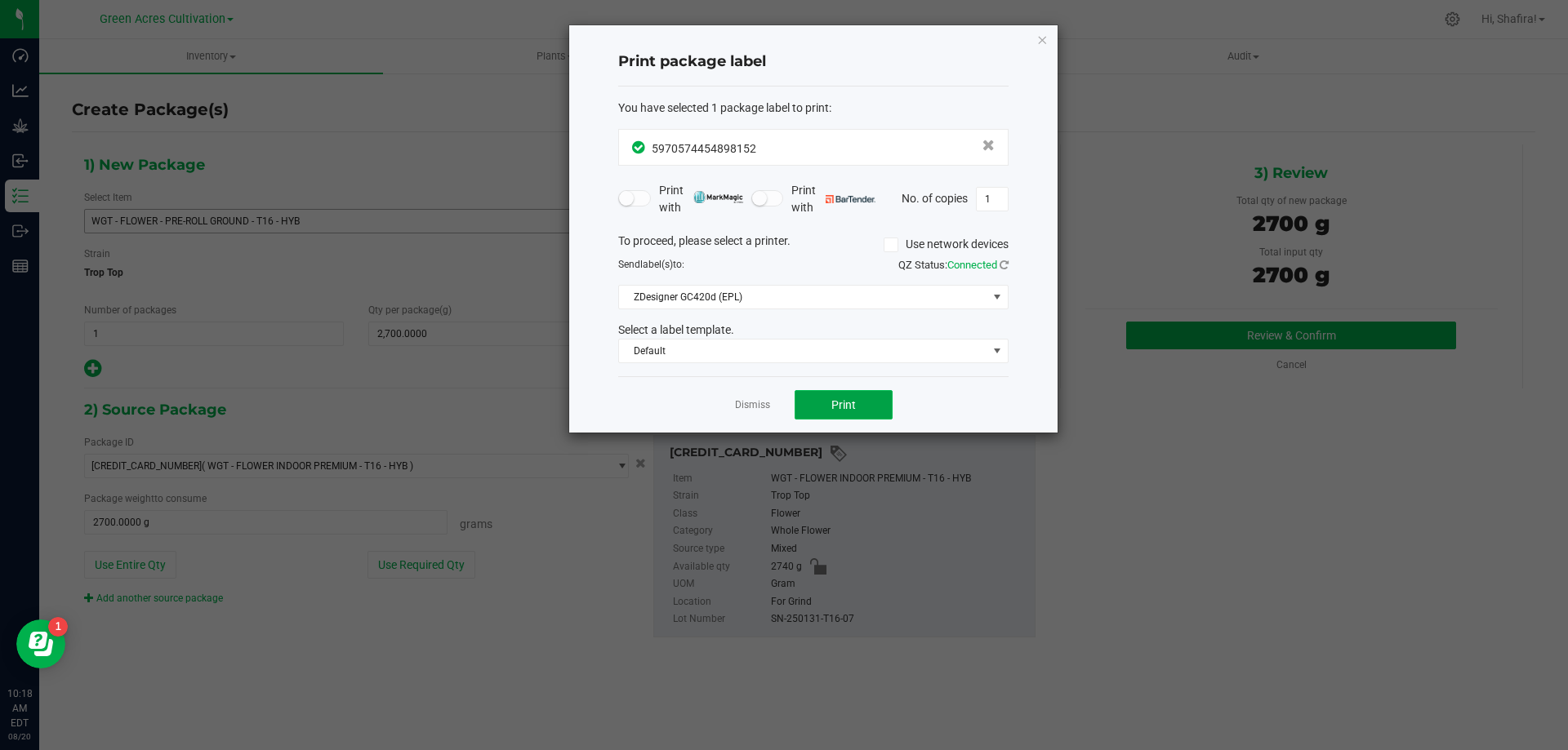
click at [826, 395] on button "Print" at bounding box center [843, 405] width 98 height 29
click at [841, 405] on span "Print" at bounding box center [844, 404] width 24 height 13
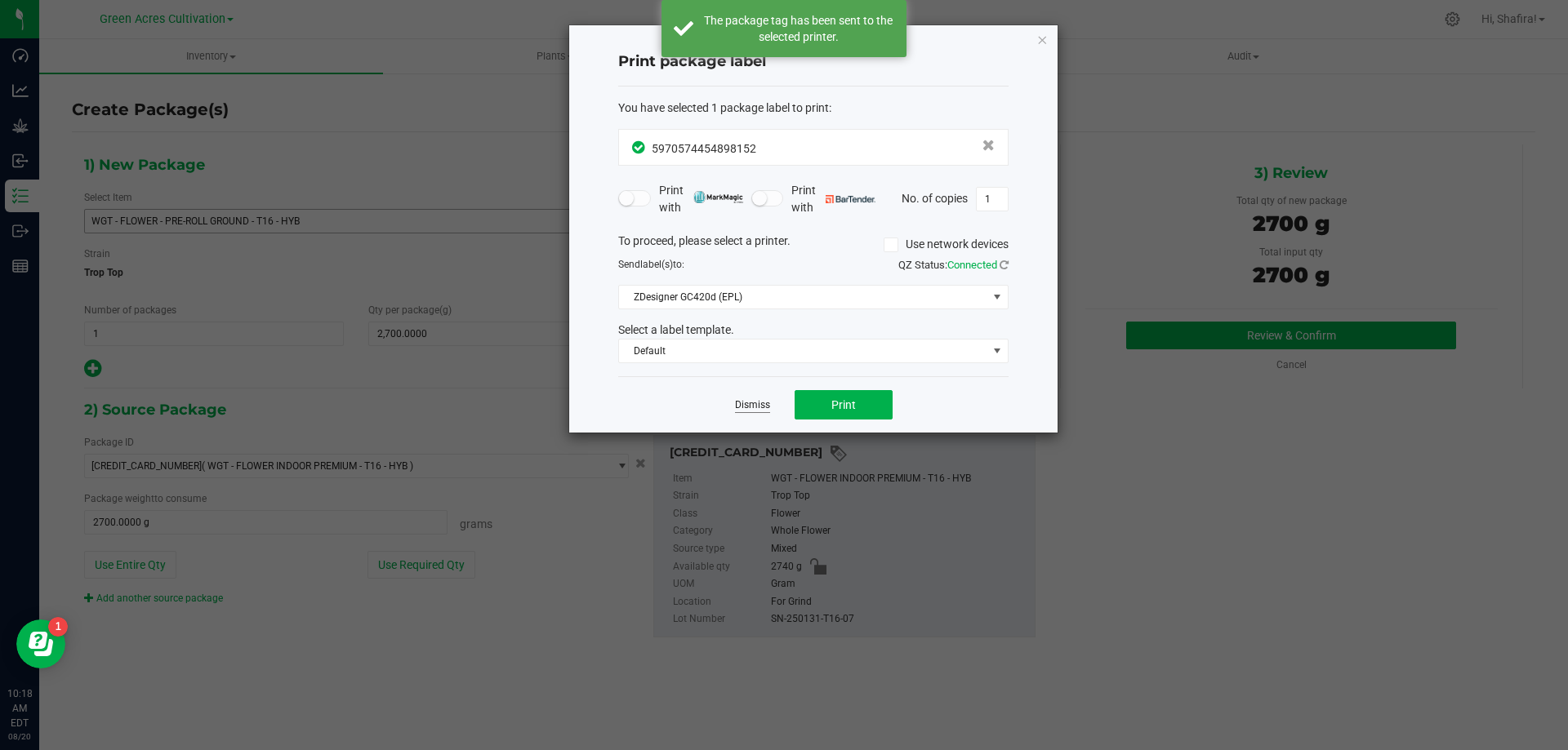
click at [745, 403] on link "Dismiss" at bounding box center [752, 405] width 35 height 14
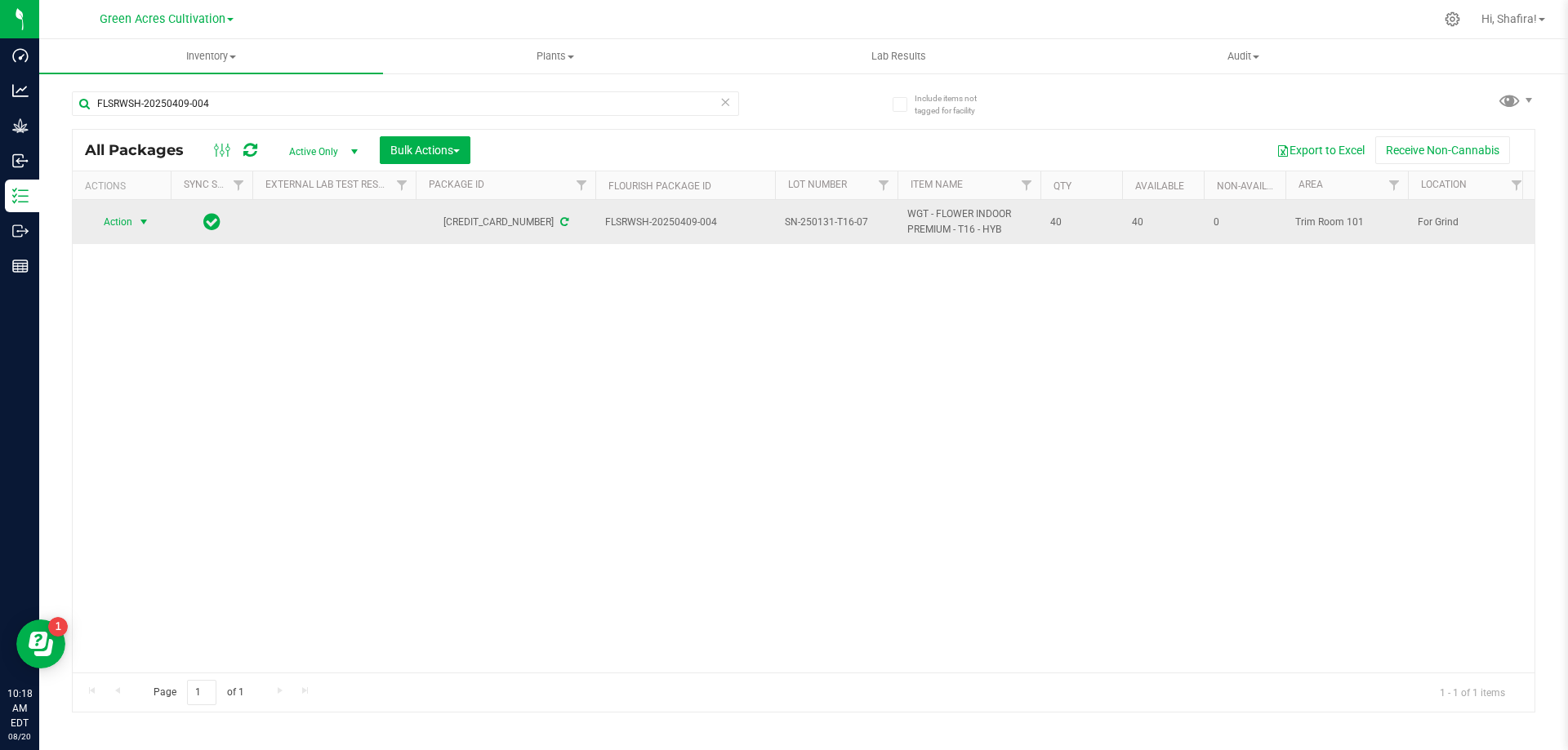
click at [146, 228] on span "select" at bounding box center [144, 221] width 13 height 13
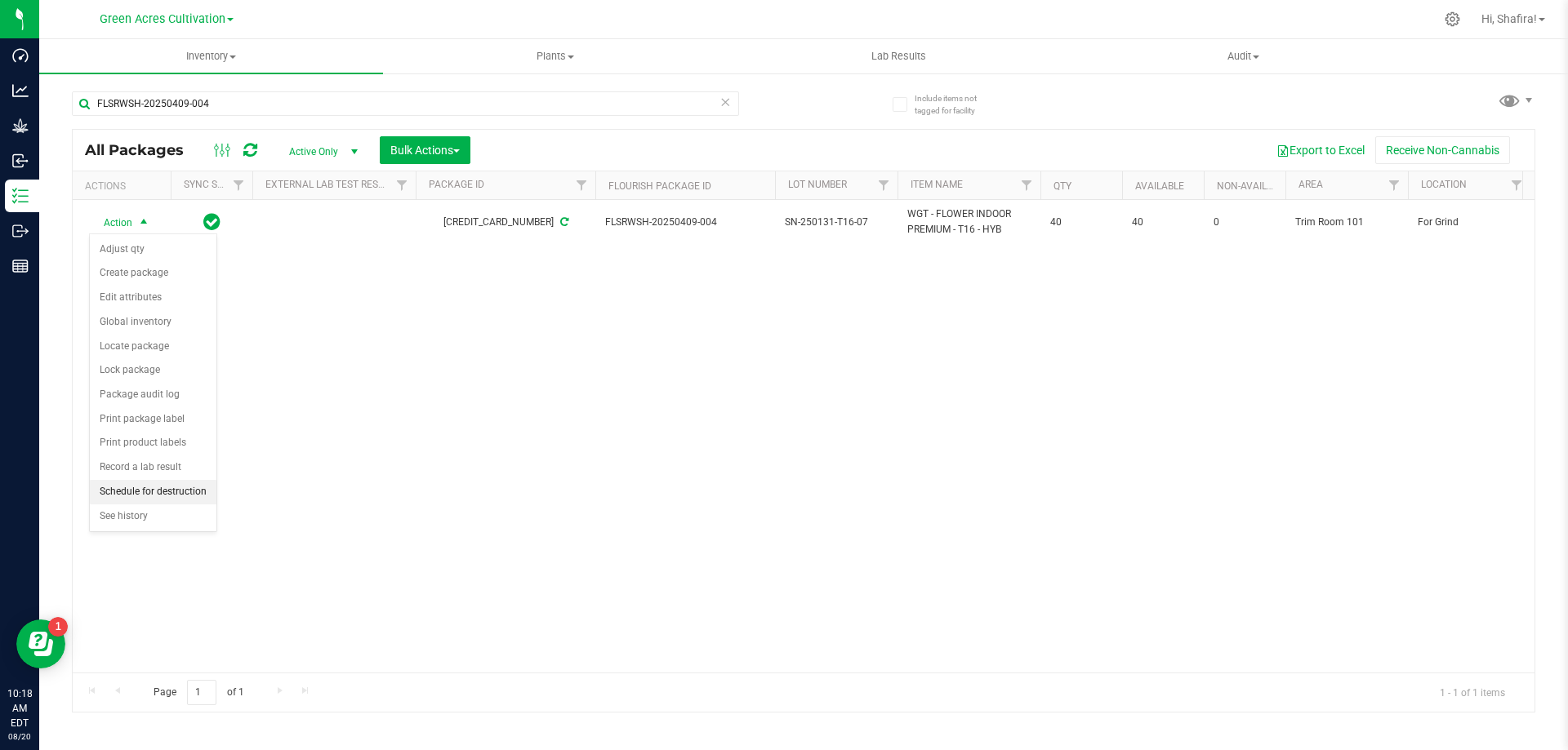
click at [180, 488] on li "Schedule for destruction" at bounding box center [153, 492] width 126 height 24
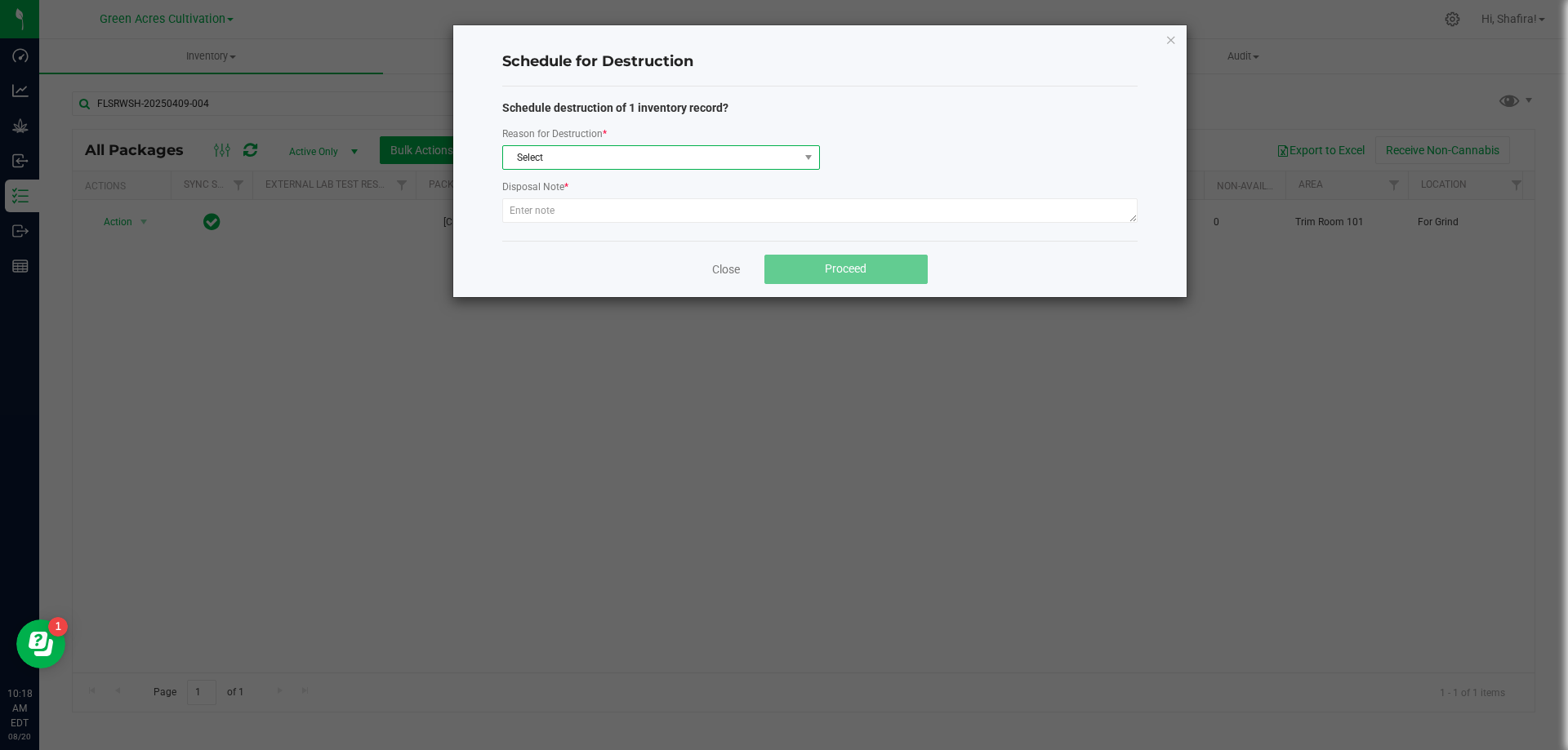
click at [693, 166] on span "Select" at bounding box center [651, 157] width 296 height 22
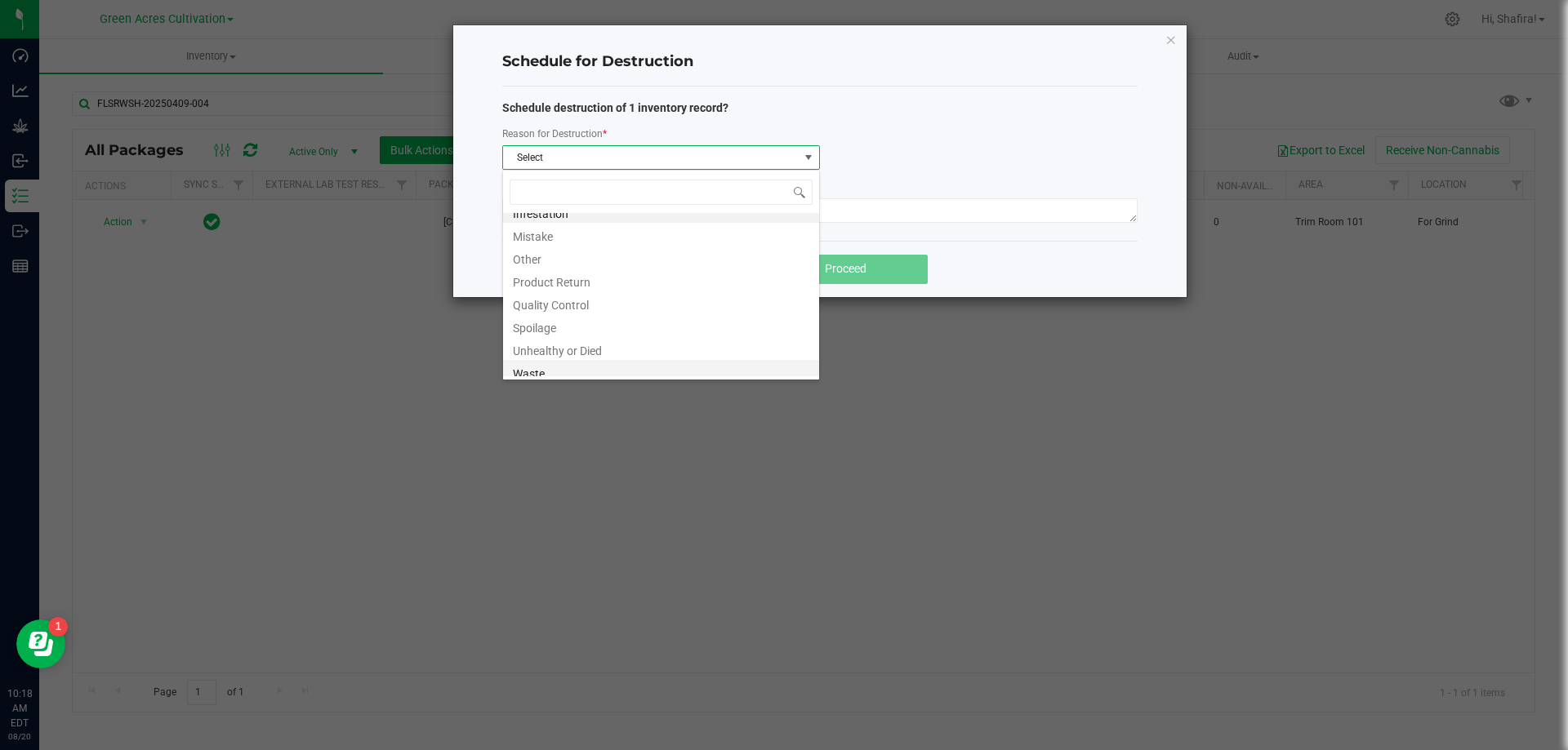
scroll to position [20, 0]
drag, startPoint x: 619, startPoint y: 363, endPoint x: 618, endPoint y: 348, distance: 15.0
click at [618, 363] on li "Waste" at bounding box center [660, 365] width 316 height 22
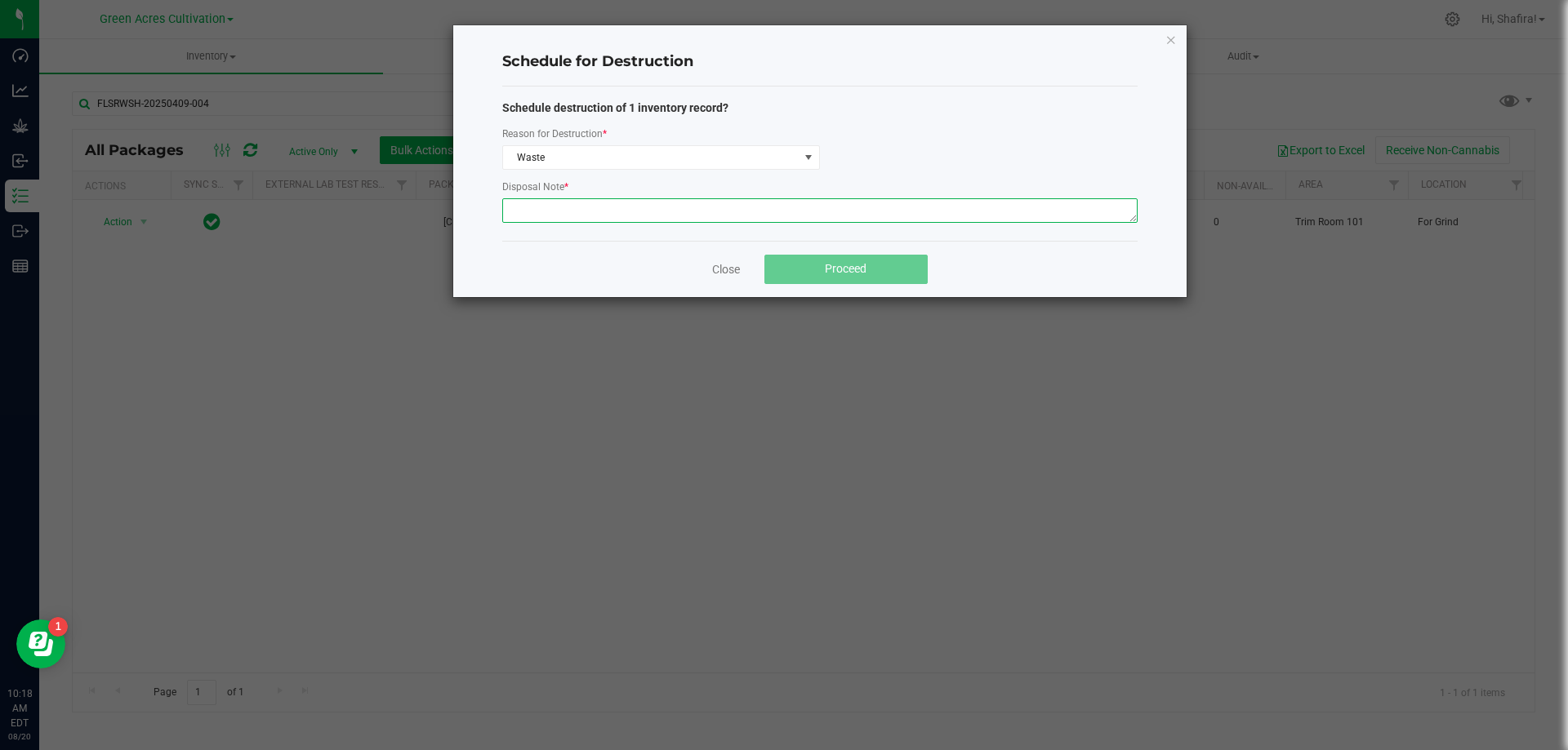
click at [627, 204] on textarea at bounding box center [819, 210] width 635 height 24
type textarea "POST GRINDER WASTE"
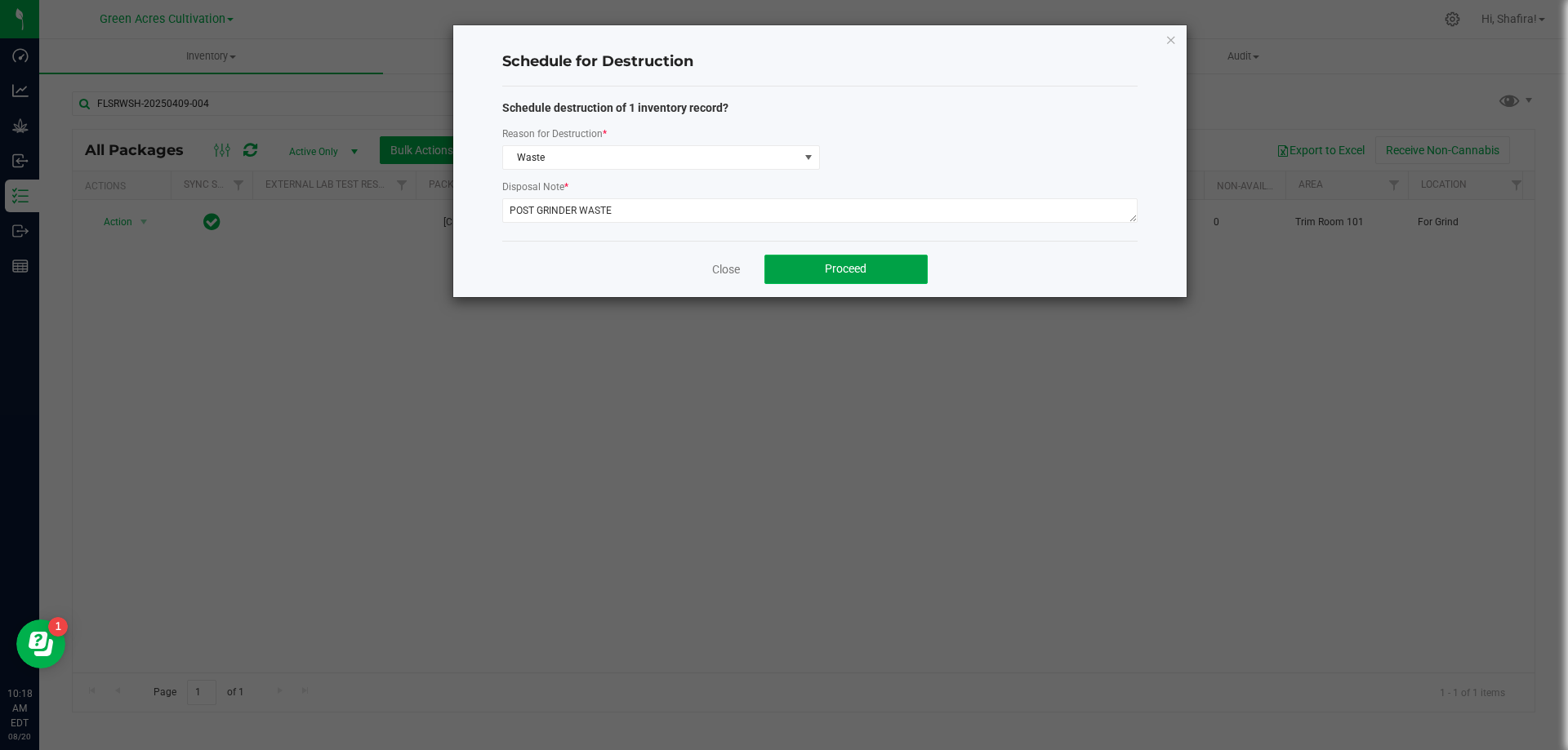
click at [832, 267] on span "Proceed" at bounding box center [845, 268] width 42 height 13
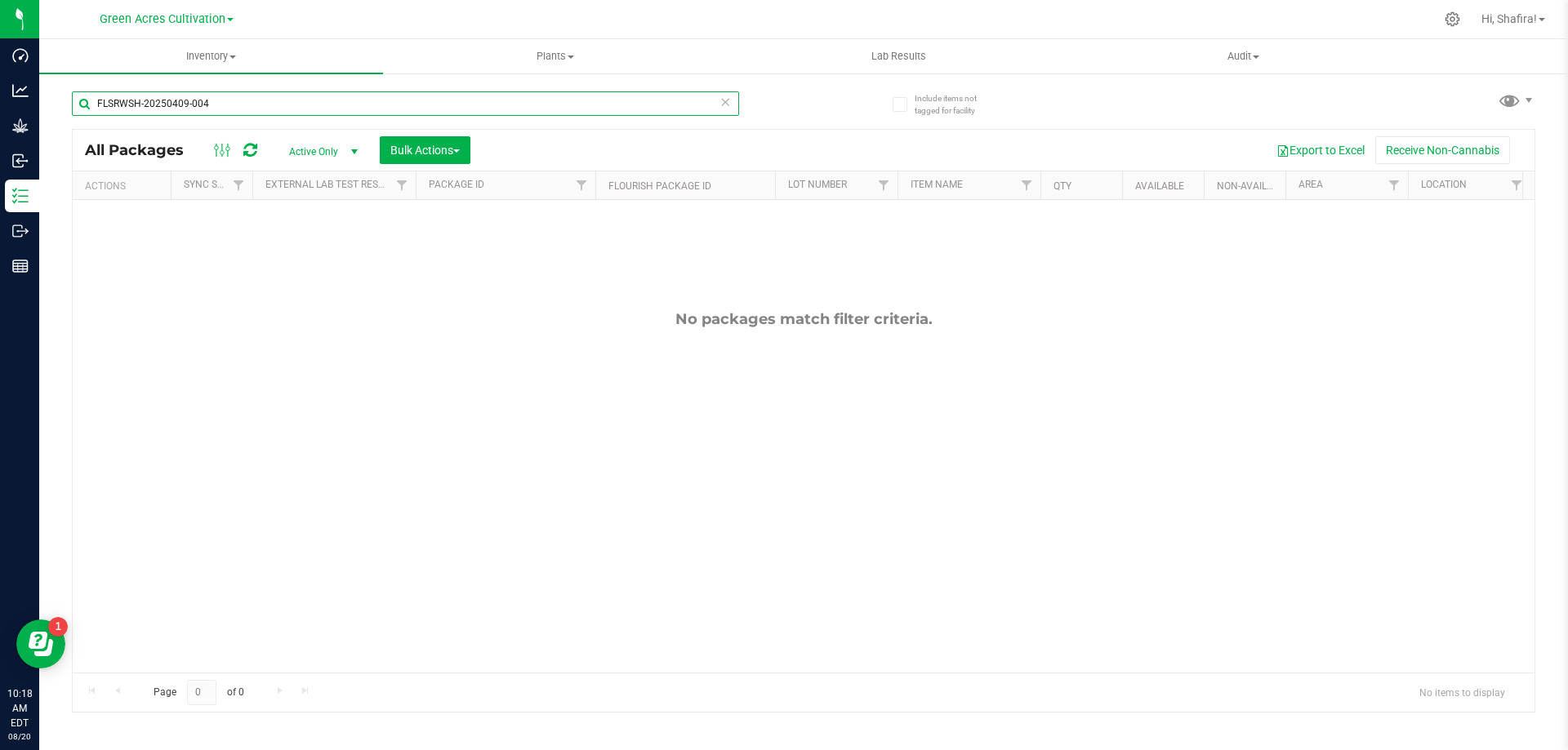
click at [261, 107] on input "FLSRWSH-20250409-004" at bounding box center [405, 104] width 667 height 24
